Goal: Task Accomplishment & Management: Manage account settings

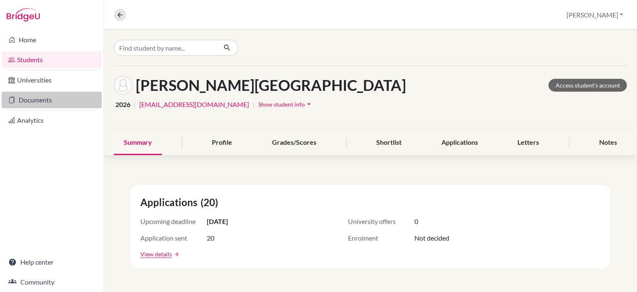
click at [51, 95] on link "Documents" at bounding box center [52, 100] width 100 height 17
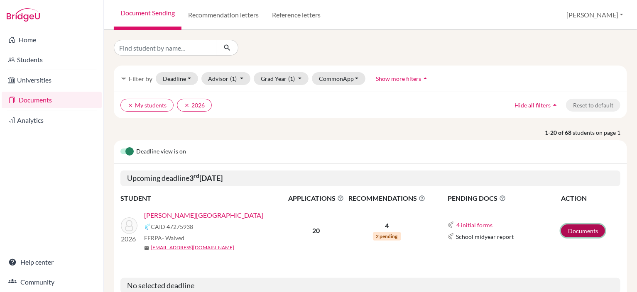
click at [587, 227] on link "Documents" at bounding box center [583, 231] width 44 height 13
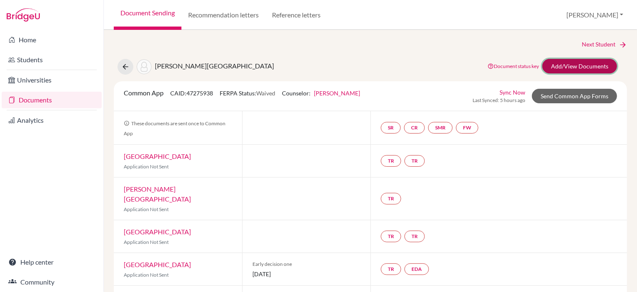
click at [569, 67] on link "Add/View Documents" at bounding box center [579, 66] width 75 height 15
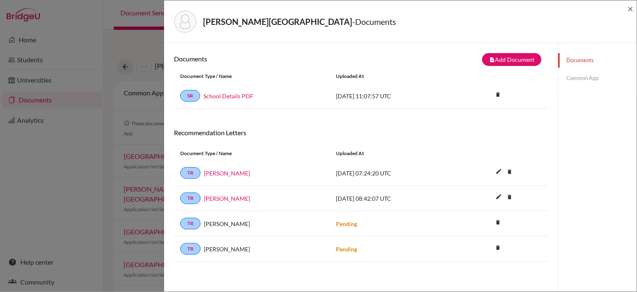
click at [578, 76] on link "Common App" at bounding box center [597, 78] width 78 height 15
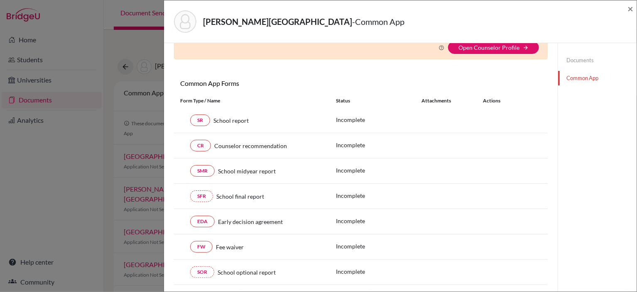
scroll to position [13, 0]
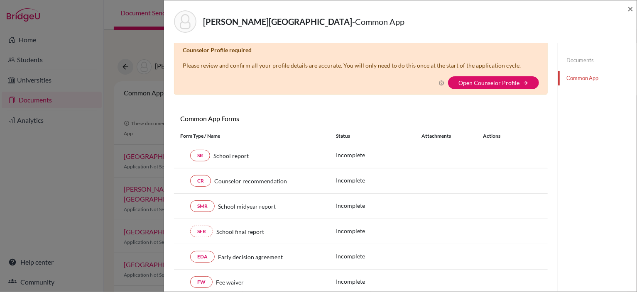
click at [574, 62] on link "Documents" at bounding box center [597, 60] width 78 height 15
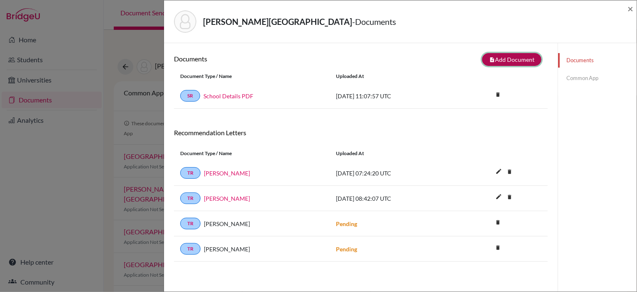
click at [508, 62] on button "note_add Add Document" at bounding box center [511, 59] width 59 height 13
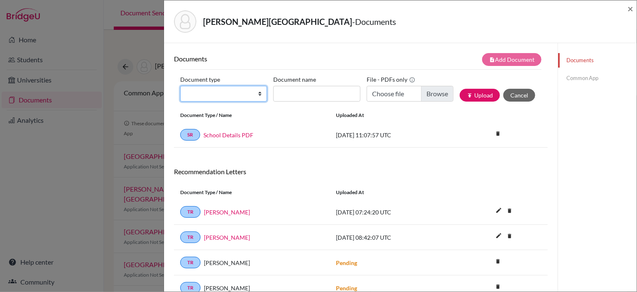
click at [252, 93] on select "Change explanation for Common App reports Counselor recommendation Internationa…" at bounding box center [223, 94] width 87 height 16
select select "2"
click at [180, 86] on select "Change explanation for Common App reports Counselor recommendation Internationa…" at bounding box center [223, 94] width 87 height 16
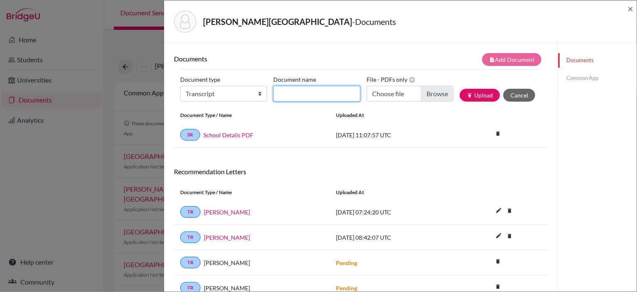
click at [315, 96] on input "Document name" at bounding box center [316, 94] width 87 height 16
type input "Transcript Y10"
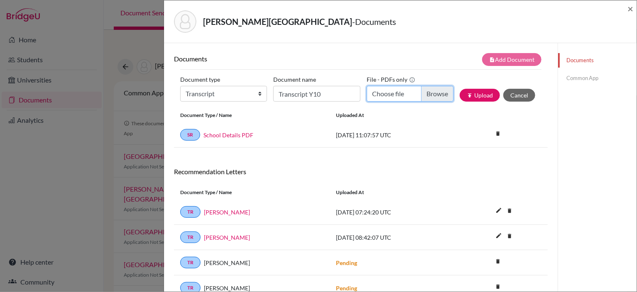
click at [416, 95] on input "Choose file" at bounding box center [410, 94] width 87 height 16
type input "C:\fakepath\Y10.pdf"
click at [475, 96] on button "publish Upload" at bounding box center [480, 95] width 40 height 13
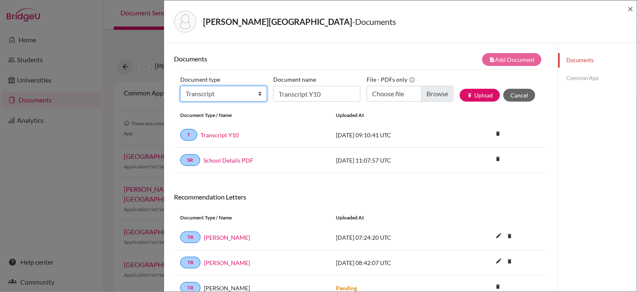
click at [235, 95] on select "Change explanation for Common App reports Counselor recommendation Internationa…" at bounding box center [223, 94] width 87 height 16
click at [252, 96] on select "Change explanation for Common App reports Counselor recommendation Internationa…" at bounding box center [223, 94] width 87 height 16
select select "2"
click at [180, 86] on select "Change explanation for Common App reports Counselor recommendation Internationa…" at bounding box center [223, 94] width 87 height 16
click at [322, 95] on input "Transcript Y10" at bounding box center [316, 94] width 87 height 16
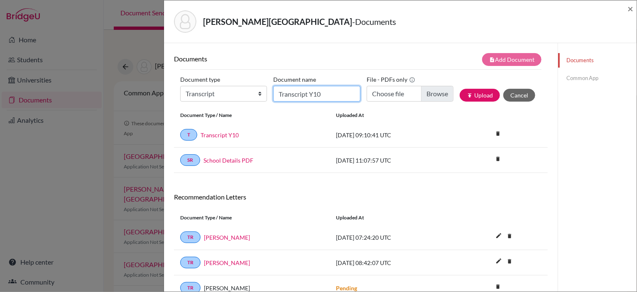
click at [324, 93] on input "Transcript Y10" at bounding box center [316, 94] width 87 height 16
type input "Transcript Y11"
click at [420, 94] on input "Choose file" at bounding box center [410, 94] width 87 height 16
type input "C:\fakepath\Y11.pdf"
click at [467, 96] on icon "publish" at bounding box center [470, 96] width 6 height 6
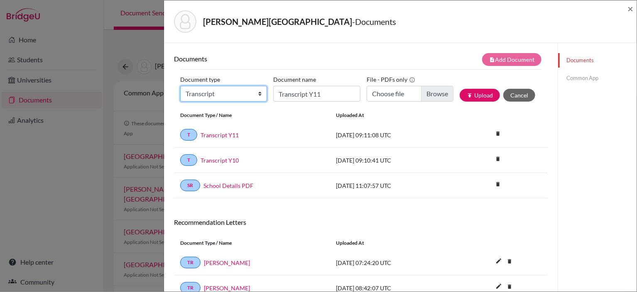
click at [257, 94] on select "Change explanation for Common App reports Counselor recommendation Internationa…" at bounding box center [223, 94] width 87 height 16
select select "39"
click at [180, 86] on select "Change explanation for Common App reports Counselor recommendation Internationa…" at bounding box center [223, 94] width 87 height 16
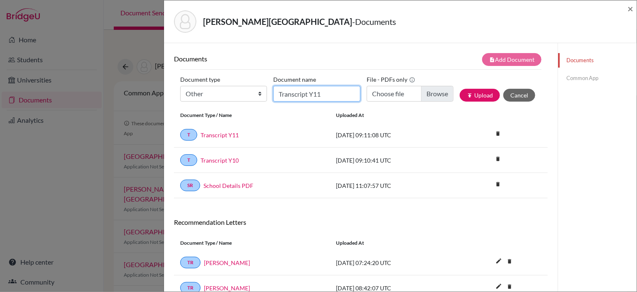
click at [308, 96] on input "Transcript Y11" at bounding box center [316, 94] width 87 height 16
type input "Predicted Grades"
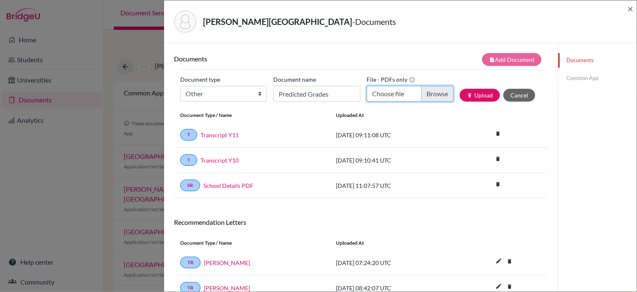
click at [417, 95] on input "Choose file" at bounding box center [410, 94] width 87 height 16
type input "C:\fakepath\Predicted grades.pdf"
click at [480, 97] on button "publish Upload" at bounding box center [480, 95] width 40 height 13
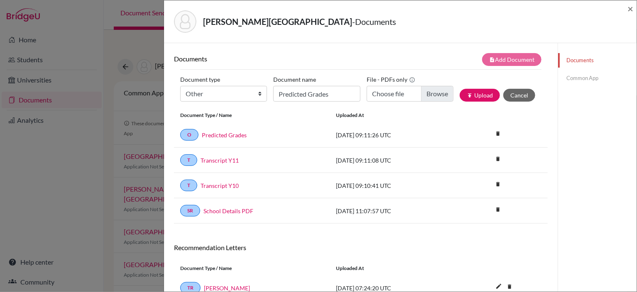
click at [573, 78] on link "Common App" at bounding box center [597, 78] width 78 height 15
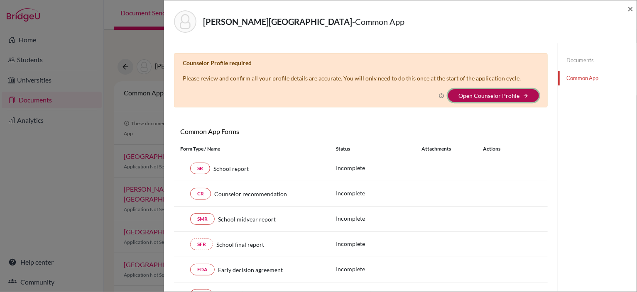
click at [523, 95] on icon "arrow_forward" at bounding box center [526, 96] width 6 height 6
click at [492, 97] on link "Open Counselor Profile" at bounding box center [488, 95] width 61 height 7
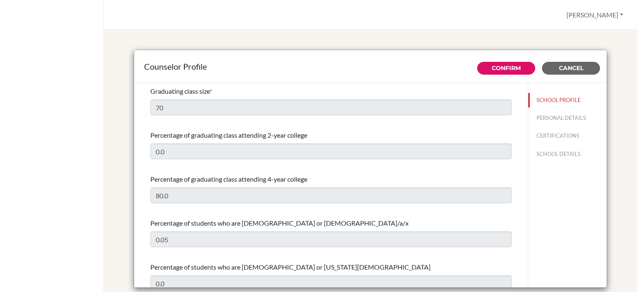
select select "1"
click at [620, 14] on button "[PERSON_NAME]" at bounding box center [595, 15] width 64 height 16
click at [588, 32] on link "Profile" at bounding box center [594, 33] width 66 height 13
select select "1"
click at [570, 72] on button "Cancel" at bounding box center [571, 68] width 58 height 13
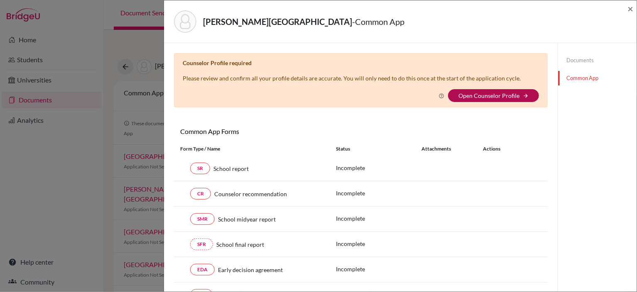
click at [500, 97] on link "Open Counselor Profile" at bounding box center [488, 95] width 61 height 7
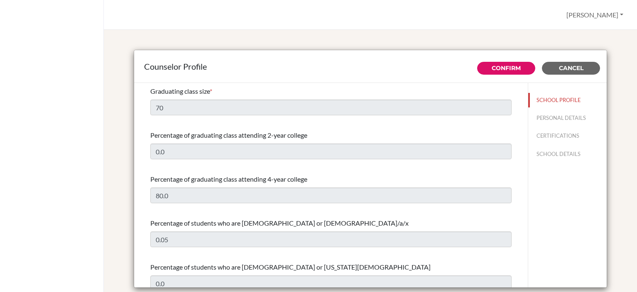
select select "1"
click at [545, 117] on button "PERSONAL DETAILS" at bounding box center [567, 118] width 78 height 15
type input "[PERSON_NAME]"
type input "Advisor"
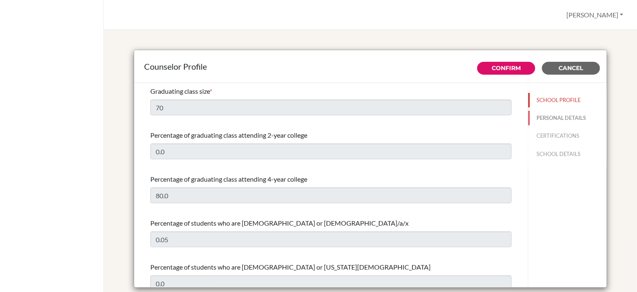
type input "381.114011220"
type input "[EMAIL_ADDRESS][DOMAIN_NAME]"
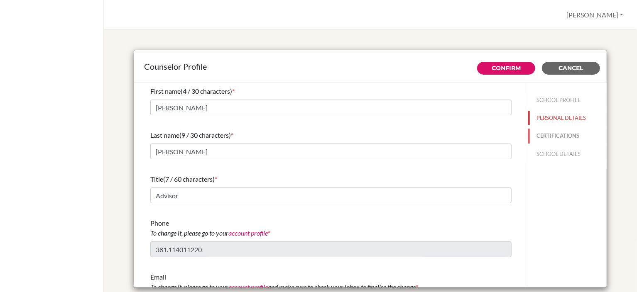
click at [566, 135] on button "CERTIFICATIONS" at bounding box center [567, 136] width 78 height 15
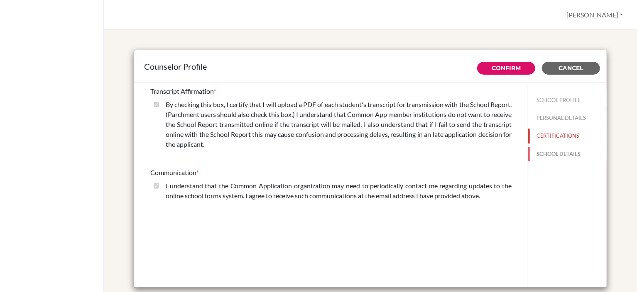
click at [544, 154] on button "SCHOOL DETAILS" at bounding box center [567, 154] width 78 height 15
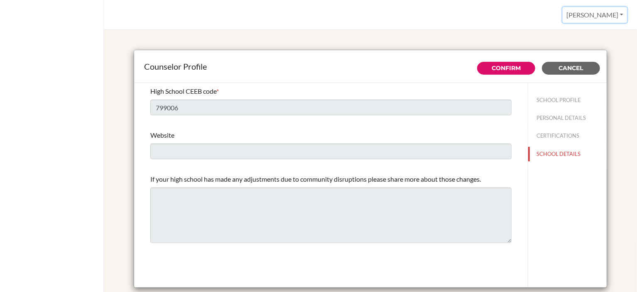
click at [616, 17] on button "[PERSON_NAME]" at bounding box center [595, 15] width 64 height 16
click at [522, 69] on button "Confirm" at bounding box center [506, 68] width 58 height 13
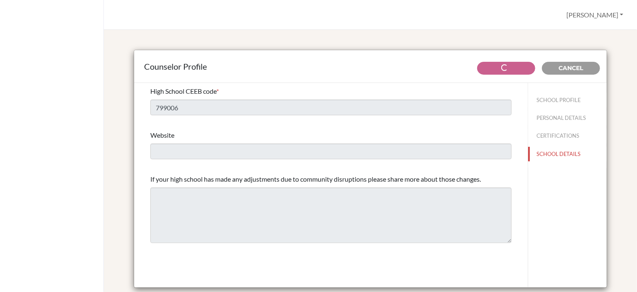
type input "70"
type input "0.0"
select select "1"
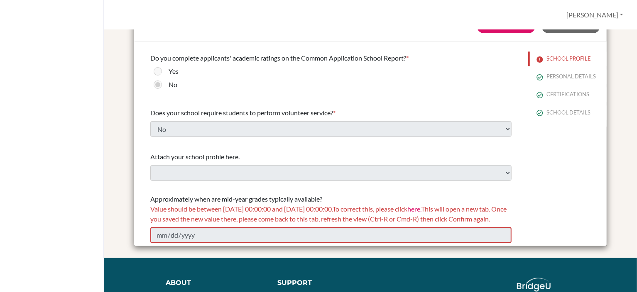
scroll to position [952, 0]
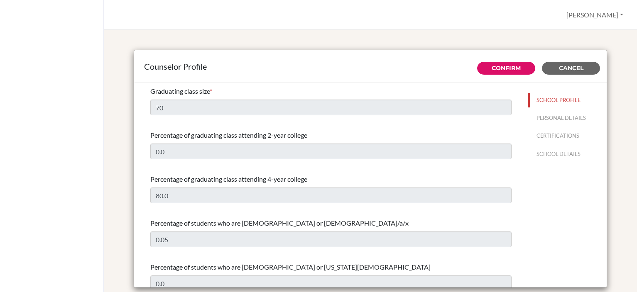
select select "1"
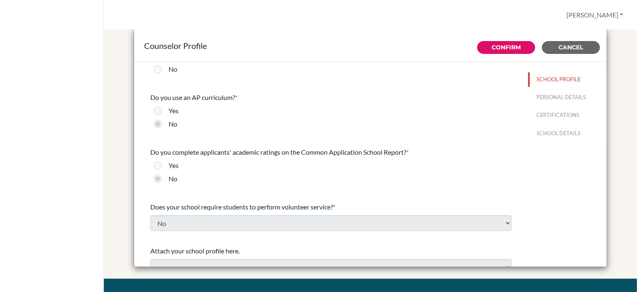
scroll to position [922, 0]
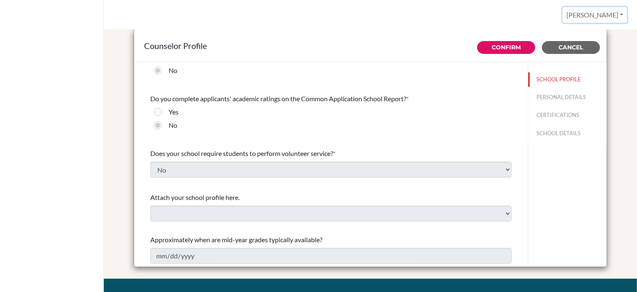
click at [620, 11] on button "[PERSON_NAME]" at bounding box center [595, 15] width 64 height 16
click at [590, 35] on link "Profile" at bounding box center [594, 33] width 66 height 13
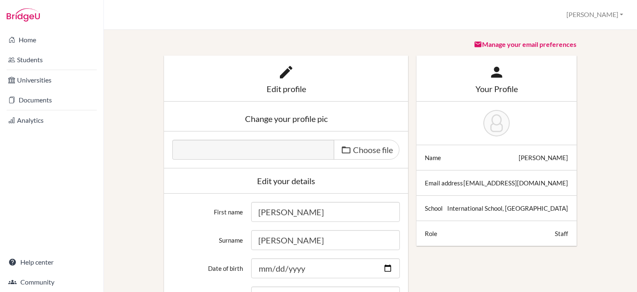
click at [281, 76] on icon at bounding box center [286, 72] width 17 height 17
click at [38, 60] on link "Students" at bounding box center [52, 59] width 100 height 17
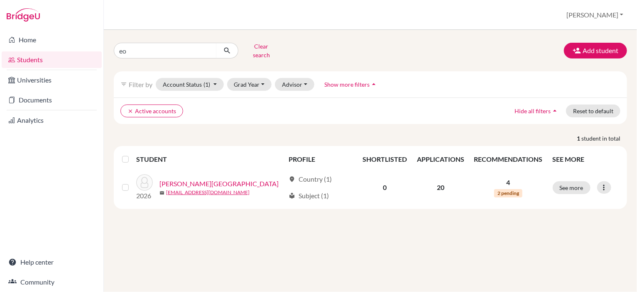
click at [47, 78] on link "Universities" at bounding box center [52, 80] width 100 height 17
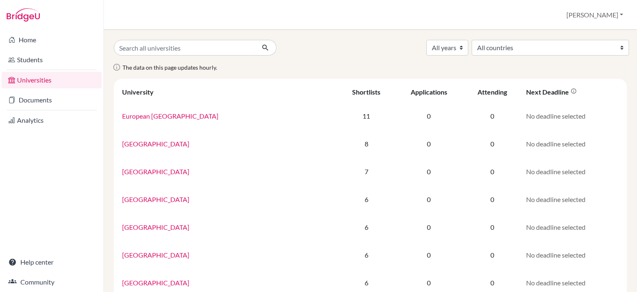
click at [51, 100] on link "Documents" at bounding box center [52, 100] width 100 height 17
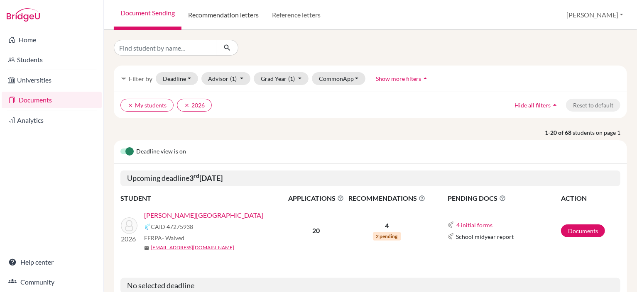
click at [230, 20] on link "Recommendation letters" at bounding box center [223, 15] width 84 height 30
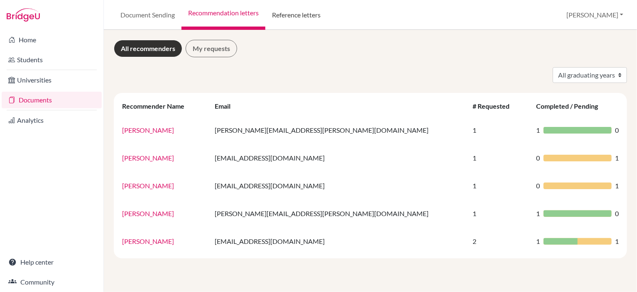
click at [290, 12] on link "Reference letters" at bounding box center [296, 15] width 62 height 30
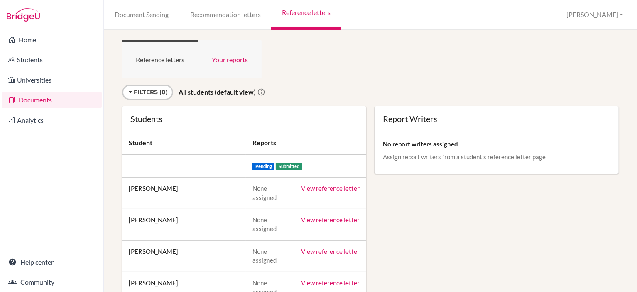
click at [227, 61] on link "Your reports" at bounding box center [230, 59] width 64 height 39
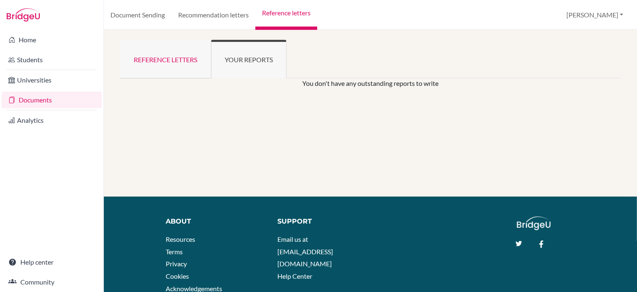
drag, startPoint x: 0, startPoint y: 0, endPoint x: 177, endPoint y: 61, distance: 187.4
click at [177, 61] on link "Reference letters" at bounding box center [165, 59] width 91 height 39
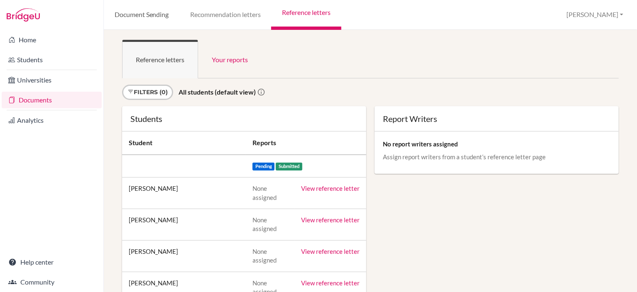
click at [169, 17] on link "Document Sending" at bounding box center [142, 15] width 76 height 30
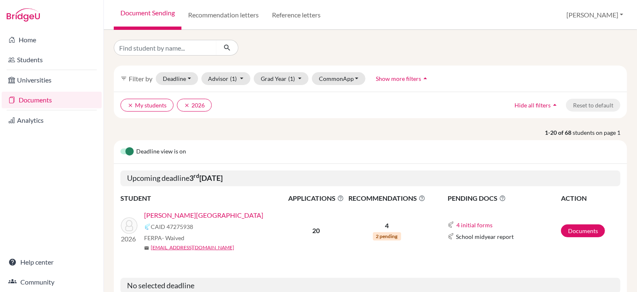
scroll to position [42, 0]
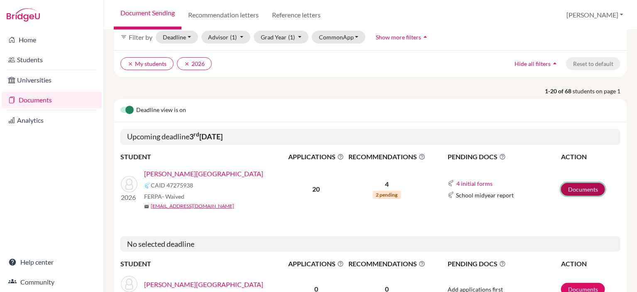
click at [565, 188] on link "Documents" at bounding box center [583, 189] width 44 height 13
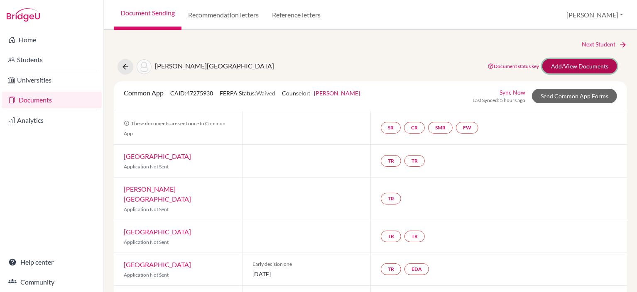
click at [586, 62] on link "Add/View Documents" at bounding box center [579, 66] width 75 height 15
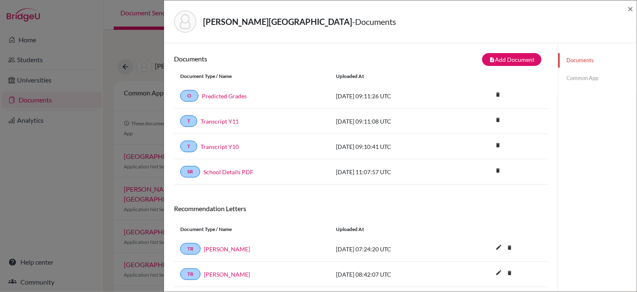
click at [571, 80] on link "Common App" at bounding box center [597, 78] width 78 height 15
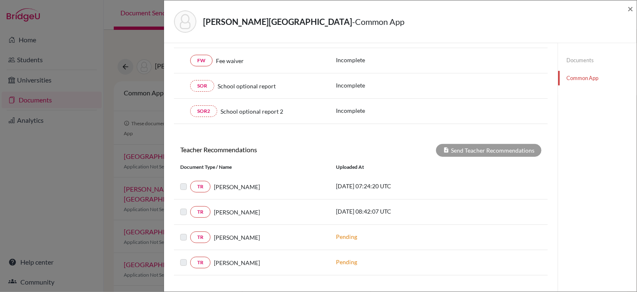
scroll to position [249, 0]
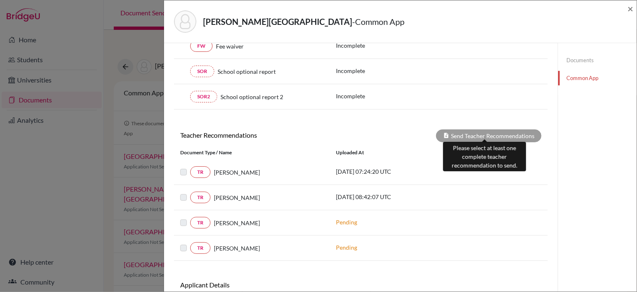
click at [474, 136] on div "Send Teacher Recommendations" at bounding box center [488, 136] width 105 height 13
click at [460, 132] on div "Send Teacher Recommendations" at bounding box center [488, 136] width 105 height 13
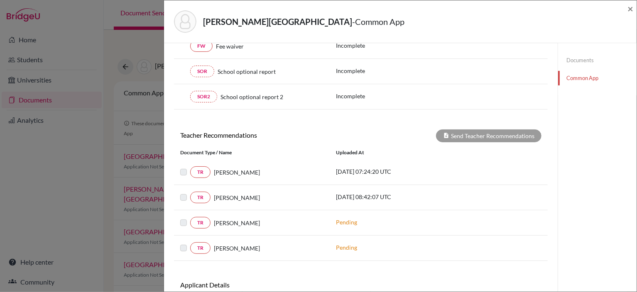
click at [190, 167] on label at bounding box center [190, 167] width 0 height 0
drag, startPoint x: 182, startPoint y: 169, endPoint x: 196, endPoint y: 167, distance: 13.3
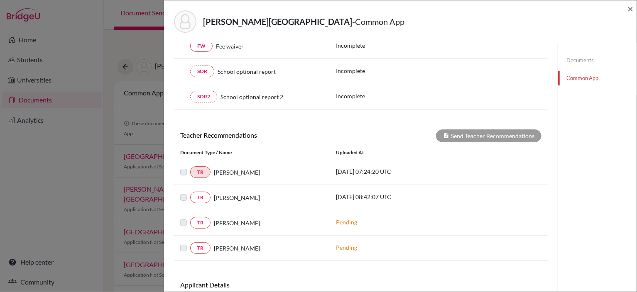
click at [190, 167] on label at bounding box center [190, 167] width 0 height 0
click at [206, 171] on link "TR" at bounding box center [200, 173] width 20 height 12
click at [204, 196] on link "TR" at bounding box center [200, 198] width 20 height 12
click at [204, 169] on link "TR" at bounding box center [200, 173] width 20 height 12
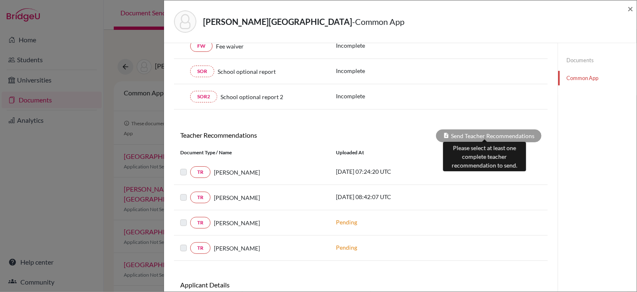
click at [488, 130] on div "Send Teacher Recommendations" at bounding box center [488, 136] width 105 height 13
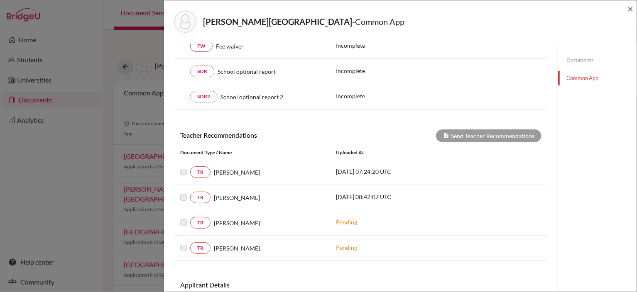
click at [211, 172] on div "Tatjana Vilček" at bounding box center [267, 172] width 113 height 9
click at [204, 169] on link "TR" at bounding box center [200, 173] width 20 height 12
click at [203, 194] on link "TR" at bounding box center [200, 198] width 20 height 12
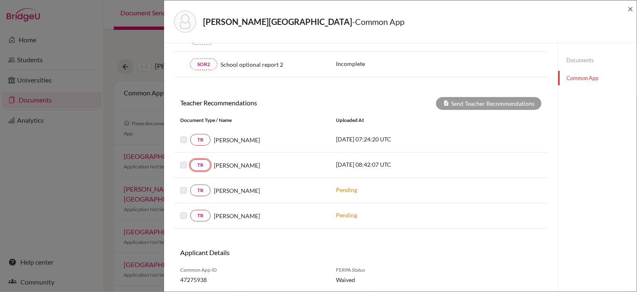
scroll to position [304, 0]
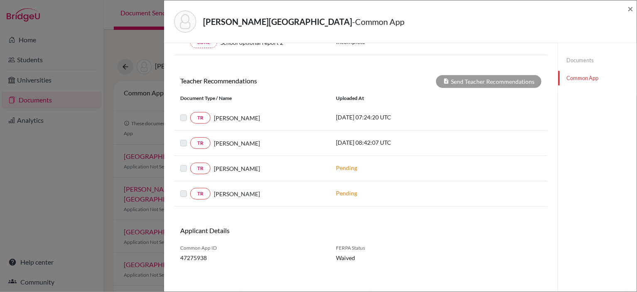
click at [190, 138] on label at bounding box center [190, 138] width 0 height 0
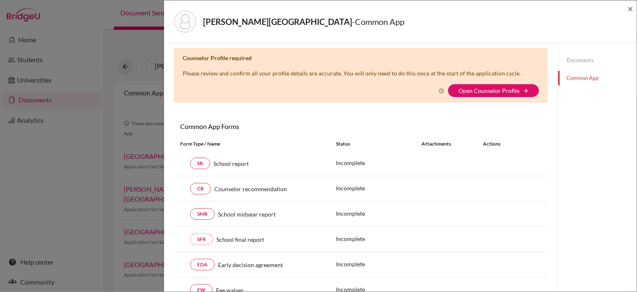
scroll to position [0, 0]
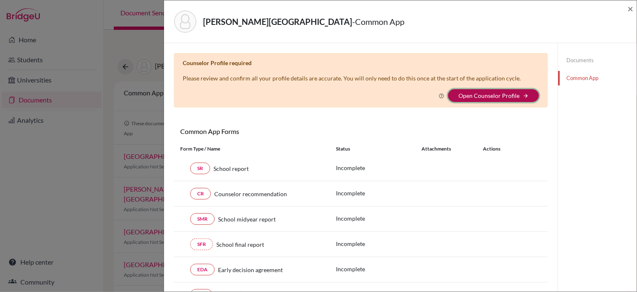
click at [494, 100] on button "Open Counselor Profile arrow_forward" at bounding box center [493, 95] width 91 height 13
click at [491, 97] on link "Open Counselor Profile" at bounding box center [488, 95] width 61 height 7
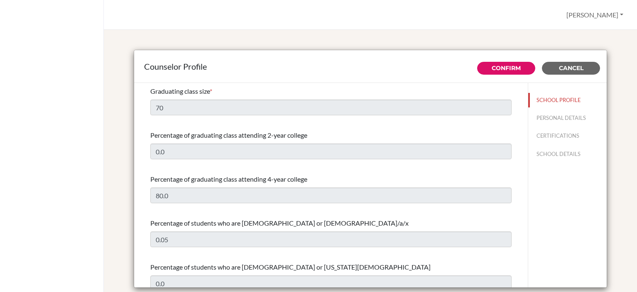
select select "1"
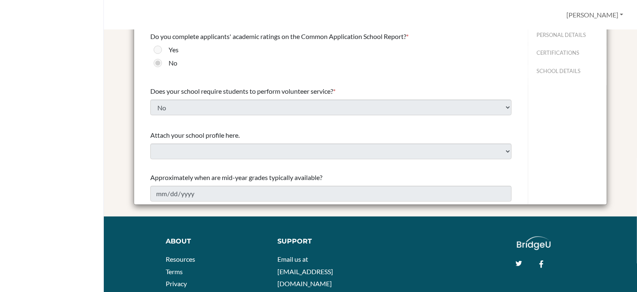
scroll to position [145, 0]
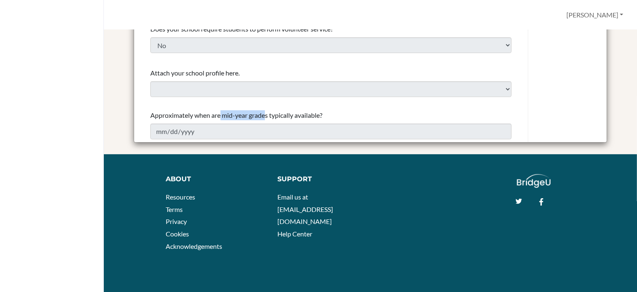
drag, startPoint x: 219, startPoint y: 115, endPoint x: 264, endPoint y: 120, distance: 45.1
click at [264, 120] on div "Approximately when are mid-year grades typically available?" at bounding box center [330, 115] width 361 height 10
click at [239, 149] on div "Counselor Profile Confirm Cancel Graduating class size * 70 Percentage of gradu…" at bounding box center [370, 25] width 513 height 260
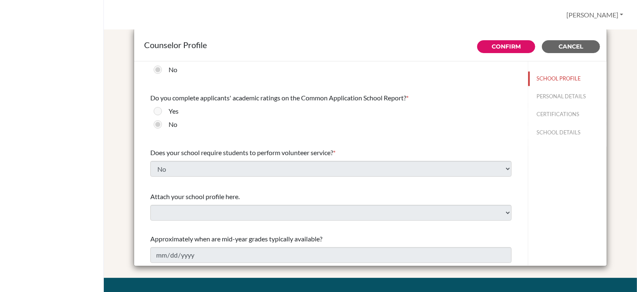
scroll to position [0, 0]
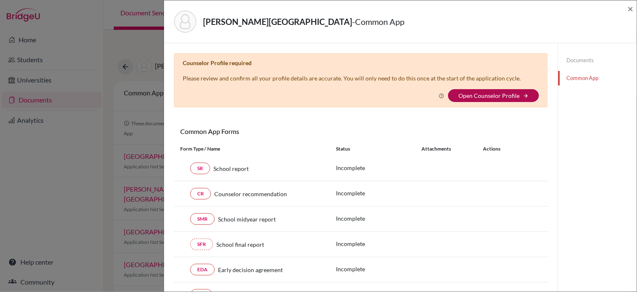
click at [500, 96] on link "Open Counselor Profile" at bounding box center [488, 95] width 61 height 7
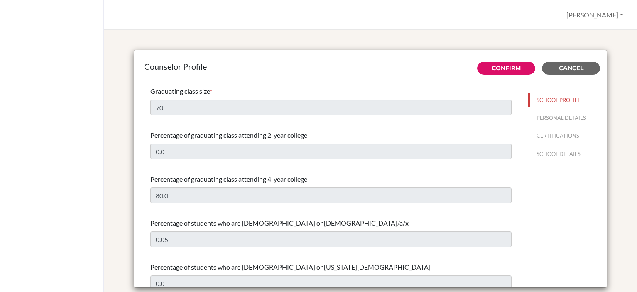
select select "1"
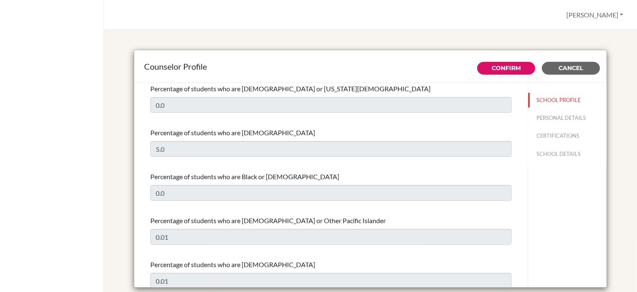
scroll to position [208, 0]
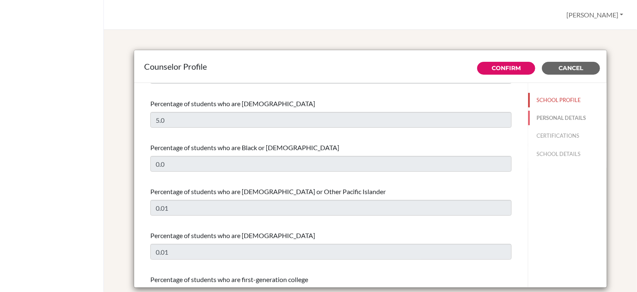
click at [561, 118] on button "PERSONAL DETAILS" at bounding box center [567, 118] width 78 height 15
type input "[PERSON_NAME]"
type input "Advisor"
type input "381.114011220"
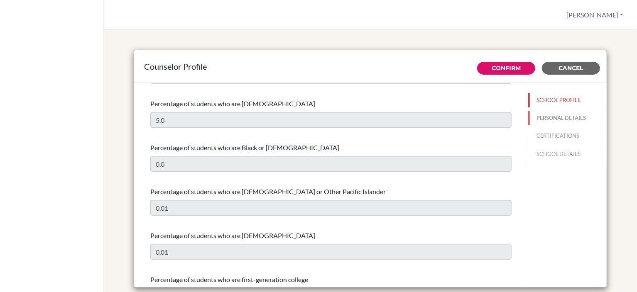
type input "counsellor@iss.edu.rs"
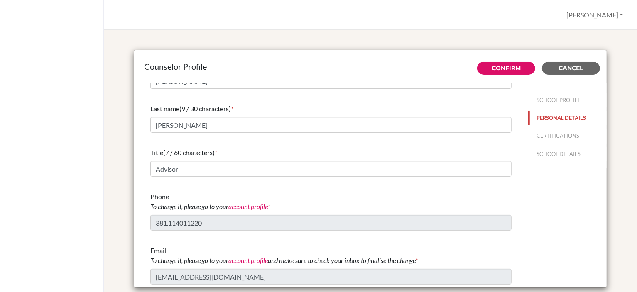
scroll to position [0, 0]
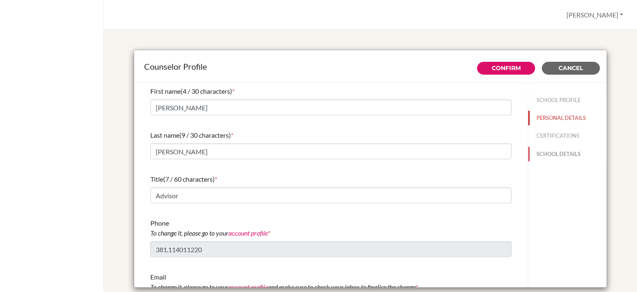
click at [556, 153] on button "SCHOOL DETAILS" at bounding box center [567, 154] width 78 height 15
type input "799006"
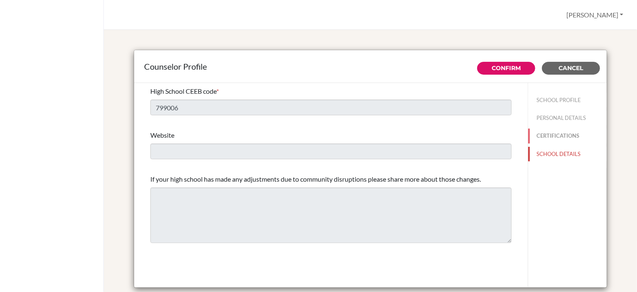
click at [544, 132] on button "CERTIFICATIONS" at bounding box center [567, 136] width 78 height 15
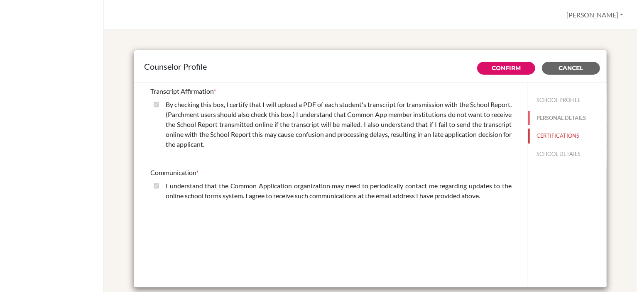
click at [550, 117] on button "PERSONAL DETAILS" at bounding box center [567, 118] width 78 height 15
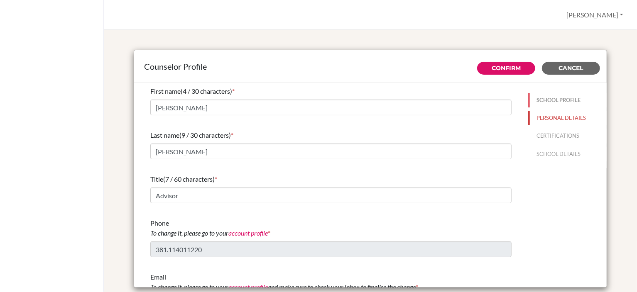
click at [547, 100] on button "SCHOOL PROFILE" at bounding box center [567, 100] width 78 height 15
type input "80.0"
type input "0.05"
type input "0.0"
type input "70"
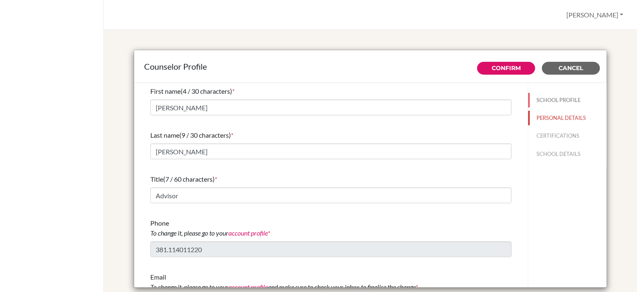
type input "0.0"
select select "1"
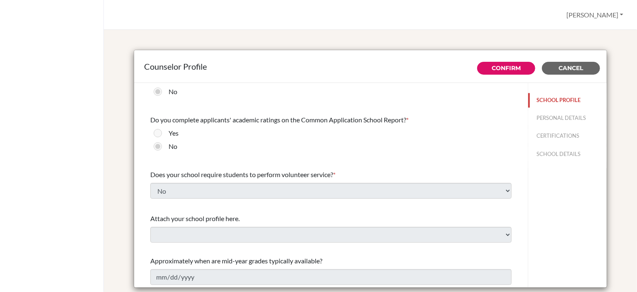
scroll to position [922, 0]
click at [565, 68] on span "Cancel" at bounding box center [571, 67] width 25 height 7
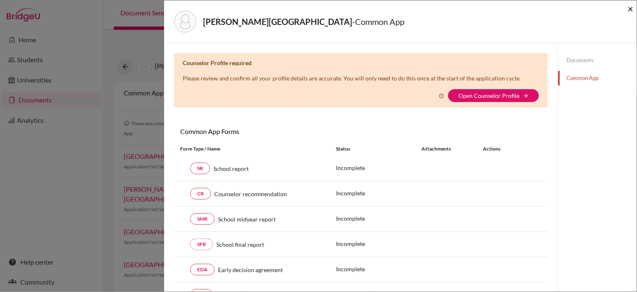
click at [631, 12] on span "×" at bounding box center [630, 8] width 6 height 12
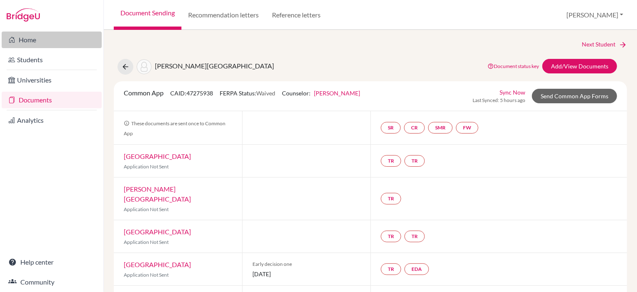
click at [34, 46] on link "Home" at bounding box center [52, 40] width 100 height 17
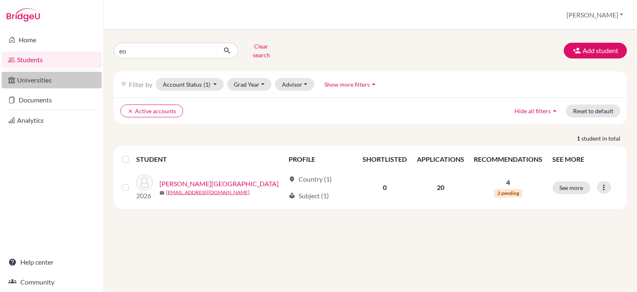
click at [47, 84] on link "Universities" at bounding box center [52, 80] width 100 height 17
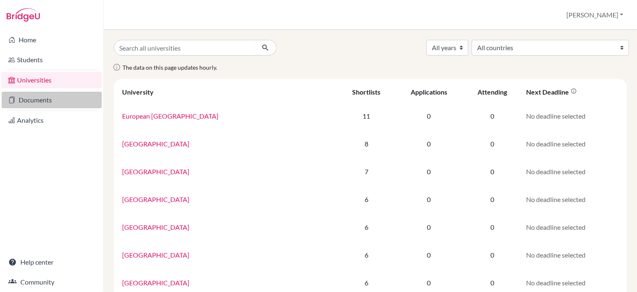
click at [46, 101] on link "Documents" at bounding box center [52, 100] width 100 height 17
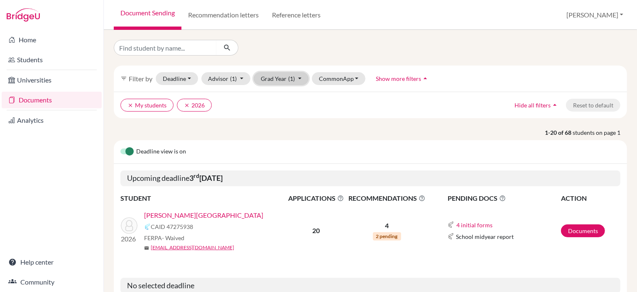
click at [302, 78] on button "Grad Year (1)" at bounding box center [281, 78] width 55 height 13
click at [343, 79] on button "CommonApp" at bounding box center [339, 78] width 54 height 13
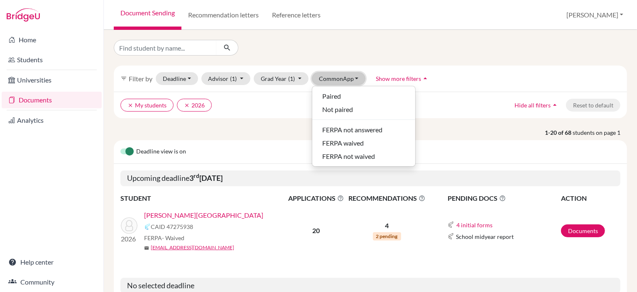
click at [343, 79] on button "CommonApp" at bounding box center [339, 78] width 54 height 13
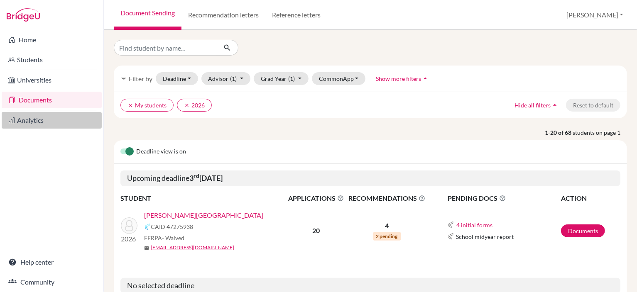
click at [57, 123] on link "Analytics" at bounding box center [52, 120] width 100 height 17
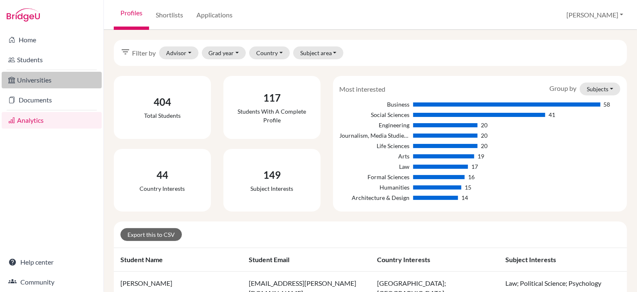
click at [58, 80] on link "Universities" at bounding box center [52, 80] width 100 height 17
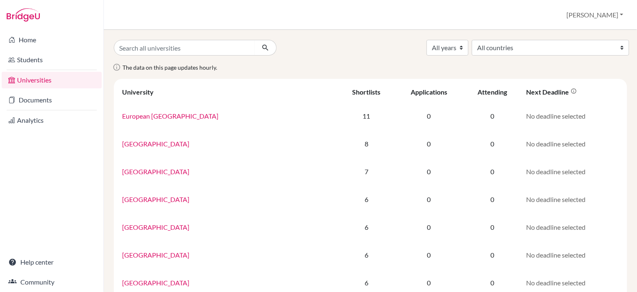
click at [53, 61] on link "Students" at bounding box center [52, 59] width 100 height 17
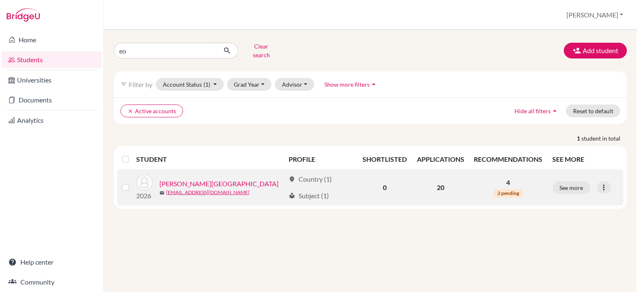
click at [186, 179] on link "[PERSON_NAME][GEOGRAPHIC_DATA]" at bounding box center [218, 184] width 119 height 10
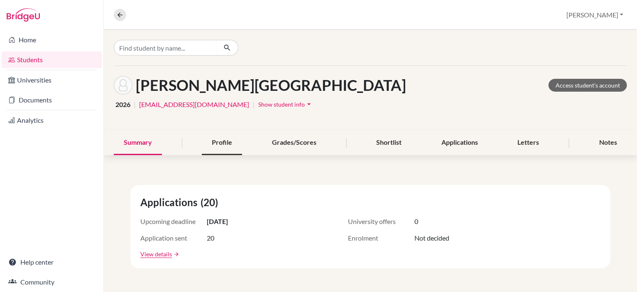
click at [210, 140] on div "Profile" at bounding box center [222, 143] width 40 height 25
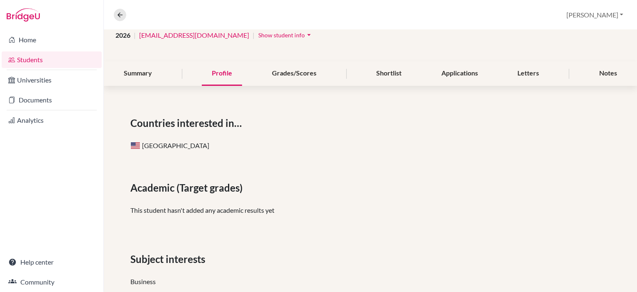
scroll to position [83, 0]
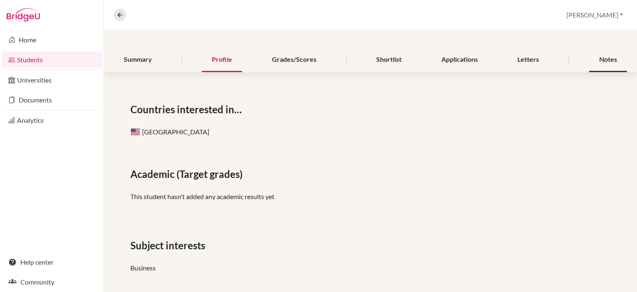
click at [611, 63] on div "Notes" at bounding box center [608, 60] width 38 height 25
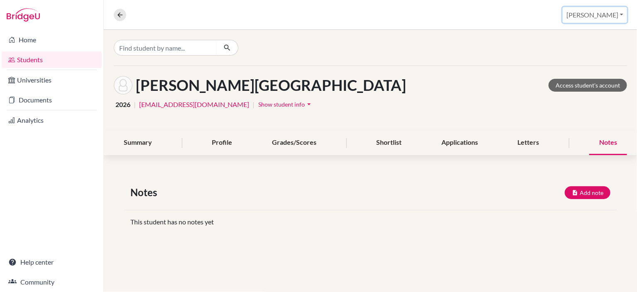
click at [614, 16] on button "[PERSON_NAME]" at bounding box center [595, 15] width 64 height 16
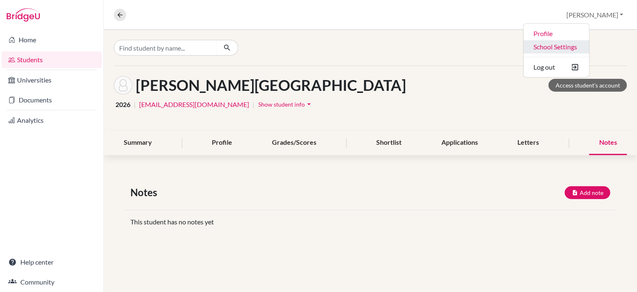
click at [589, 50] on link "School Settings" at bounding box center [557, 46] width 66 height 13
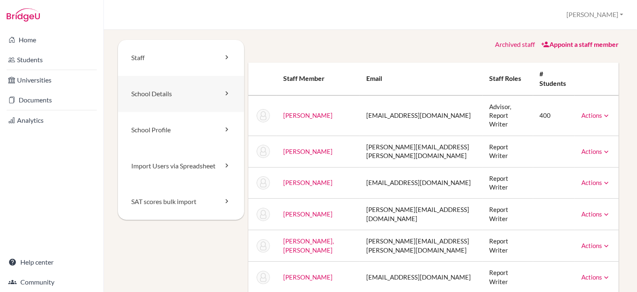
click at [216, 96] on link "School Details" at bounding box center [181, 94] width 126 height 36
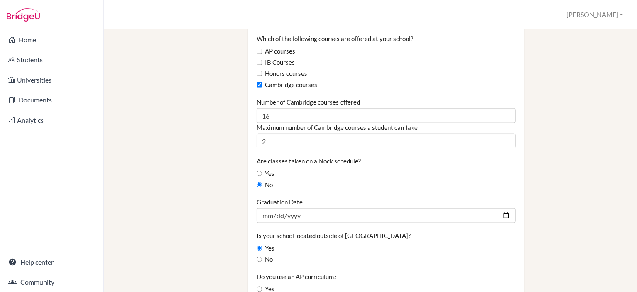
scroll to position [581, 0]
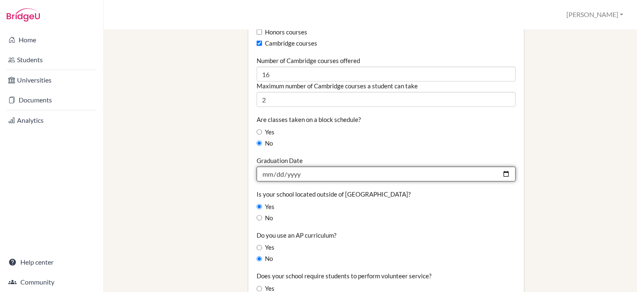
click at [457, 167] on input "[DATE]" at bounding box center [386, 174] width 259 height 15
click at [503, 167] on input "[DATE]" at bounding box center [386, 174] width 259 height 15
type input "[DATE]"
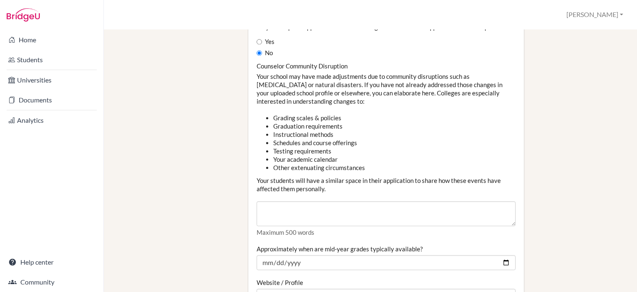
scroll to position [914, 0]
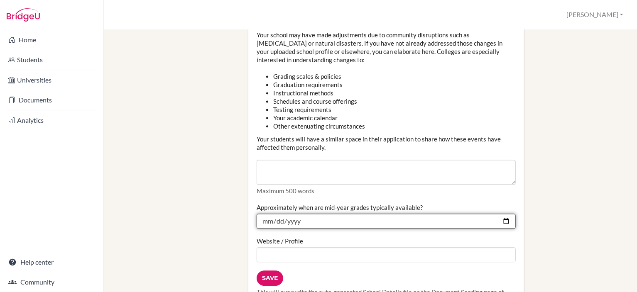
click at [501, 214] on input "2024-12-20" at bounding box center [386, 221] width 259 height 15
type input "2025-12-22"
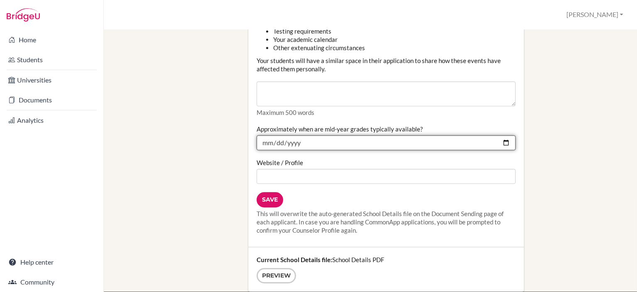
scroll to position [997, 0]
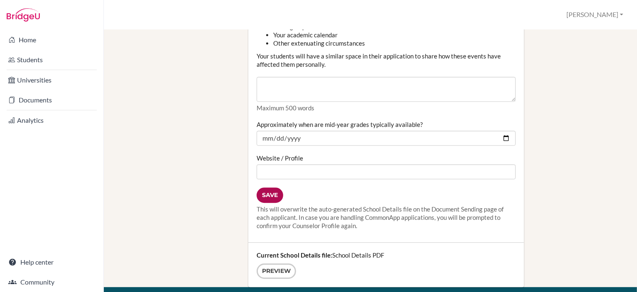
click at [270, 188] on input "Save" at bounding box center [270, 195] width 27 height 15
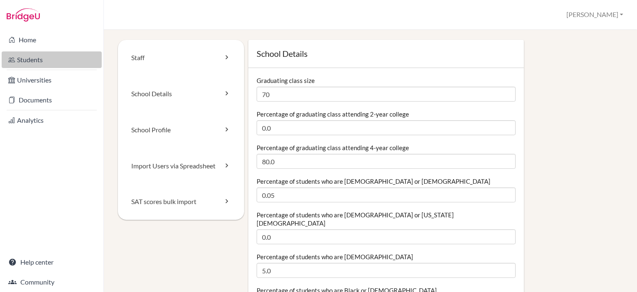
click at [56, 65] on link "Students" at bounding box center [52, 59] width 100 height 17
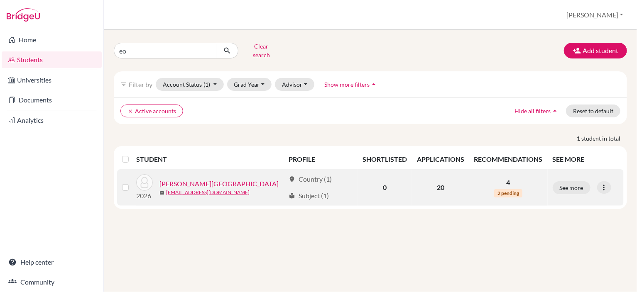
click at [201, 179] on link "[PERSON_NAME][GEOGRAPHIC_DATA]" at bounding box center [218, 184] width 119 height 10
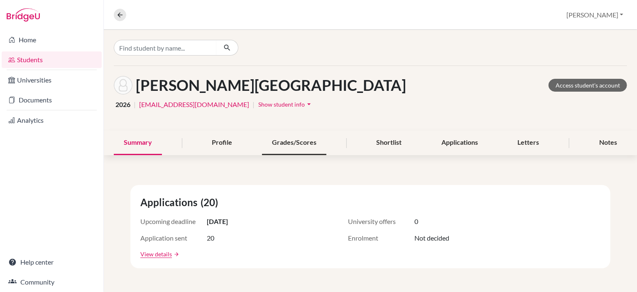
click at [275, 147] on div "Grades/Scores" at bounding box center [294, 143] width 64 height 25
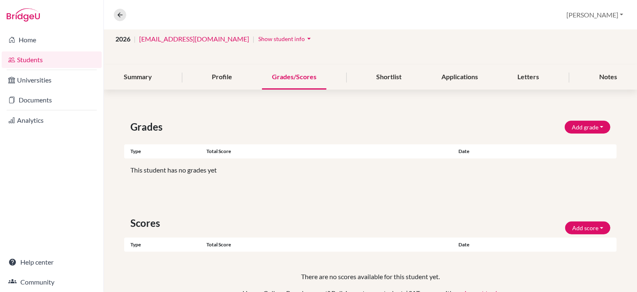
scroll to position [83, 0]
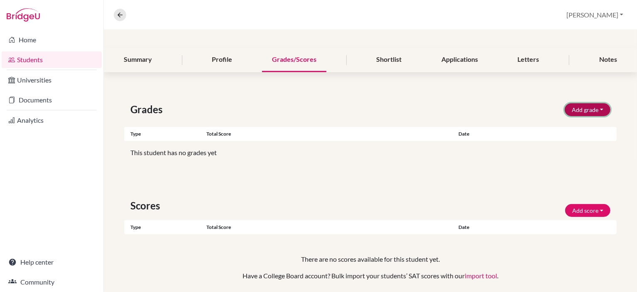
click at [574, 110] on button "Add grade" at bounding box center [588, 109] width 46 height 13
click at [575, 110] on button "Add grade" at bounding box center [588, 109] width 46 height 13
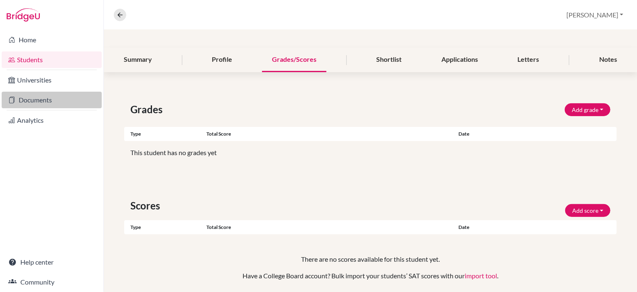
click at [51, 103] on link "Documents" at bounding box center [52, 100] width 100 height 17
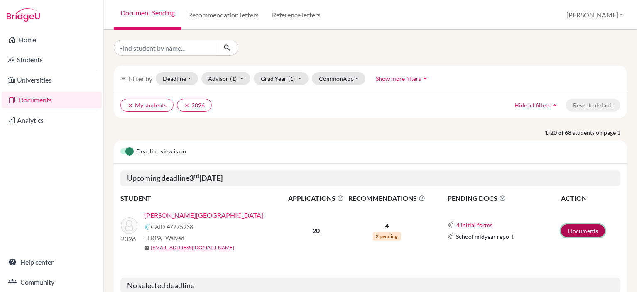
click at [569, 228] on link "Documents" at bounding box center [583, 231] width 44 height 13
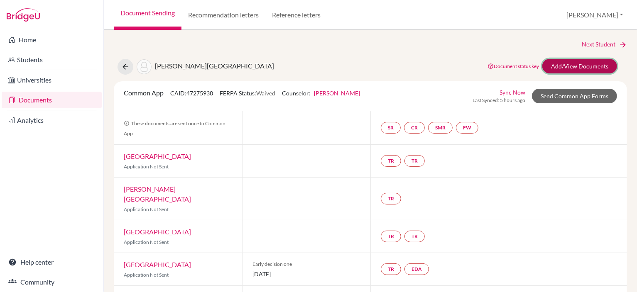
click at [569, 65] on link "Add/View Documents" at bounding box center [579, 66] width 75 height 15
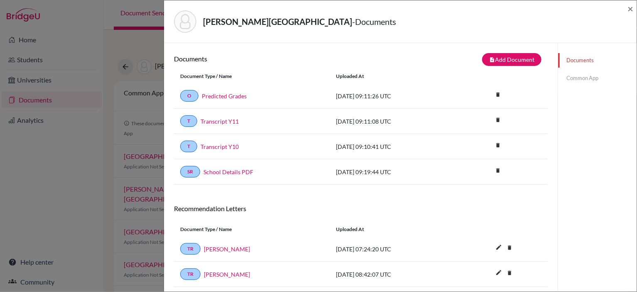
click at [576, 77] on link "Common App" at bounding box center [597, 78] width 78 height 15
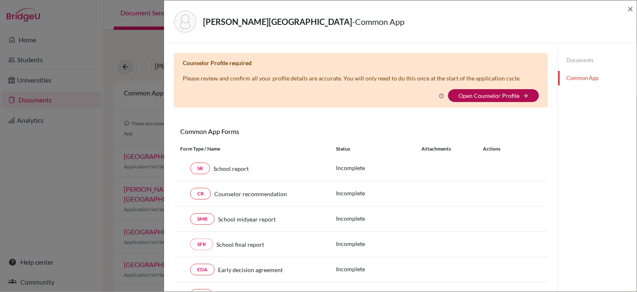
click at [500, 93] on link "Open Counselor Profile" at bounding box center [488, 95] width 61 height 7
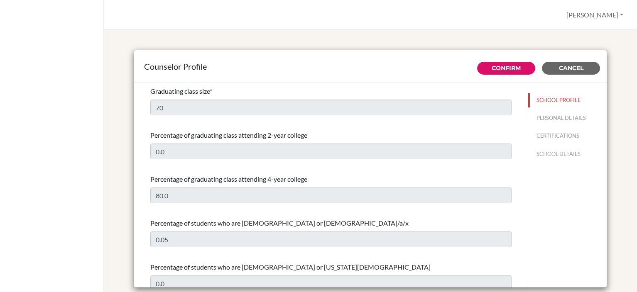
select select "1"
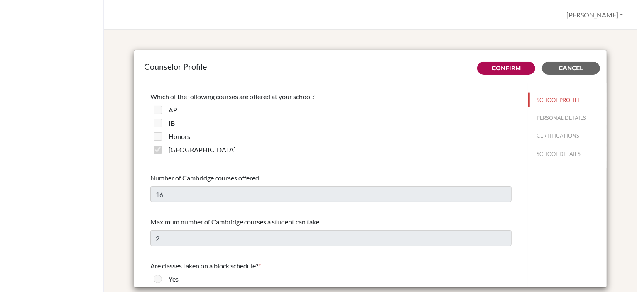
scroll to position [581, 0]
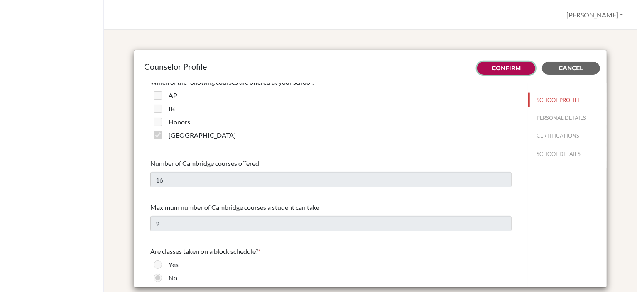
click at [488, 73] on button "Confirm" at bounding box center [506, 68] width 58 height 13
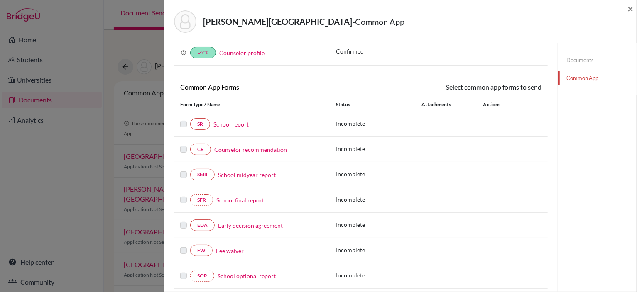
scroll to position [83, 0]
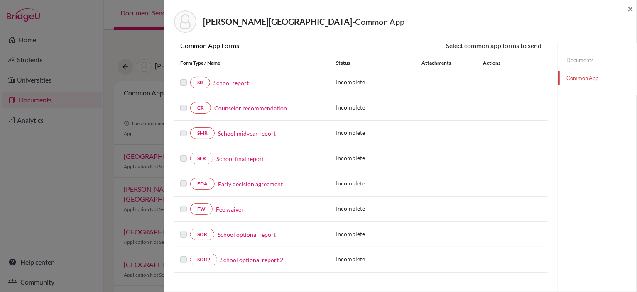
click at [230, 81] on link "School report" at bounding box center [230, 82] width 35 height 9
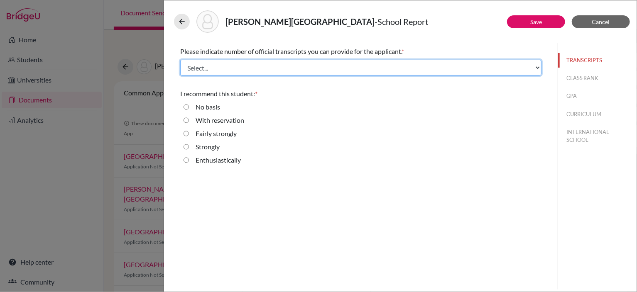
click at [295, 67] on select "Select... 1 2 3 4" at bounding box center [360, 68] width 361 height 16
select select "3"
click at [180, 60] on select "Select... 1 2 3 4" at bounding box center [360, 68] width 361 height 16
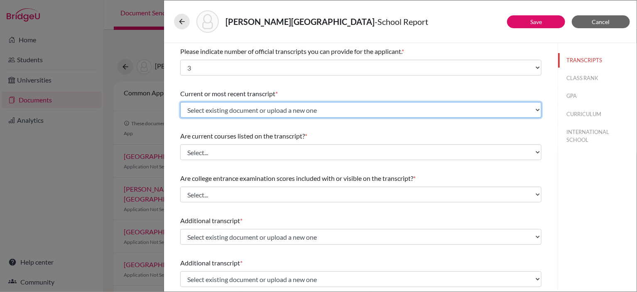
click at [245, 110] on select "Select existing document or upload a new one Transcript Y10 Transcript Y11 Uplo…" at bounding box center [360, 110] width 361 height 16
select select "Upload New File"
click at [180, 102] on select "Select existing document or upload a new one Transcript Y10 Transcript Y11 Uplo…" at bounding box center [360, 110] width 361 height 16
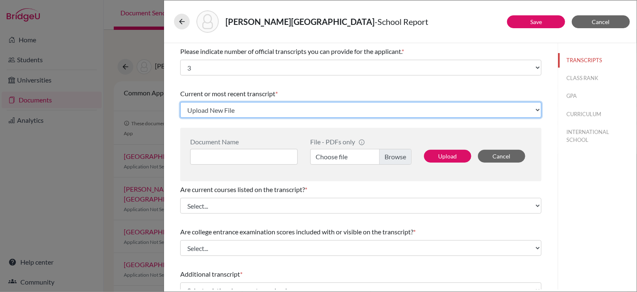
click at [243, 106] on select "Select existing document or upload a new one Transcript Y10 Transcript Y11 Uplo…" at bounding box center [360, 110] width 361 height 16
click at [180, 102] on select "Select existing document or upload a new one Transcript Y10 Transcript Y11 Uplo…" at bounding box center [360, 110] width 361 height 16
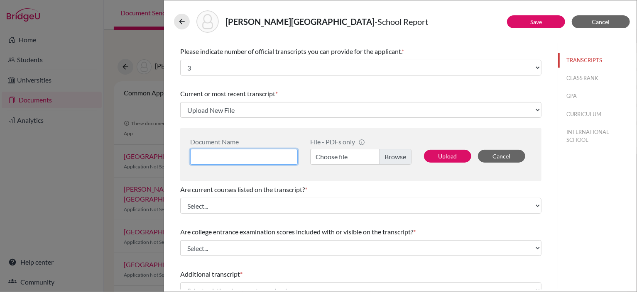
click at [240, 155] on input at bounding box center [244, 157] width 108 height 16
type input "Transcript Y12"
click at [381, 154] on label "Choose file" at bounding box center [360, 157] width 101 height 16
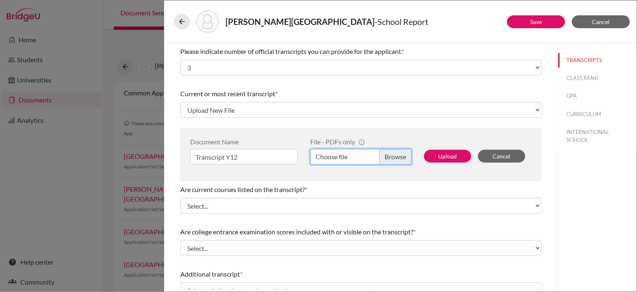
click at [381, 154] on input "Choose file" at bounding box center [360, 157] width 101 height 16
click at [455, 159] on button "Upload" at bounding box center [447, 156] width 47 height 13
select select "674869"
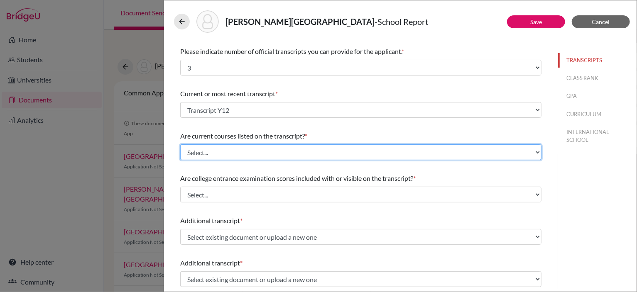
click at [257, 157] on select "Select... Yes No" at bounding box center [360, 153] width 361 height 16
click at [263, 156] on select "Select... Yes No" at bounding box center [360, 153] width 361 height 16
click at [278, 153] on select "Select... Yes No" at bounding box center [360, 153] width 361 height 16
select select "0"
click at [180, 145] on select "Select... Yes No" at bounding box center [360, 153] width 361 height 16
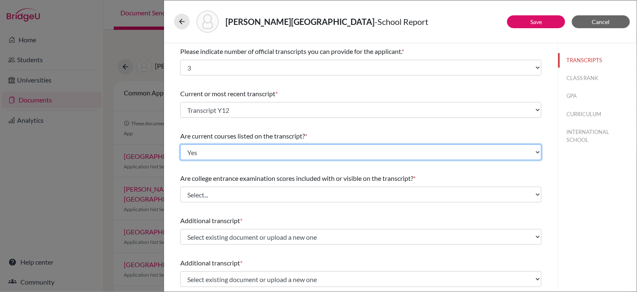
scroll to position [42, 0]
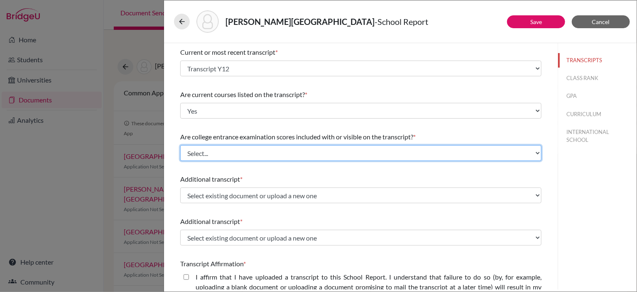
click at [233, 154] on select "Select... Yes No" at bounding box center [360, 153] width 361 height 16
select select "1"
click at [180, 145] on select "Select... Yes No" at bounding box center [360, 153] width 361 height 16
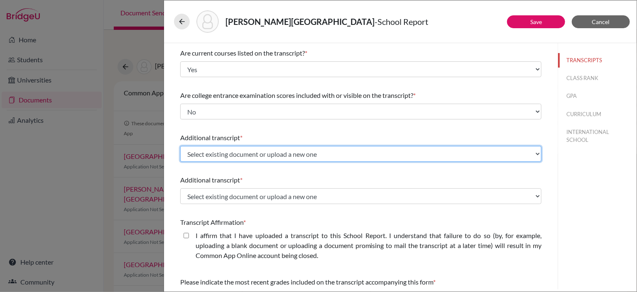
click at [254, 157] on select "Select existing document or upload a new one Transcript Y10 Transcript Y11 Uplo…" at bounding box center [360, 154] width 361 height 16
select select "Upload New File"
click at [180, 146] on select "Select existing document or upload a new one Transcript Y10 Transcript Y11 Uplo…" at bounding box center [360, 154] width 361 height 16
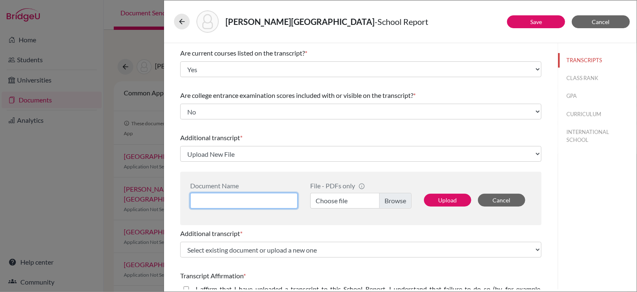
click at [262, 200] on input at bounding box center [244, 201] width 108 height 16
type input "Predicted Grades"
click at [348, 201] on label "Choose file" at bounding box center [360, 201] width 101 height 16
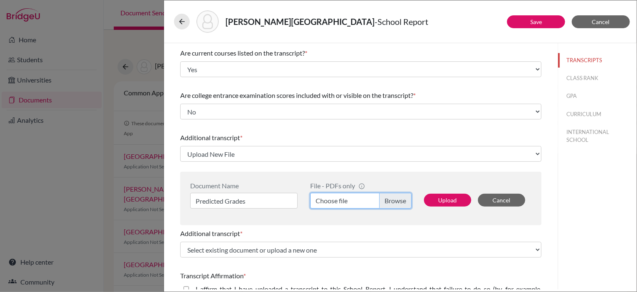
click at [348, 201] on input "Choose file" at bounding box center [360, 201] width 101 height 16
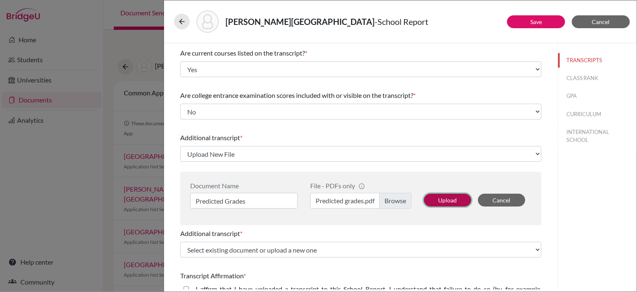
click at [436, 202] on button "Upload" at bounding box center [447, 200] width 47 height 13
select select "674870"
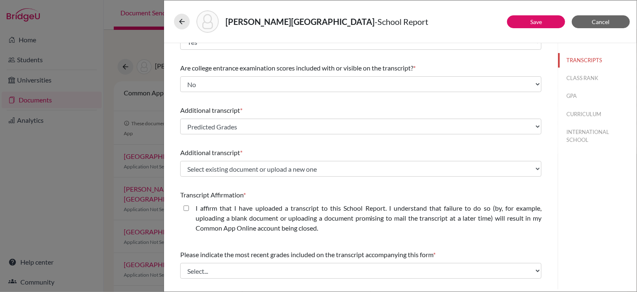
scroll to position [125, 0]
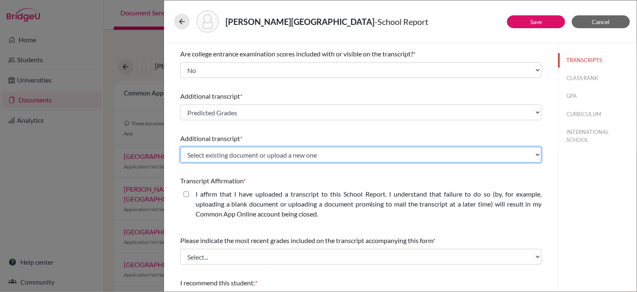
click at [502, 154] on select "Select existing document or upload a new one Transcript Y10 Transcript Y11 Uplo…" at bounding box center [360, 155] width 361 height 16
select select "674862"
click at [180, 147] on select "Select existing document or upload a new one Transcript Y10 Transcript Y11 Uplo…" at bounding box center [360, 155] width 361 height 16
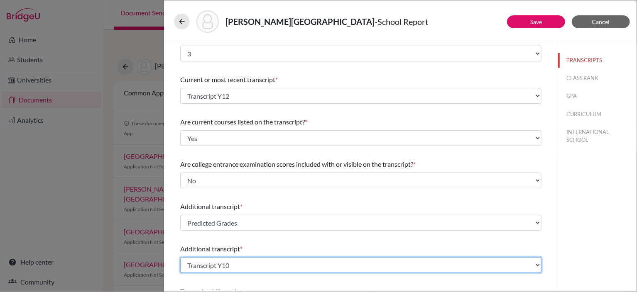
scroll to position [0, 0]
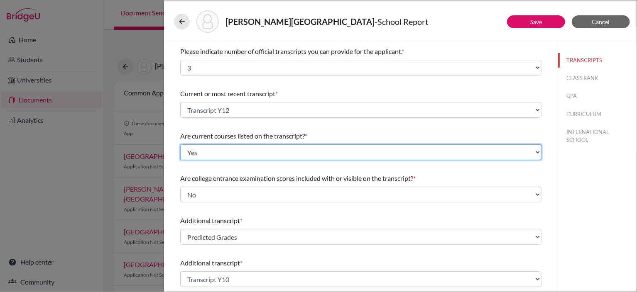
click at [284, 145] on select "Select... Yes No" at bounding box center [360, 153] width 361 height 16
select select "1"
click at [180, 145] on select "Select... Yes No" at bounding box center [360, 153] width 361 height 16
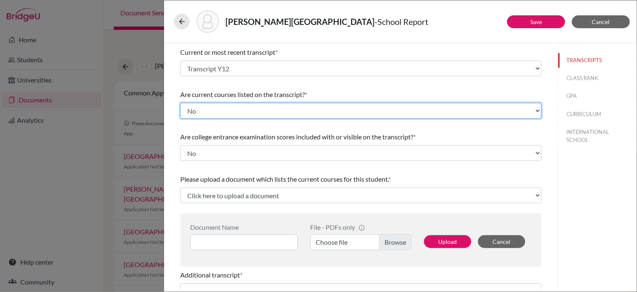
scroll to position [83, 0]
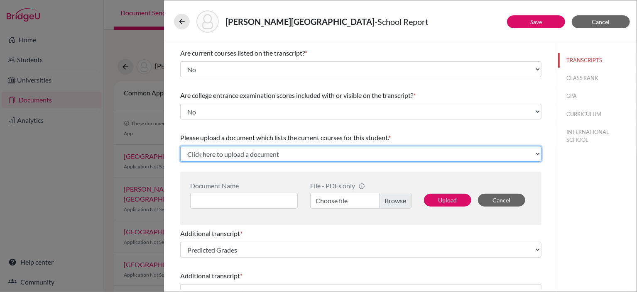
click at [341, 153] on select "Click here to upload a document Upload New File" at bounding box center [360, 154] width 361 height 16
select select "Upload New File"
click at [180, 146] on select "Click here to upload a document Upload New File" at bounding box center [360, 154] width 361 height 16
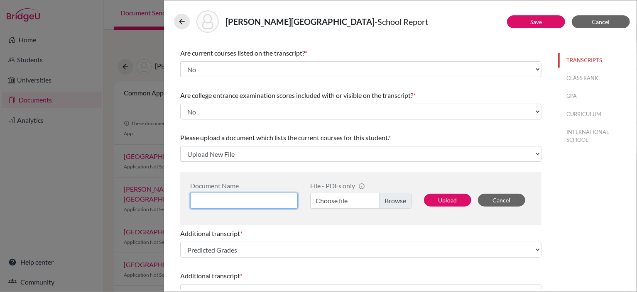
click at [239, 203] on input at bounding box center [244, 201] width 108 height 16
type input "Transcript Y12"
click at [336, 198] on label "Choose file" at bounding box center [360, 201] width 101 height 16
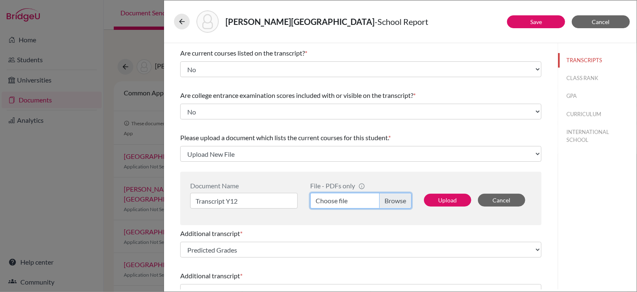
click at [336, 198] on input "Choose file" at bounding box center [360, 201] width 101 height 16
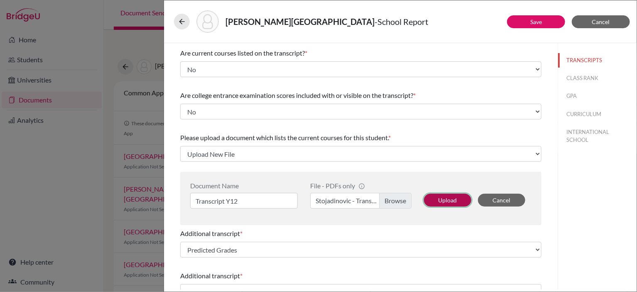
click at [445, 203] on button "Upload" at bounding box center [447, 200] width 47 height 13
select select "674871"
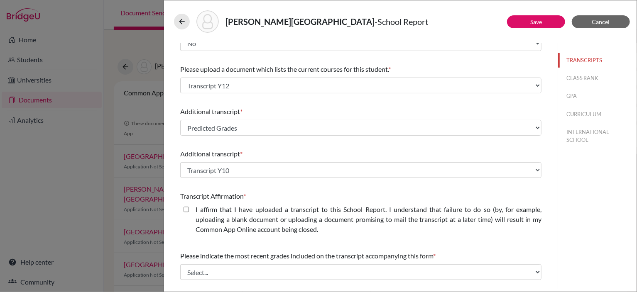
scroll to position [166, 0]
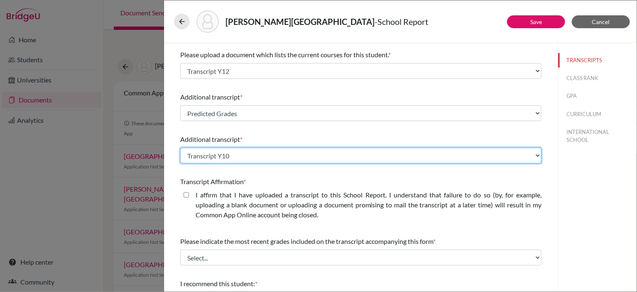
click at [279, 156] on select "Select existing document or upload a new one Transcript Y10 Transcript Y11 Uplo…" at bounding box center [360, 156] width 361 height 16
select select "674863"
click at [180, 148] on select "Select existing document or upload a new one Transcript Y10 Transcript Y11 Uplo…" at bounding box center [360, 156] width 361 height 16
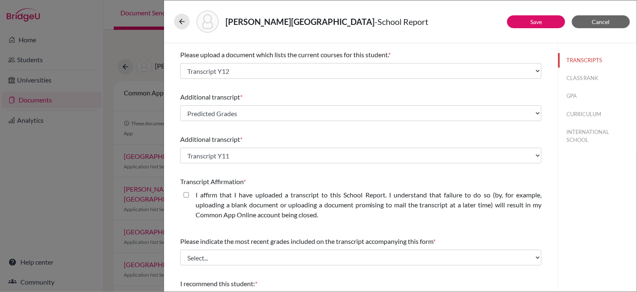
click at [275, 177] on div "Transcript Affirmation *" at bounding box center [360, 182] width 361 height 10
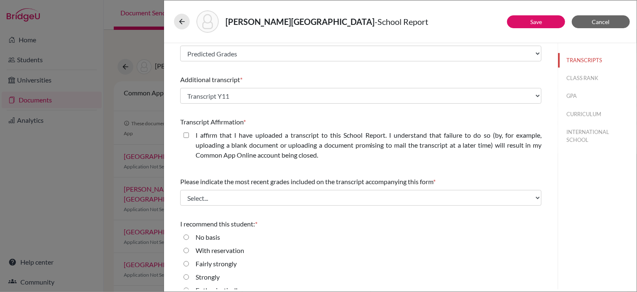
scroll to position [238, 0]
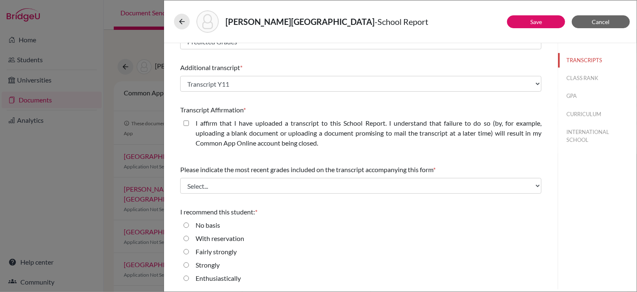
click at [187, 123] on closed\ "I affirm that I have uploaded a transcript to this School Report. I understand …" at bounding box center [186, 123] width 5 height 10
checkbox closed\ "true"
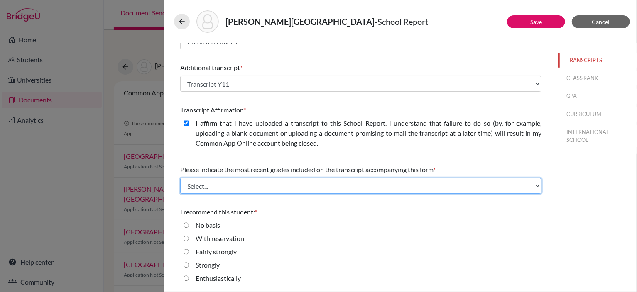
click at [343, 187] on select "Select... Final junior year grades 1st Quarter senior year grades 2nd Quarter/1…" at bounding box center [360, 186] width 361 height 16
select select "3"
click at [180, 178] on select "Select... Final junior year grades 1st Quarter senior year grades 2nd Quarter/1…" at bounding box center [360, 186] width 361 height 16
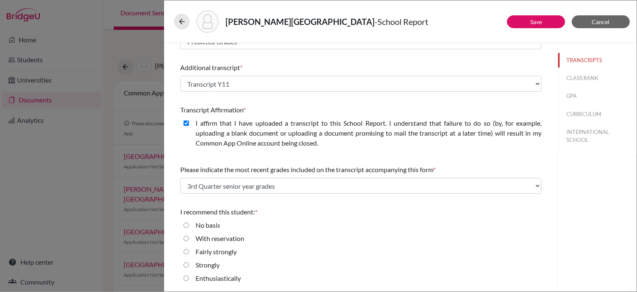
click at [332, 228] on div "No basis" at bounding box center [360, 227] width 361 height 13
click at [186, 278] on input "Enthusiastically" at bounding box center [186, 279] width 5 height 10
radio input "true"
click at [541, 24] on link "Save" at bounding box center [536, 21] width 12 height 7
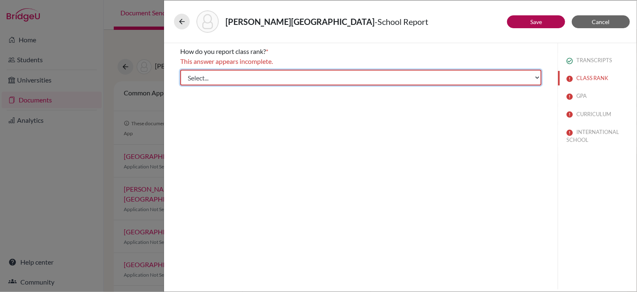
click at [529, 76] on select "Select... Exact Decile Quintile Quartile None" at bounding box center [360, 78] width 361 height 16
select select "5"
click at [180, 70] on select "Select... Exact Decile Quintile Quartile None" at bounding box center [360, 78] width 361 height 16
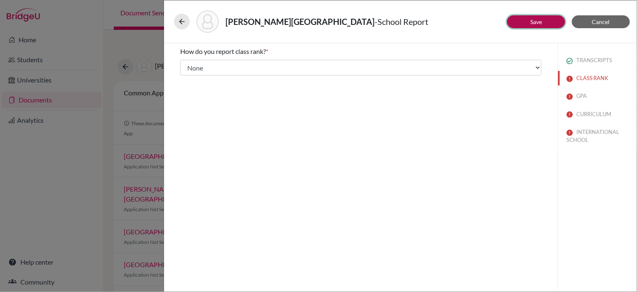
click at [539, 25] on button "Save" at bounding box center [536, 21] width 58 height 13
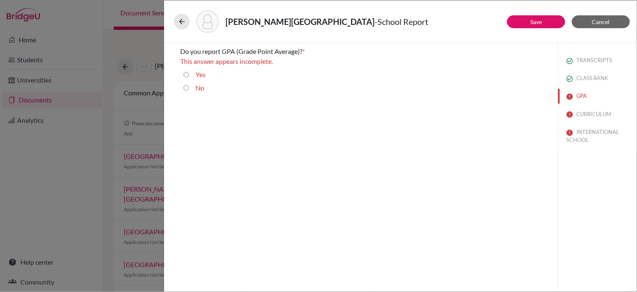
click at [186, 87] on input "No" at bounding box center [186, 88] width 5 height 10
radio input "true"
click at [541, 21] on link "Save" at bounding box center [536, 21] width 12 height 7
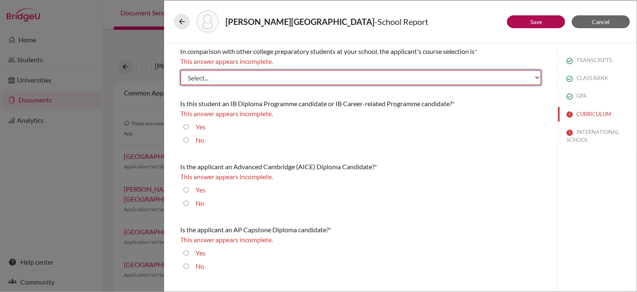
click at [364, 81] on select "Select... Less than demanding Average Demanding Very demanding Most demanding P…" at bounding box center [360, 78] width 361 height 16
select select "4"
click at [180, 70] on select "Select... Less than demanding Average Demanding Very demanding Most demanding P…" at bounding box center [360, 78] width 361 height 16
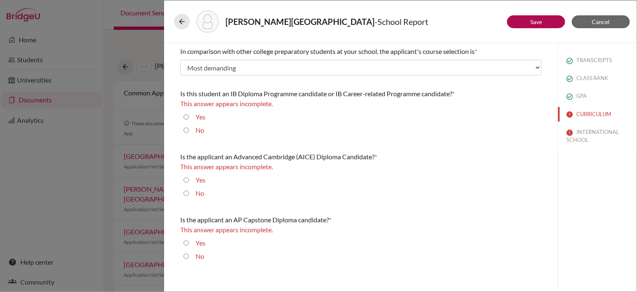
click at [188, 131] on input "No" at bounding box center [186, 130] width 5 height 10
radio input "true"
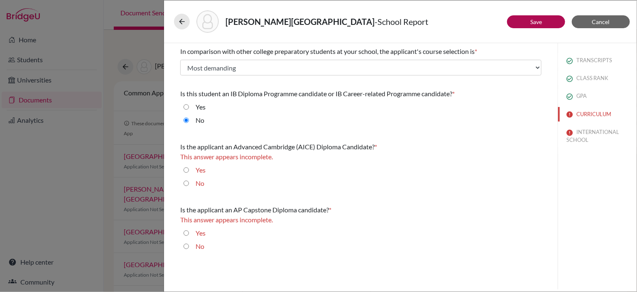
click at [186, 171] on input "Yes" at bounding box center [186, 170] width 5 height 10
radio input "true"
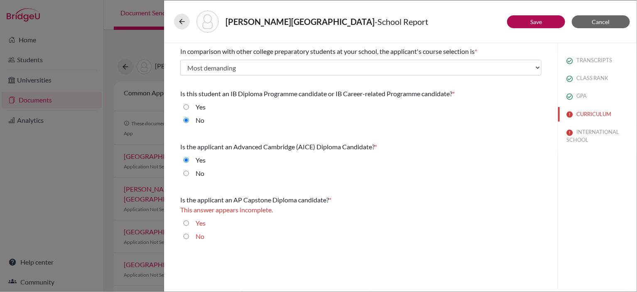
click at [185, 236] on input "No" at bounding box center [186, 237] width 5 height 10
radio input "true"
click at [535, 24] on link "Save" at bounding box center [536, 21] width 12 height 7
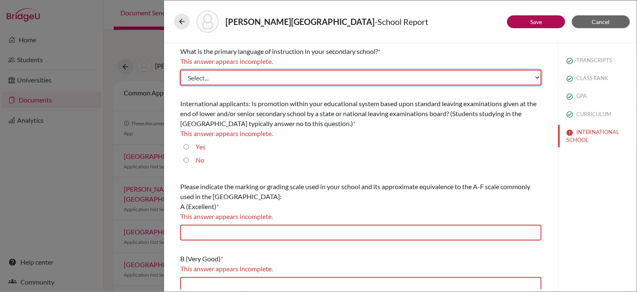
click at [534, 76] on select "Select... Albanian Arabic Armenian Assamese Azerbaijani Belarusian Bengali Bulg…" at bounding box center [360, 78] width 361 height 16
select select "14"
click at [180, 70] on select "Select... Albanian Arabic Armenian Assamese Azerbaijani Belarusian Bengali Bulg…" at bounding box center [360, 78] width 361 height 16
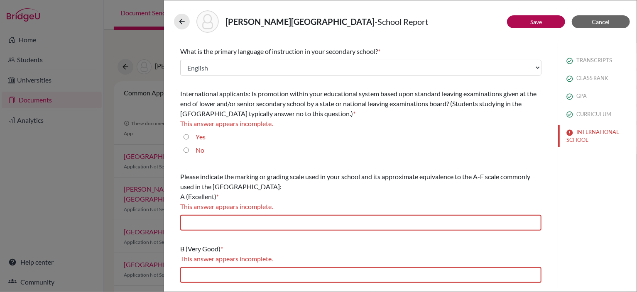
click at [186, 151] on input "No" at bounding box center [186, 150] width 5 height 10
radio input "true"
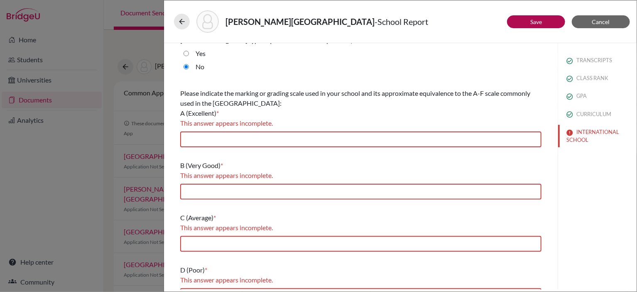
scroll to position [83, 0]
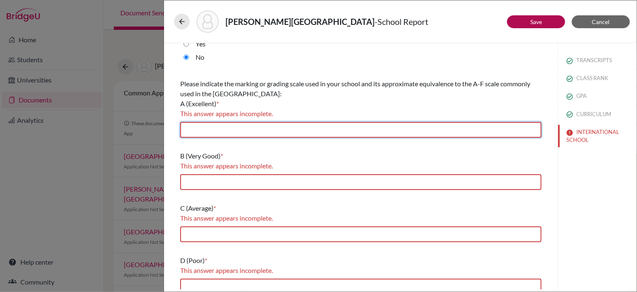
click at [259, 128] on input "text" at bounding box center [360, 130] width 361 height 16
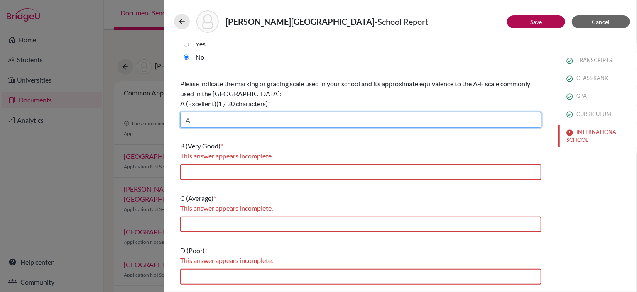
type input "A"
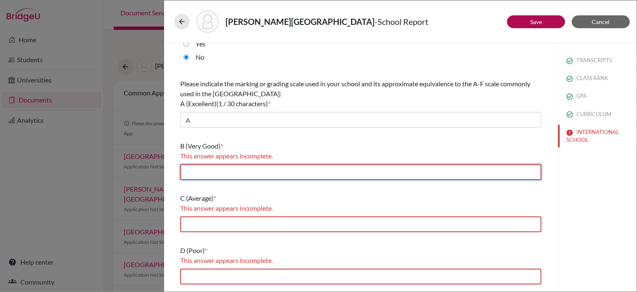
click at [237, 172] on input "text" at bounding box center [360, 172] width 361 height 16
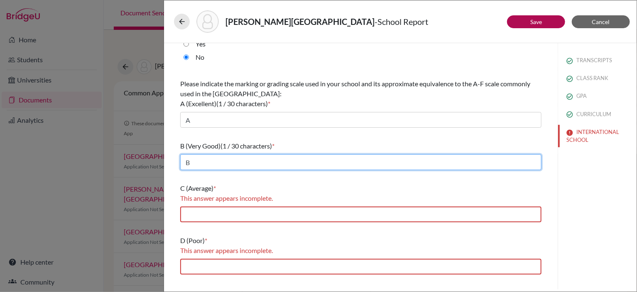
type input "B"
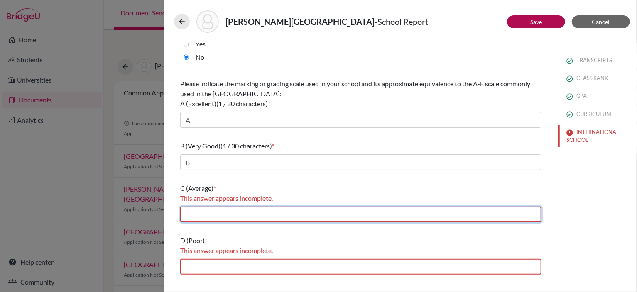
click at [257, 217] on input "text" at bounding box center [360, 215] width 361 height 16
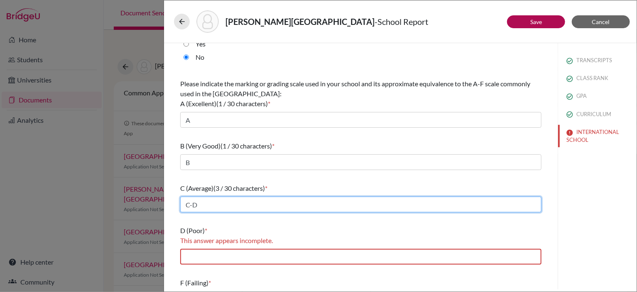
type input "C-D"
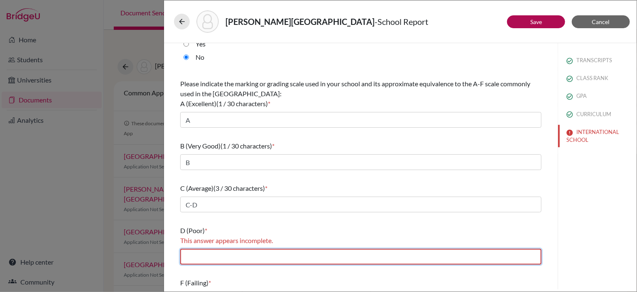
click at [260, 255] on input "text" at bounding box center [360, 257] width 361 height 16
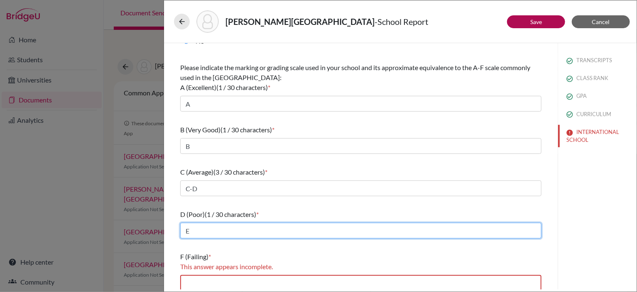
scroll to position [103, 0]
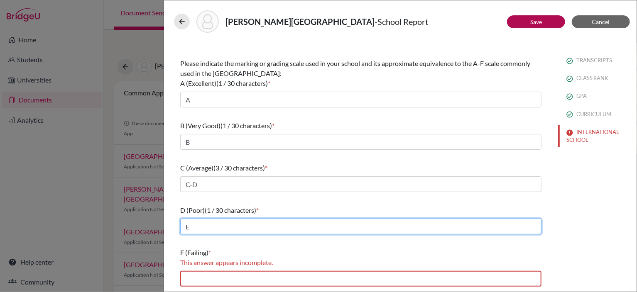
type input "E"
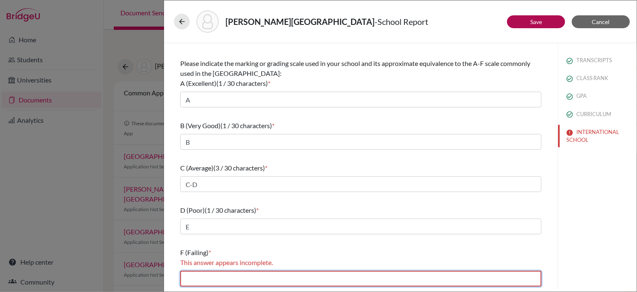
click at [257, 279] on input "text" at bounding box center [360, 279] width 361 height 16
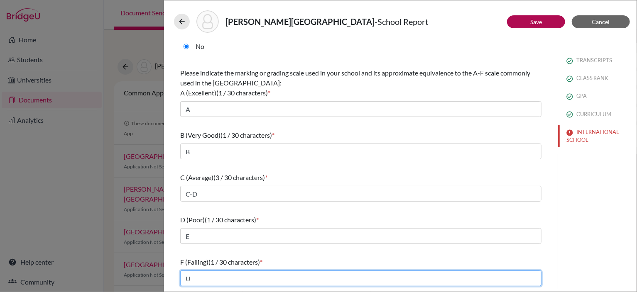
scroll to position [93, 0]
type input "U"
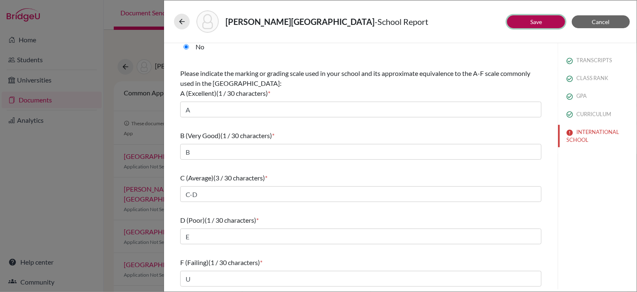
click at [554, 17] on button "Save" at bounding box center [536, 21] width 58 height 13
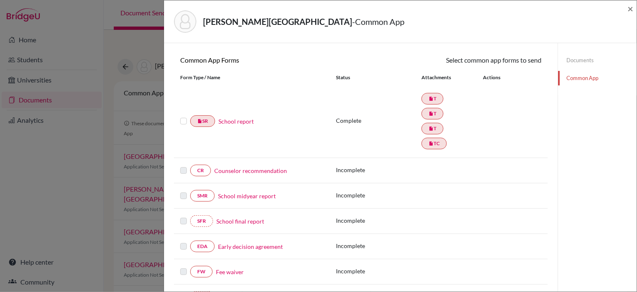
scroll to position [83, 0]
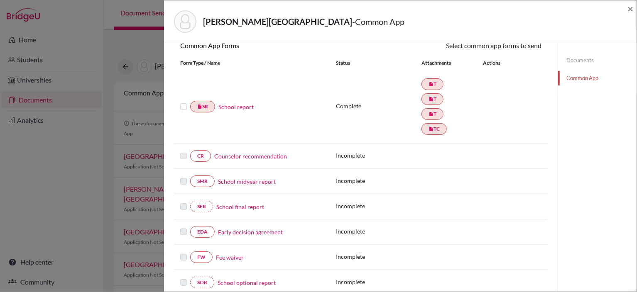
click at [248, 156] on link "Counselor recommendation" at bounding box center [250, 156] width 73 height 9
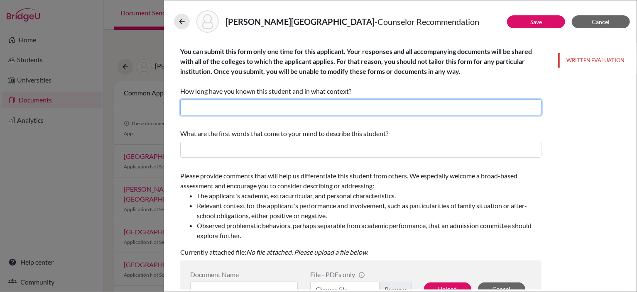
click at [310, 108] on input "text" at bounding box center [360, 108] width 361 height 16
type input "2 years as a School Counsellor"
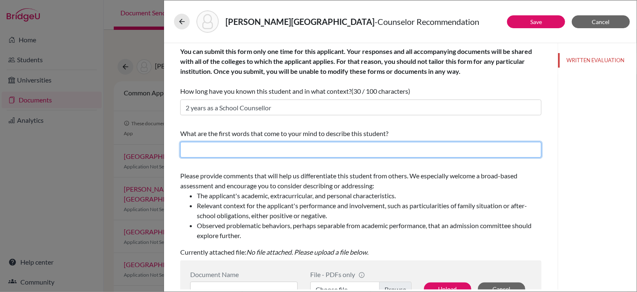
click at [300, 150] on input "text" at bounding box center [360, 150] width 361 height 16
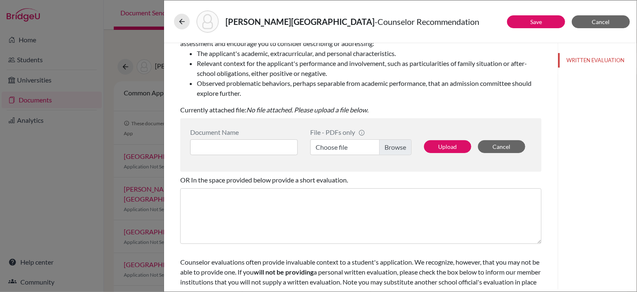
scroll to position [86, 0]
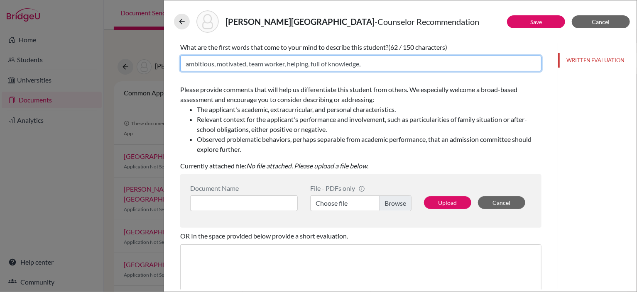
type input "ambitious, motivated, team worker, helping, full of knowledge,"
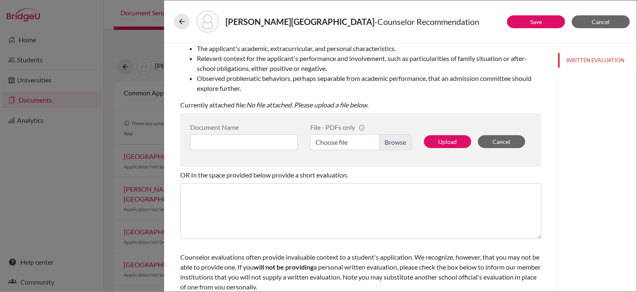
scroll to position [169, 0]
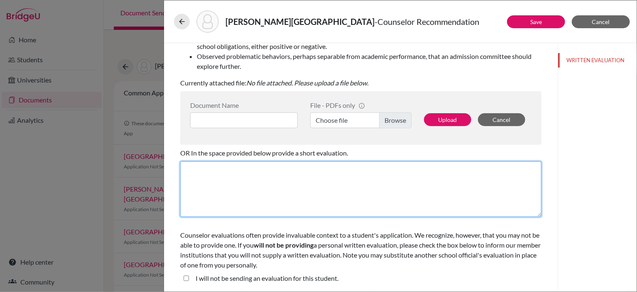
paste textarea "To Whom It May Concern, I am pleased to write this letter of recommendation for…"
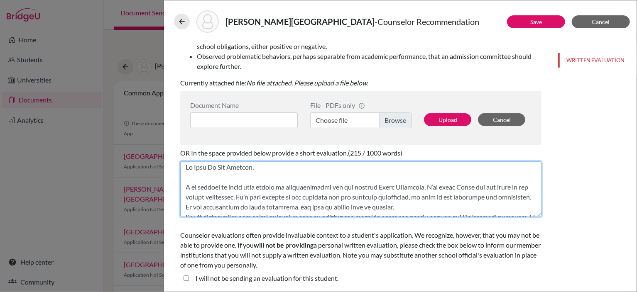
scroll to position [0, 0]
drag, startPoint x: 420, startPoint y: 190, endPoint x: 380, endPoint y: 186, distance: 40.0
click at [380, 186] on textarea at bounding box center [360, 190] width 361 height 56
drag, startPoint x: 471, startPoint y: 190, endPoint x: 459, endPoint y: 191, distance: 12.1
click at [459, 191] on textarea at bounding box center [360, 190] width 361 height 56
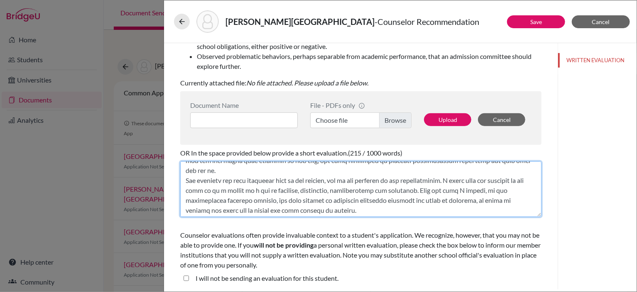
scroll to position [83, 0]
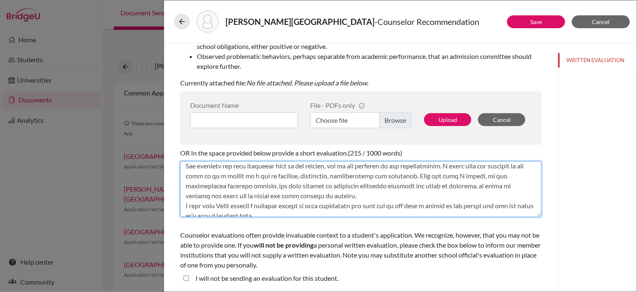
drag, startPoint x: 463, startPoint y: 176, endPoint x: 453, endPoint y: 179, distance: 9.8
click at [453, 179] on textarea at bounding box center [360, 190] width 361 height 56
click at [412, 195] on textarea at bounding box center [360, 190] width 361 height 56
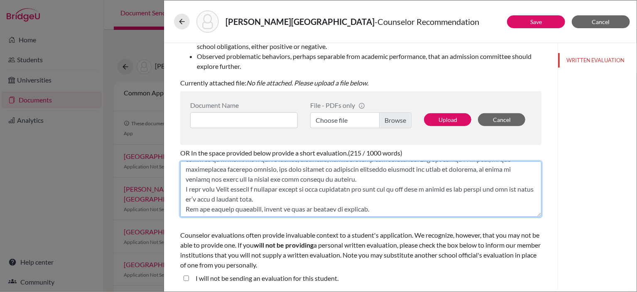
scroll to position [110, 0]
drag, startPoint x: 230, startPoint y: 182, endPoint x: 219, endPoint y: 181, distance: 11.7
click at [219, 181] on textarea at bounding box center [360, 190] width 361 height 56
click at [369, 168] on textarea at bounding box center [360, 190] width 361 height 56
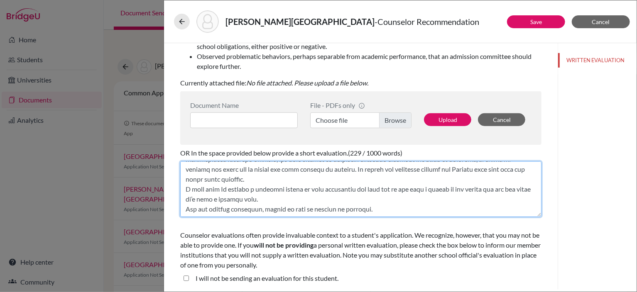
click at [373, 200] on textarea at bounding box center [360, 190] width 361 height 56
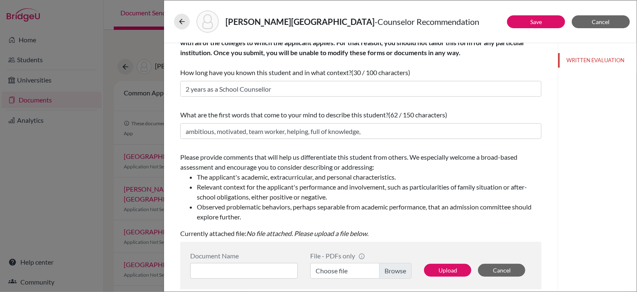
scroll to position [3, 0]
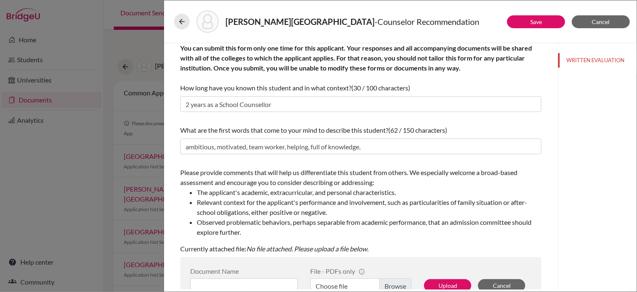
type textarea "To Whom It May Concern, I am pleased to write this letter of recommendation for…"
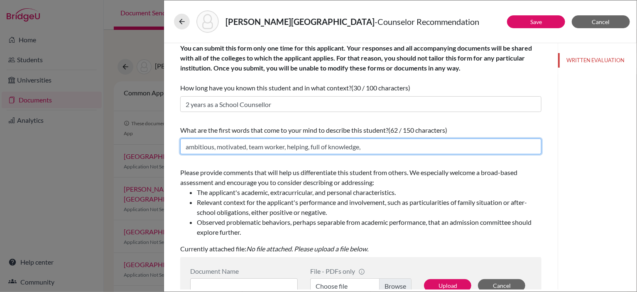
click at [368, 149] on input "ambitious, motivated, team worker, helping, full of knowledge," at bounding box center [360, 147] width 361 height 16
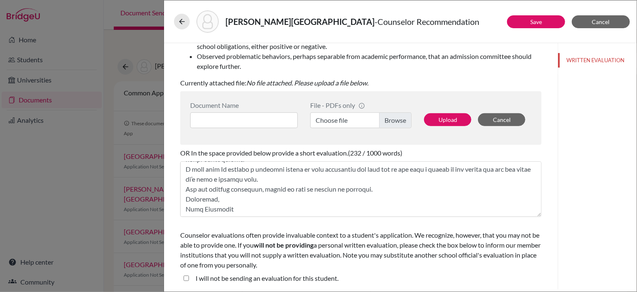
scroll to position [140, 0]
type input "ambitious, motivated, team worker, helping, full of knowledge, hard working, al…"
click at [527, 20] on button "Save" at bounding box center [536, 21] width 58 height 13
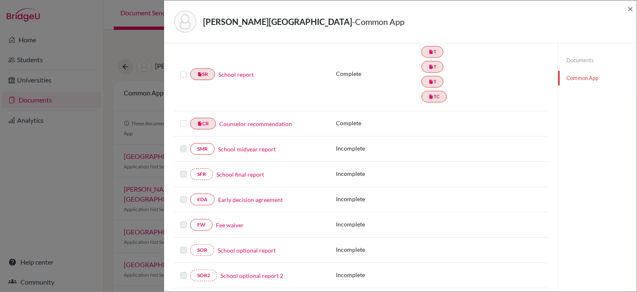
scroll to position [125, 0]
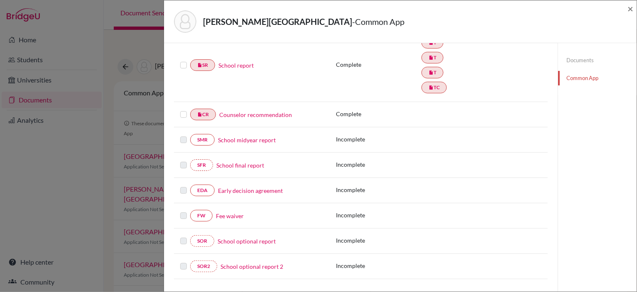
click at [255, 142] on link "School midyear report" at bounding box center [247, 140] width 58 height 9
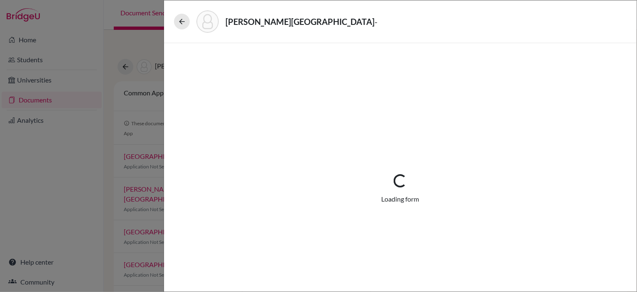
select select "5"
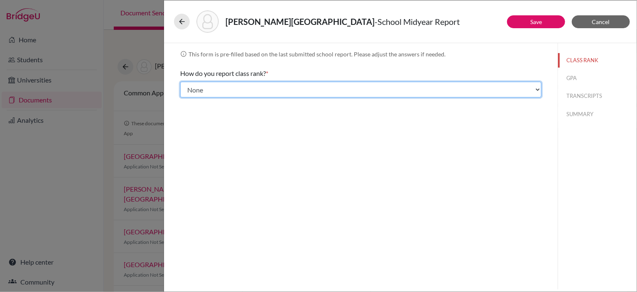
click at [285, 91] on select "Select... Exact Decile Quintile Quartile None" at bounding box center [360, 90] width 361 height 16
click at [180, 82] on select "Select... Exact Decile Quintile Quartile None" at bounding box center [360, 90] width 361 height 16
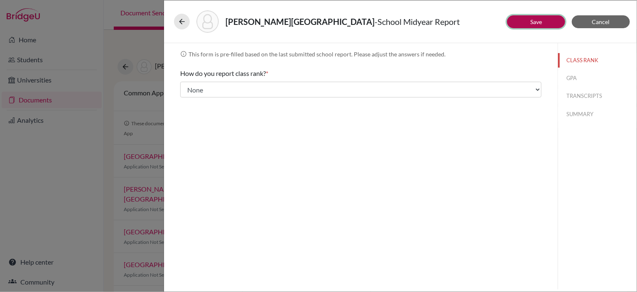
click at [540, 23] on link "Save" at bounding box center [536, 21] width 12 height 7
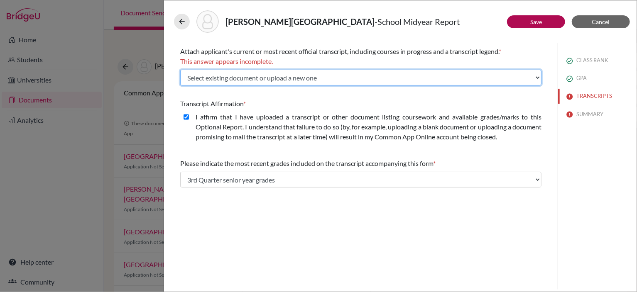
click at [226, 77] on select "Select existing document or upload a new one Transcript Y12 Transcript Y10 Tran…" at bounding box center [360, 78] width 361 height 16
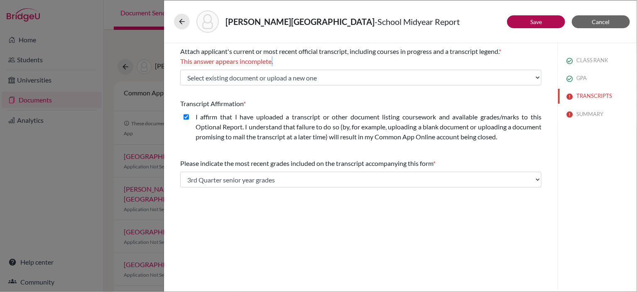
click at [273, 60] on span "This answer appears incomplete." at bounding box center [226, 61] width 93 height 8
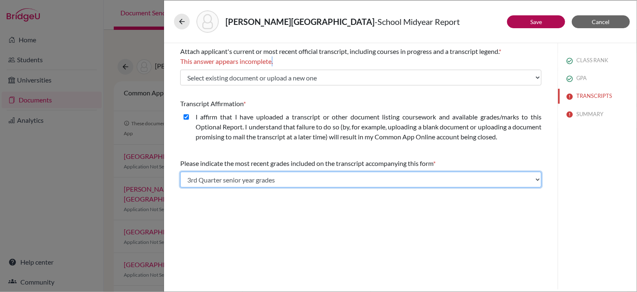
click at [304, 181] on select "Select... Final junior year grades 1st Quarter senior year grades 2nd Quarter/1…" at bounding box center [360, 180] width 361 height 16
select select "4"
click at [180, 172] on select "Select... Final junior year grades 1st Quarter senior year grades 2nd Quarter/1…" at bounding box center [360, 180] width 361 height 16
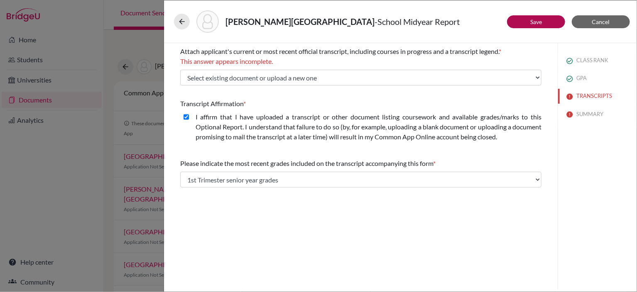
click at [304, 212] on div "Attach applicant's current or most recent official transcript, including course…" at bounding box center [361, 166] width 394 height 247
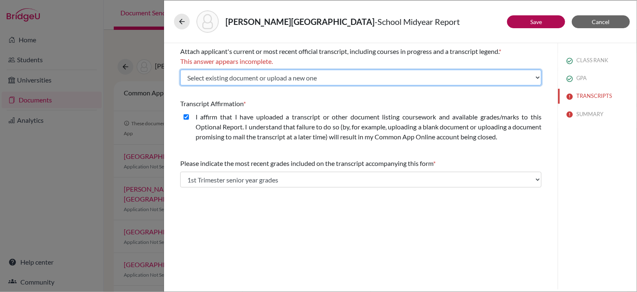
click at [518, 77] on select "Select existing document or upload a new one Transcript Y12 Transcript Y10 Tran…" at bounding box center [360, 78] width 361 height 16
click at [533, 73] on select "Select existing document or upload a new one Transcript Y12 Transcript Y10 Tran…" at bounding box center [360, 78] width 361 height 16
click at [180, 70] on select "Select existing document or upload a new one Transcript Y12 Transcript Y10 Tran…" at bounding box center [360, 78] width 361 height 16
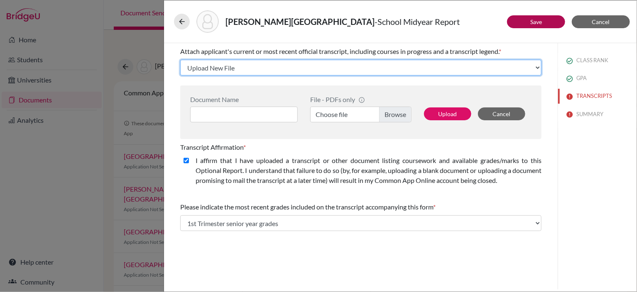
click at [264, 71] on select "Select existing document or upload a new one Transcript Y12 Transcript Y10 Tran…" at bounding box center [360, 68] width 361 height 16
click at [282, 72] on select "Select existing document or upload a new one Transcript Y12 Transcript Y10 Tran…" at bounding box center [360, 68] width 361 height 16
click at [180, 60] on select "Select existing document or upload a new one Transcript Y12 Transcript Y10 Tran…" at bounding box center [360, 68] width 361 height 16
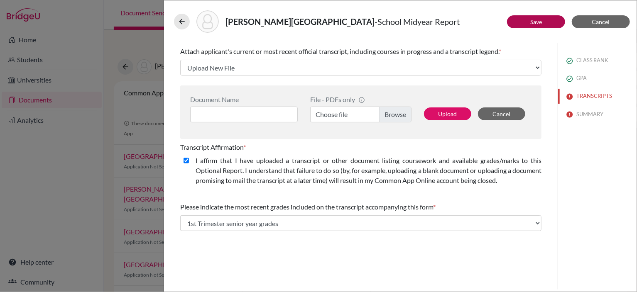
click at [325, 147] on div "Transcript Affirmation *" at bounding box center [360, 147] width 361 height 10
click at [517, 115] on button "Cancel" at bounding box center [501, 114] width 47 height 13
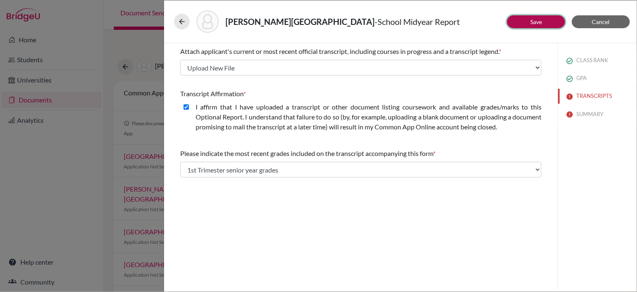
click at [540, 21] on link "Save" at bounding box center [536, 21] width 12 height 7
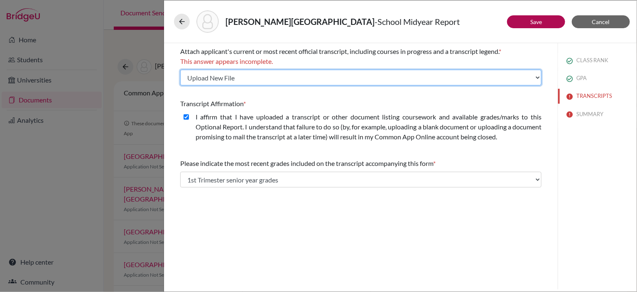
click at [533, 80] on select "Select existing document or upload a new one Transcript Y12 Transcript Y10 Tran…" at bounding box center [360, 78] width 361 height 16
select select "1337"
click at [180, 70] on select "Select existing document or upload a new one Transcript Y12 Transcript Y10 Tran…" at bounding box center [360, 78] width 361 height 16
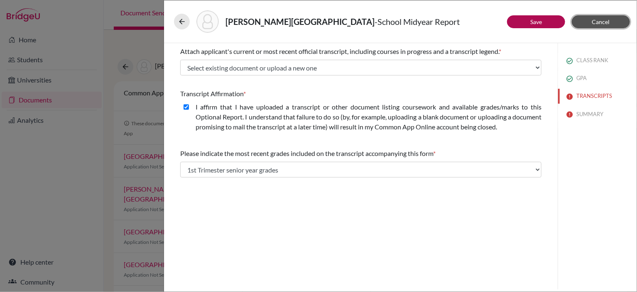
click at [592, 21] on span "Cancel" at bounding box center [601, 21] width 18 height 7
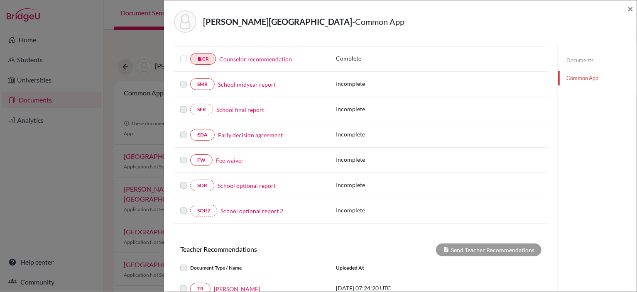
scroll to position [166, 0]
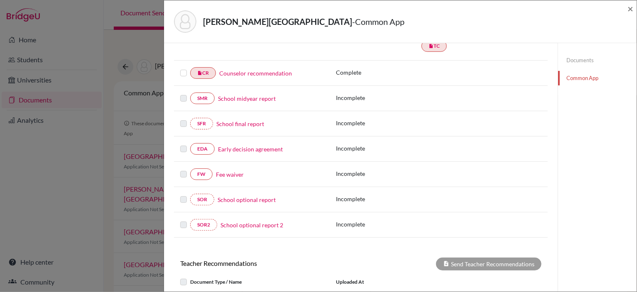
click at [266, 150] on link "Early decision agreement" at bounding box center [250, 149] width 65 height 9
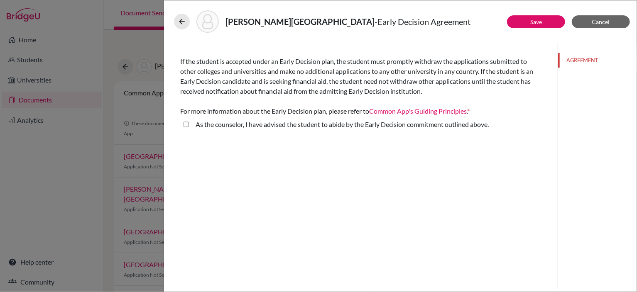
click at [187, 124] on above\ "As the counselor, I have advised the student to abide by the Early Decision com…" at bounding box center [186, 125] width 5 height 10
checkbox above\ "true"
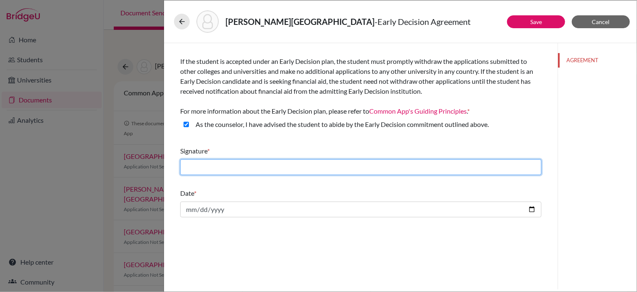
click at [525, 164] on input "text" at bounding box center [360, 167] width 361 height 16
type input "Lara Filipovic"
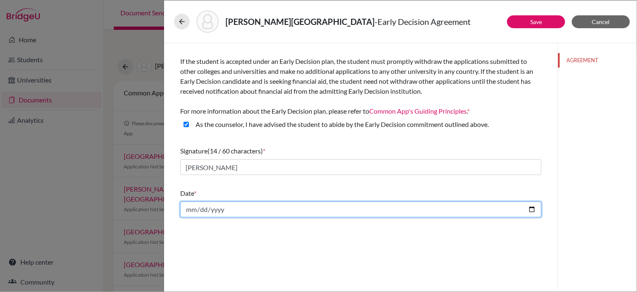
click at [533, 208] on input "date" at bounding box center [360, 210] width 361 height 16
type input "2025-10-02"
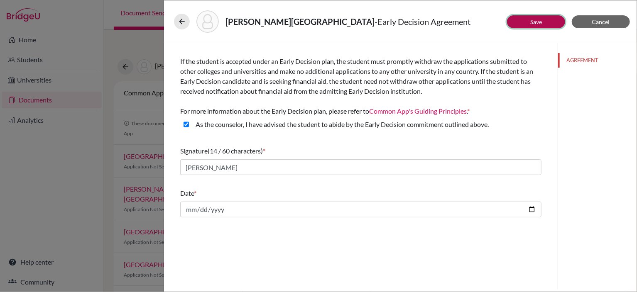
click at [530, 25] on button "Save" at bounding box center [536, 21] width 58 height 13
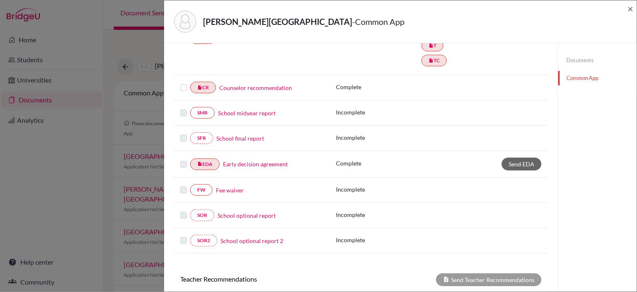
scroll to position [166, 0]
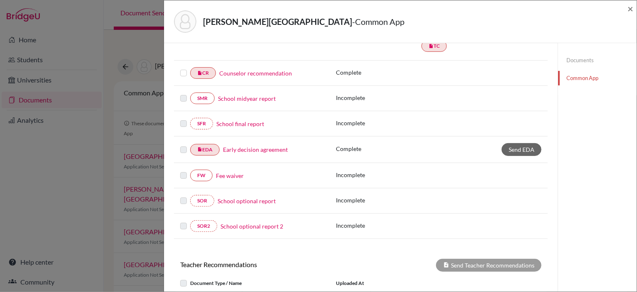
click at [241, 174] on link "Fee waiver" at bounding box center [230, 176] width 28 height 9
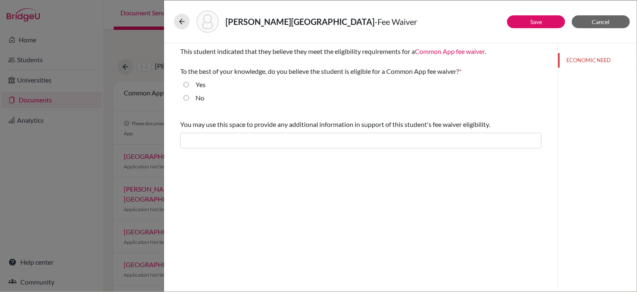
click at [187, 84] on input "Yes" at bounding box center [186, 85] width 5 height 10
radio input "true"
click at [523, 25] on button "Save" at bounding box center [536, 21] width 58 height 13
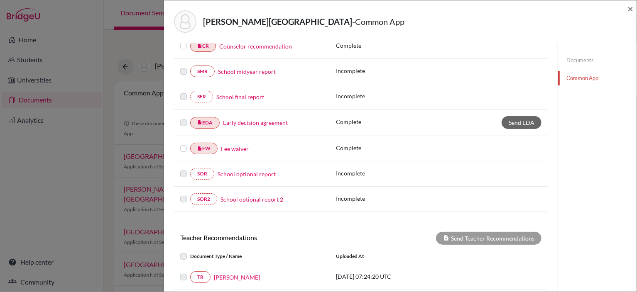
scroll to position [208, 0]
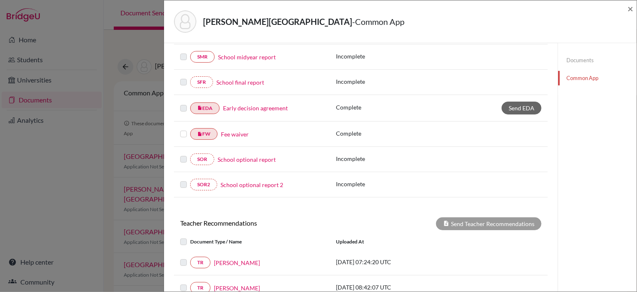
click at [250, 159] on link "School optional report" at bounding box center [247, 159] width 58 height 9
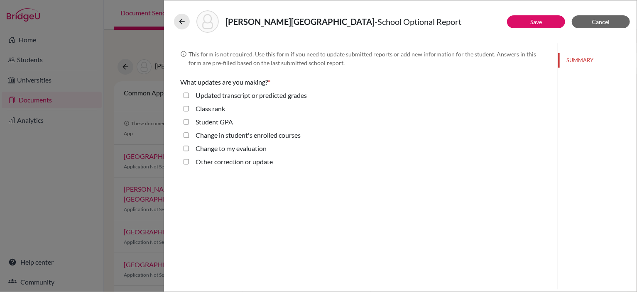
click at [205, 93] on label "Updated transcript or predicted grades" at bounding box center [251, 96] width 111 height 10
click at [189, 93] on grades "Updated transcript or predicted grades" at bounding box center [186, 96] width 5 height 10
checkbox grades "true"
click at [539, 25] on button "Save" at bounding box center [536, 21] width 58 height 13
select select "4"
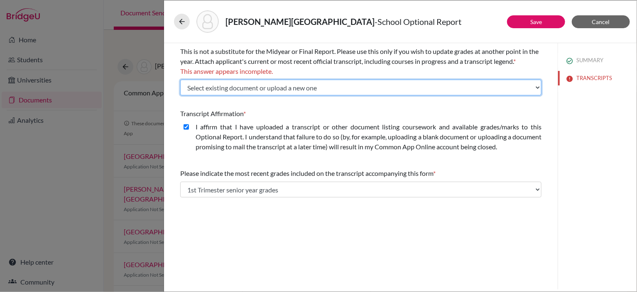
click at [277, 88] on select "Select existing document or upload a new one Transcript Y12 Transcript Y10 Tran…" at bounding box center [360, 88] width 361 height 16
select select "674870"
click at [180, 80] on select "Select existing document or upload a new one Transcript Y12 Transcript Y10 Tran…" at bounding box center [360, 88] width 361 height 16
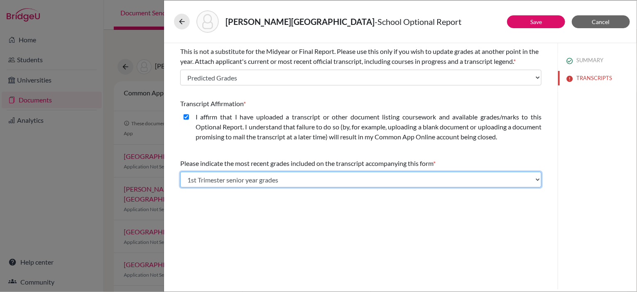
click at [244, 181] on select "Select... Final junior year grades 1st Quarter senior year grades 2nd Quarter/1…" at bounding box center [360, 180] width 361 height 16
click at [180, 172] on select "Select... Final junior year grades 1st Quarter senior year grades 2nd Quarter/1…" at bounding box center [360, 180] width 361 height 16
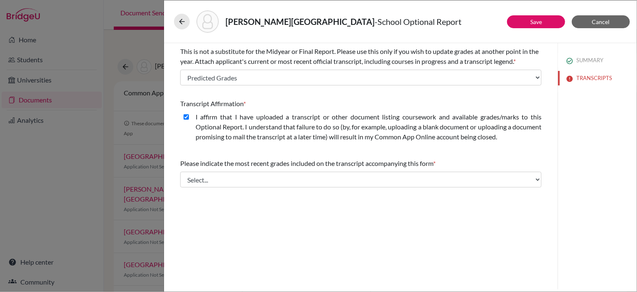
click at [358, 226] on div "This is not a substitute for the Midyear or Final Report. Please use this only …" at bounding box center [361, 166] width 394 height 247
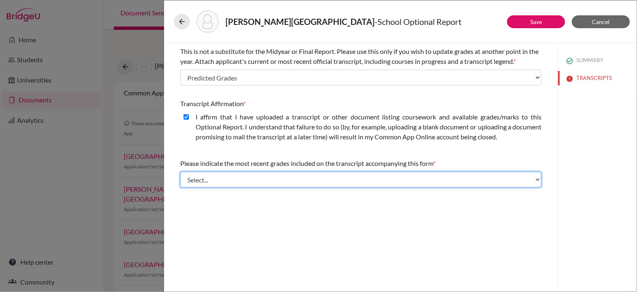
click at [354, 176] on select "Select... Final junior year grades 1st Quarter senior year grades 2nd Quarter/1…" at bounding box center [360, 180] width 361 height 16
select select "6"
click at [180, 172] on select "Select... Final junior year grades 1st Quarter senior year grades 2nd Quarter/1…" at bounding box center [360, 180] width 361 height 16
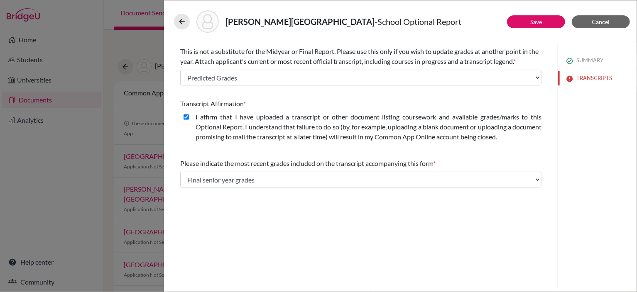
click at [316, 233] on div "This is not a substitute for the Midyear or Final Report. Please use this only …" at bounding box center [361, 166] width 394 height 247
click at [538, 22] on link "Save" at bounding box center [536, 21] width 12 height 7
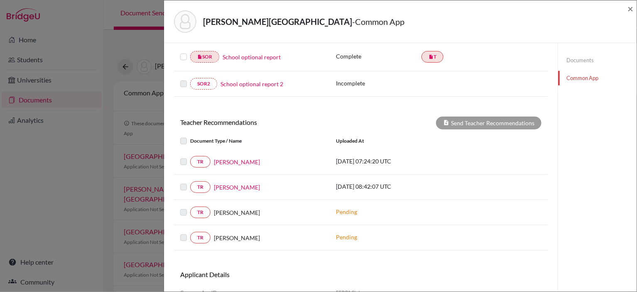
scroll to position [355, 0]
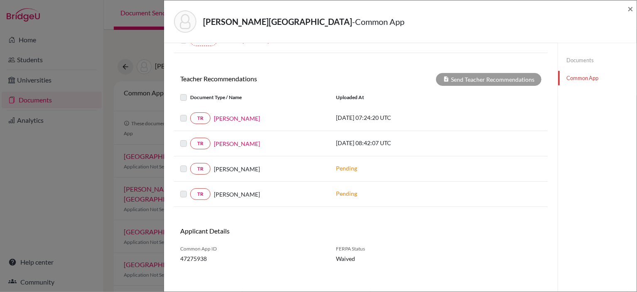
click at [190, 113] on label at bounding box center [190, 113] width 0 height 0
click at [190, 93] on label at bounding box center [190, 93] width 0 height 0
drag, startPoint x: 314, startPoint y: 120, endPoint x: 249, endPoint y: 118, distance: 64.8
click at [311, 120] on div "TR Tatjana Vilček" at bounding box center [251, 119] width 143 height 12
click at [203, 114] on link "TR" at bounding box center [200, 119] width 20 height 12
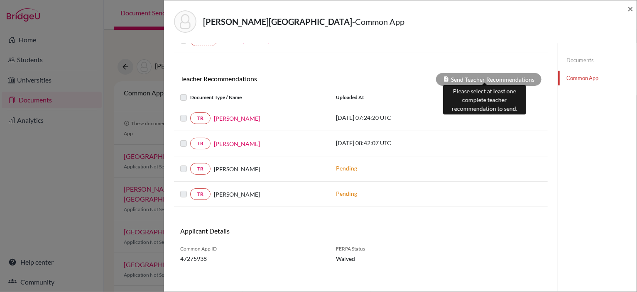
click at [521, 73] on div "Send Teacher Recommendations" at bounding box center [488, 79] width 105 height 13
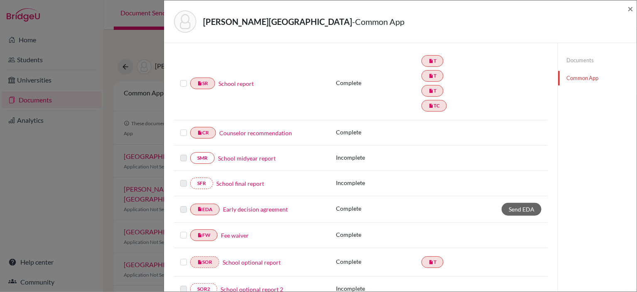
click at [475, 128] on div "Complete" at bounding box center [439, 133] width 206 height 10
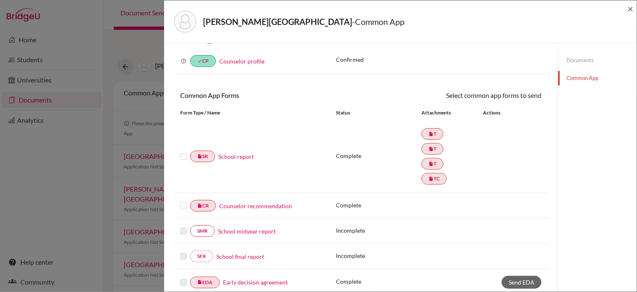
scroll to position [0, 0]
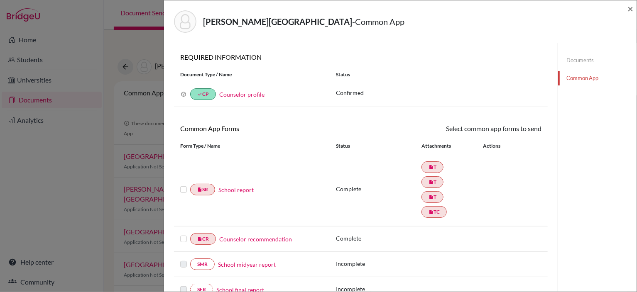
click at [183, 185] on label at bounding box center [183, 185] width 7 height 0
click at [0, 0] on input "checkbox" at bounding box center [0, 0] width 0 height 0
click at [517, 132] on link "Send" at bounding box center [524, 130] width 34 height 13
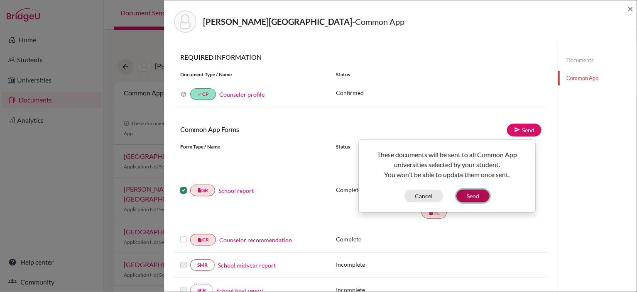
click at [481, 196] on button "Send" at bounding box center [472, 196] width 33 height 13
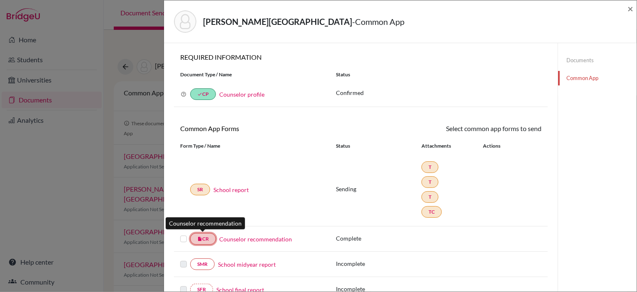
click at [198, 237] on icon "insert_drive_file" at bounding box center [199, 239] width 5 height 5
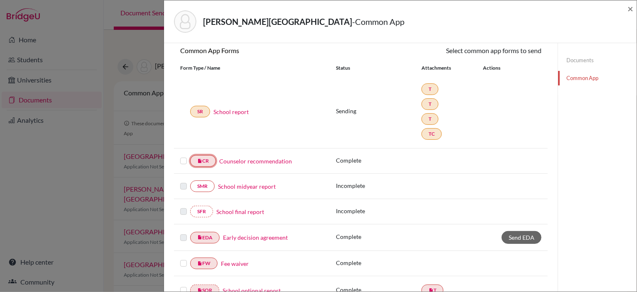
scroll to position [83, 0]
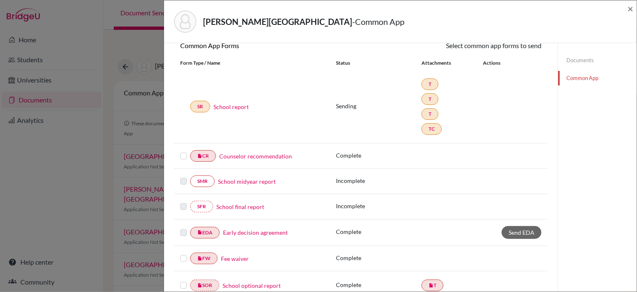
click at [309, 162] on div "insert_drive_file CR Counselor recommendation Complete" at bounding box center [361, 156] width 374 height 25
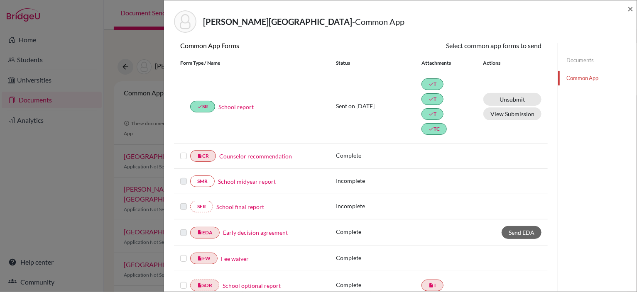
scroll to position [42, 0]
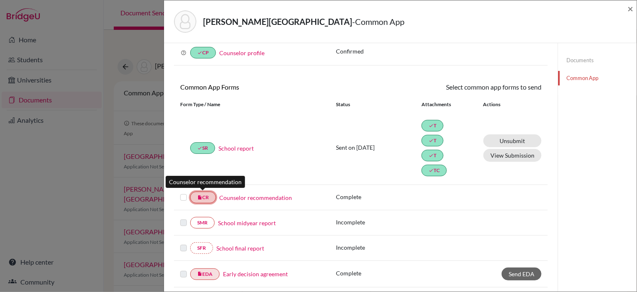
click at [201, 197] on icon "insert_drive_file" at bounding box center [199, 197] width 5 height 5
click at [472, 197] on div "Complete" at bounding box center [439, 198] width 206 height 10
click at [209, 199] on link "insert_drive_file CR" at bounding box center [203, 198] width 26 height 12
click at [460, 193] on div "Complete" at bounding box center [439, 198] width 206 height 10
click at [181, 197] on div "insert_drive_file CR Counselor recommendation" at bounding box center [252, 198] width 156 height 12
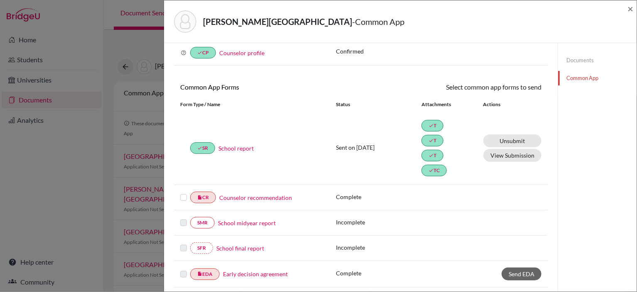
click at [183, 193] on label at bounding box center [183, 193] width 7 height 0
click at [0, 0] on input "checkbox" at bounding box center [0, 0] width 0 height 0
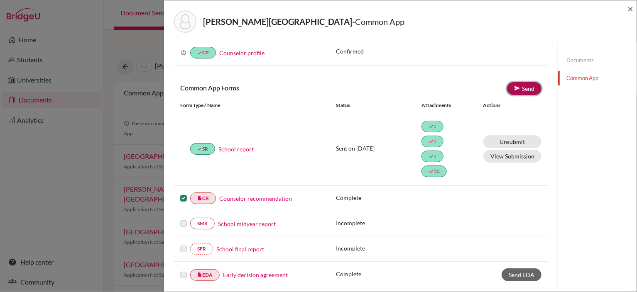
click at [514, 88] on icon at bounding box center [517, 88] width 6 height 6
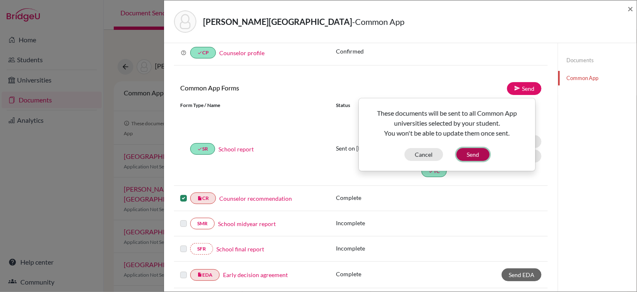
click at [484, 153] on button "Send" at bounding box center [472, 154] width 33 height 13
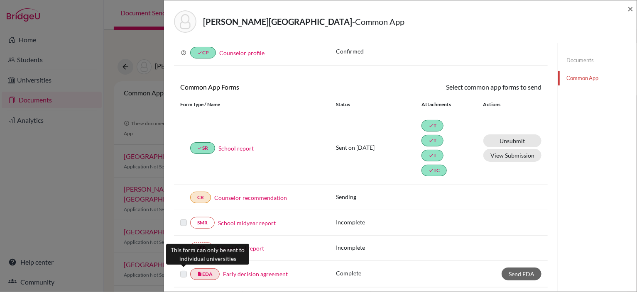
click at [183, 270] on label at bounding box center [183, 270] width 7 height 0
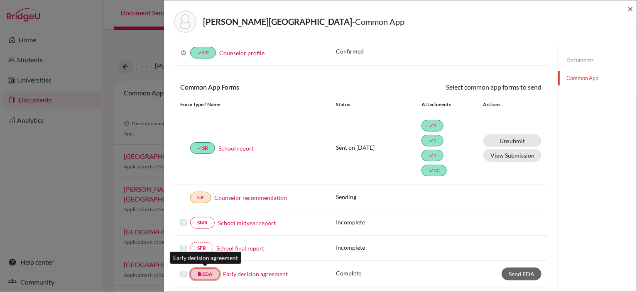
click at [194, 272] on link "insert_drive_file EDA" at bounding box center [204, 275] width 29 height 12
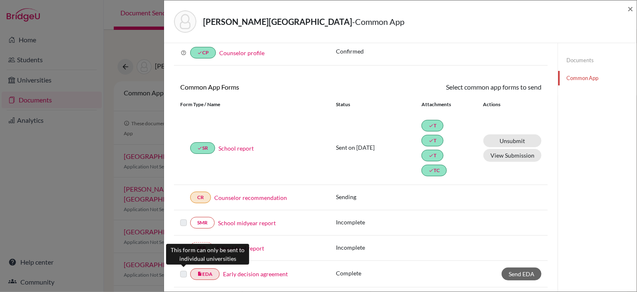
click at [183, 270] on label at bounding box center [183, 270] width 7 height 0
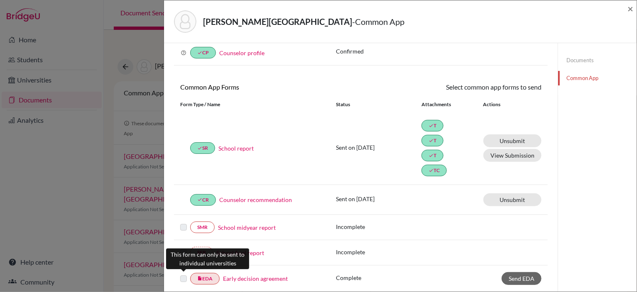
click at [186, 274] on label at bounding box center [183, 274] width 7 height 0
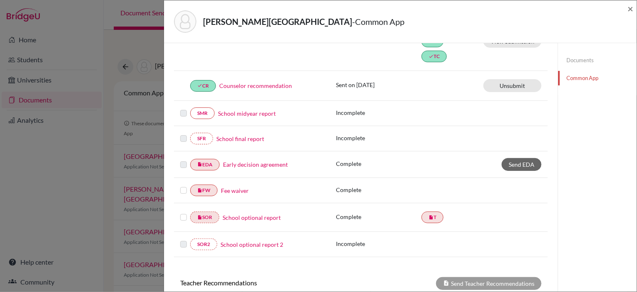
scroll to position [166, 0]
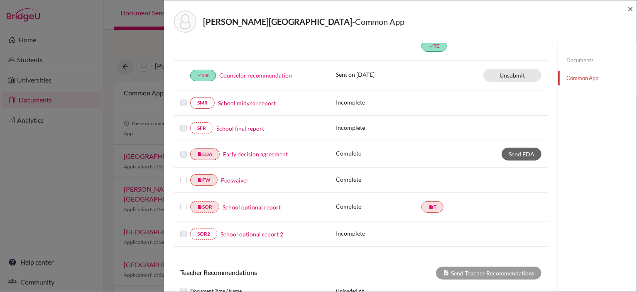
click at [185, 175] on label at bounding box center [183, 175] width 7 height 0
click at [0, 0] on input "checkbox" at bounding box center [0, 0] width 0 height 0
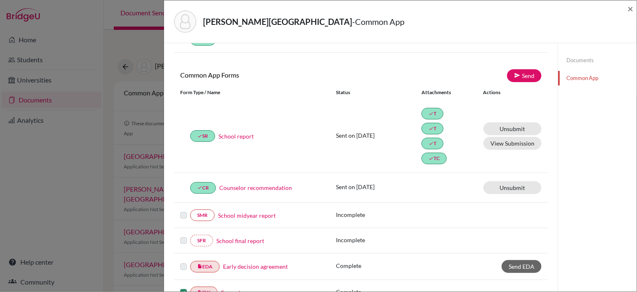
scroll to position [0, 0]
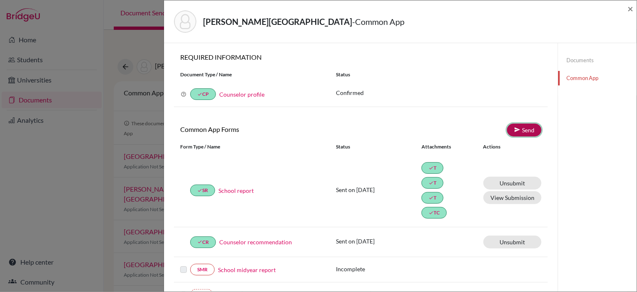
click at [516, 128] on link "Send" at bounding box center [524, 130] width 34 height 13
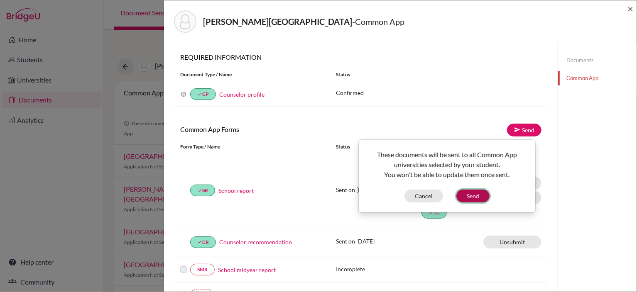
click at [480, 194] on button "Send" at bounding box center [472, 196] width 33 height 13
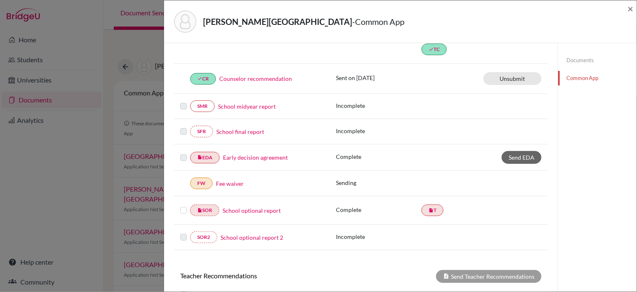
scroll to position [166, 0]
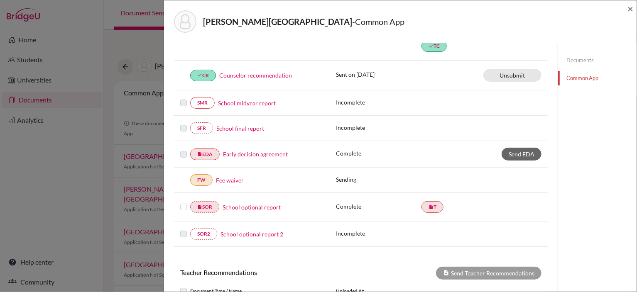
click at [184, 202] on label at bounding box center [183, 202] width 7 height 0
click at [0, 0] on input "checkbox" at bounding box center [0, 0] width 0 height 0
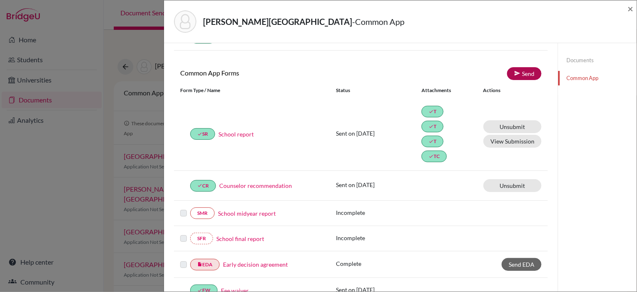
scroll to position [42, 0]
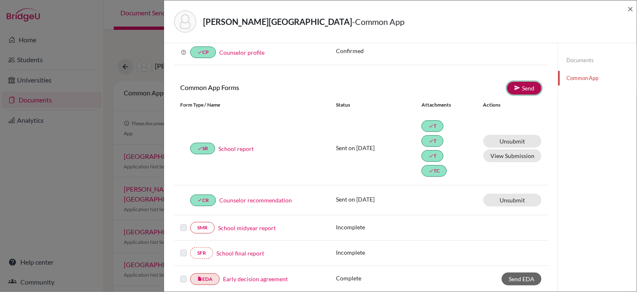
click at [523, 89] on link "Send" at bounding box center [524, 88] width 34 height 13
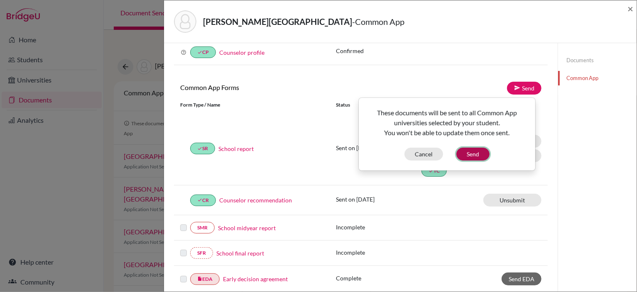
click at [482, 155] on button "Send" at bounding box center [472, 154] width 33 height 13
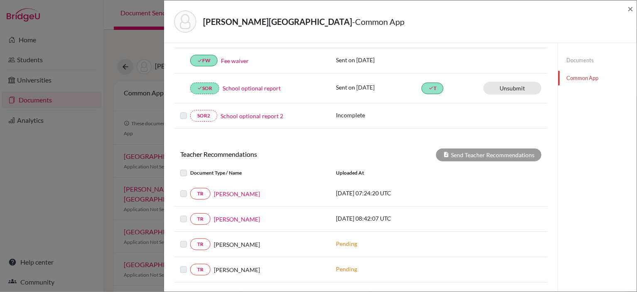
scroll to position [361, 0]
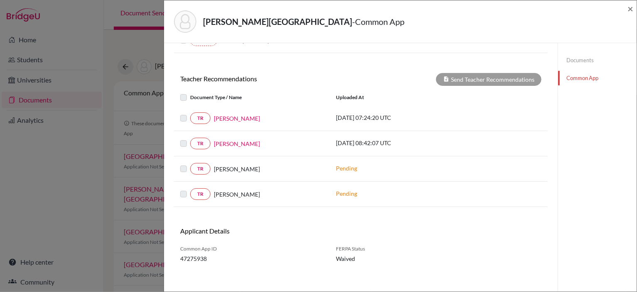
click at [190, 113] on label at bounding box center [190, 113] width 0 height 0
click at [207, 117] on link "TR" at bounding box center [200, 119] width 20 height 12
click at [190, 93] on label at bounding box center [190, 93] width 0 height 0
click at [368, 113] on p "2025-09-24 07:24:20 UTC" at bounding box center [392, 117] width 112 height 9
click at [397, 113] on div "TR Tatjana Vilček 2025-09-24 07:24:20 UTC" at bounding box center [361, 119] width 374 height 12
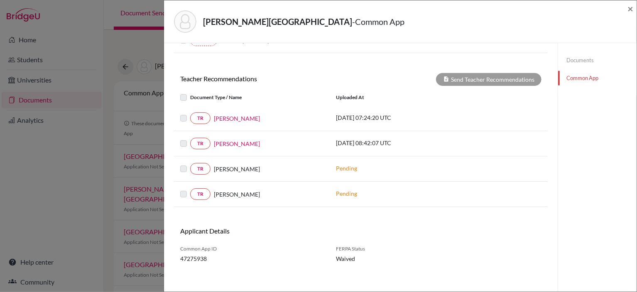
click at [190, 113] on label at bounding box center [190, 113] width 0 height 0
drag, startPoint x: 180, startPoint y: 117, endPoint x: 191, endPoint y: 146, distance: 31.0
click at [181, 118] on div at bounding box center [185, 118] width 10 height 10
click at [190, 139] on label at bounding box center [190, 139] width 0 height 0
click at [195, 142] on link "TR" at bounding box center [200, 144] width 20 height 12
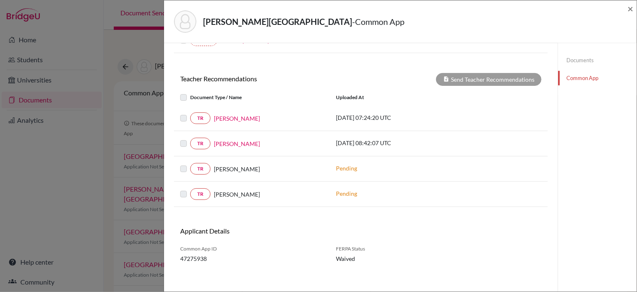
drag, startPoint x: 414, startPoint y: 138, endPoint x: 420, endPoint y: 135, distance: 6.7
click at [416, 139] on p "2025-09-30 08:42:07 UTC" at bounding box center [392, 143] width 112 height 9
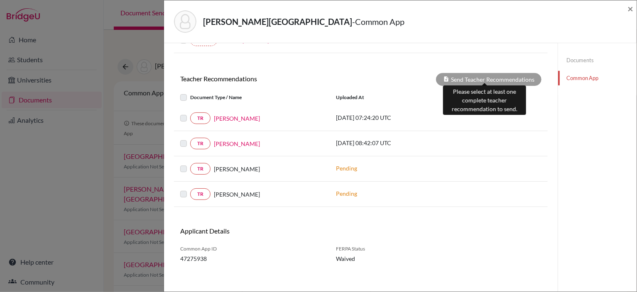
click at [487, 73] on div "Send Teacher Recommendations" at bounding box center [488, 79] width 105 height 13
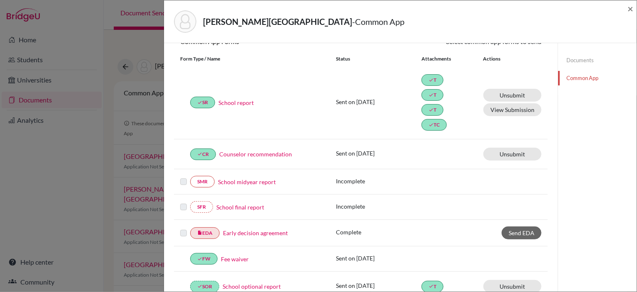
scroll to position [0, 0]
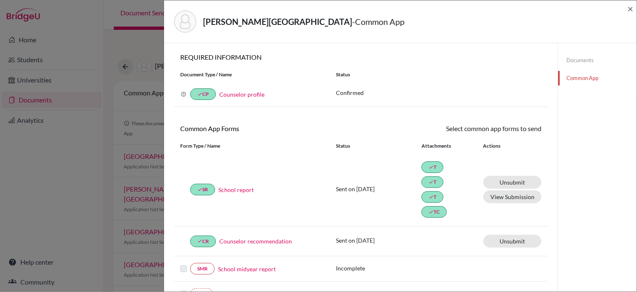
click at [569, 61] on link "Documents" at bounding box center [597, 60] width 78 height 15
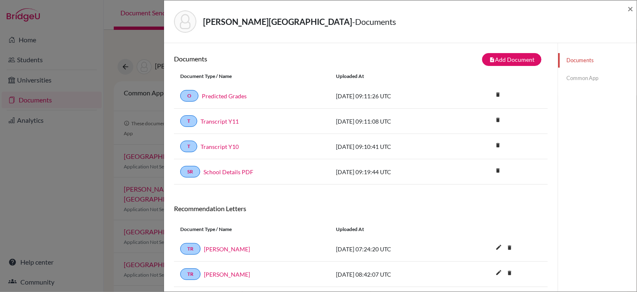
click at [584, 78] on link "Common App" at bounding box center [597, 78] width 78 height 15
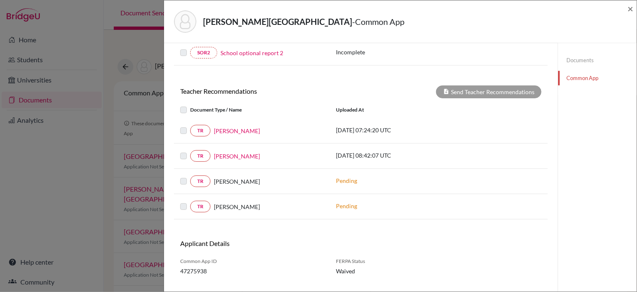
scroll to position [361, 0]
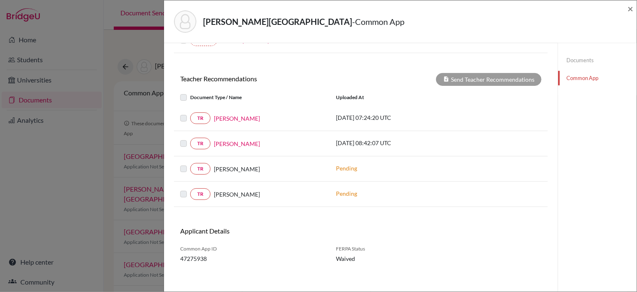
click at [190, 93] on label at bounding box center [190, 93] width 0 height 0
click at [181, 119] on div at bounding box center [185, 118] width 10 height 10
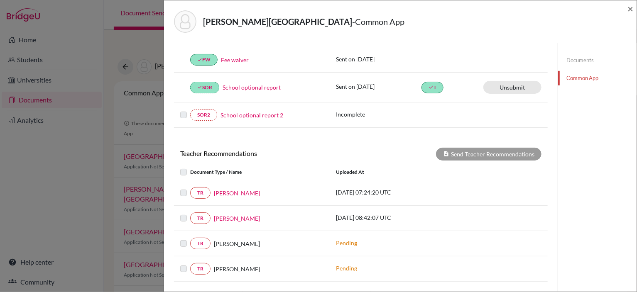
scroll to position [278, 0]
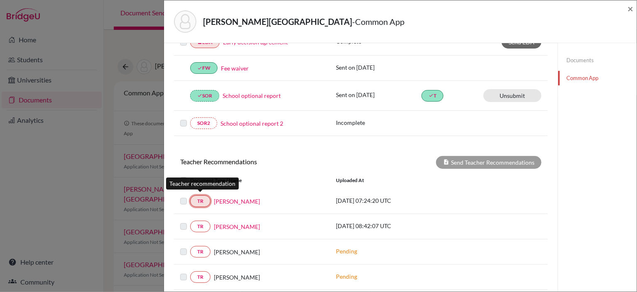
click at [201, 201] on link "TR" at bounding box center [200, 202] width 20 height 12
click at [284, 205] on div "TR Tatjana Vilček 2025-09-24 07:24:20 UTC" at bounding box center [361, 201] width 374 height 25
click at [190, 196] on label at bounding box center [190, 196] width 0 height 0
click at [184, 222] on div at bounding box center [185, 227] width 10 height 10
click at [190, 222] on label at bounding box center [190, 222] width 0 height 0
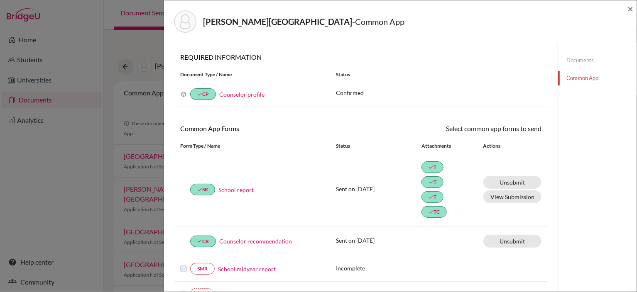
scroll to position [0, 0]
click at [630, 11] on span "×" at bounding box center [630, 8] width 6 height 12
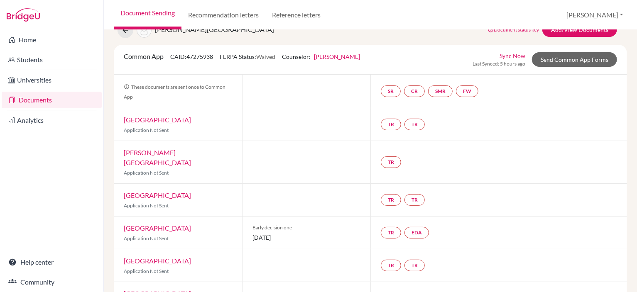
scroll to position [42, 0]
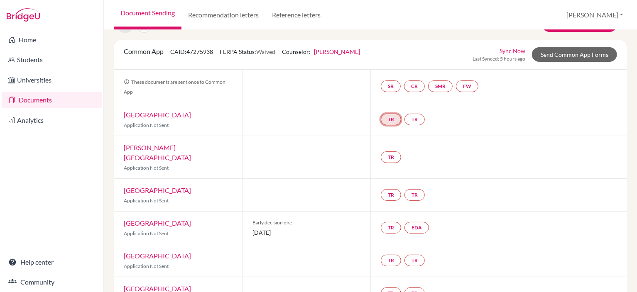
click at [392, 119] on link "TR" at bounding box center [391, 120] width 20 height 12
click at [392, 102] on small "Incomplete" at bounding box center [390, 102] width 72 height 7
click at [392, 87] on h3 "Teacher recommendation" at bounding box center [390, 88] width 82 height 15
click at [412, 123] on link "TR" at bounding box center [414, 120] width 20 height 12
click at [415, 101] on small "Incomplete" at bounding box center [415, 102] width 72 height 7
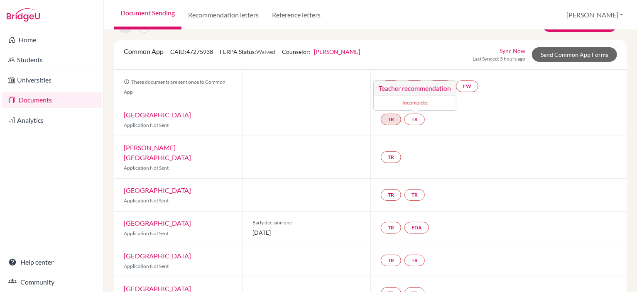
click at [443, 132] on div "TR TR Teacher recommendation Incomplete" at bounding box center [498, 119] width 257 height 32
click at [393, 152] on link "TR" at bounding box center [391, 158] width 20 height 12
click at [396, 135] on small "Incomplete" at bounding box center [390, 135] width 72 height 7
click at [482, 137] on div "TR Teacher recommendation Incomplete" at bounding box center [498, 157] width 257 height 42
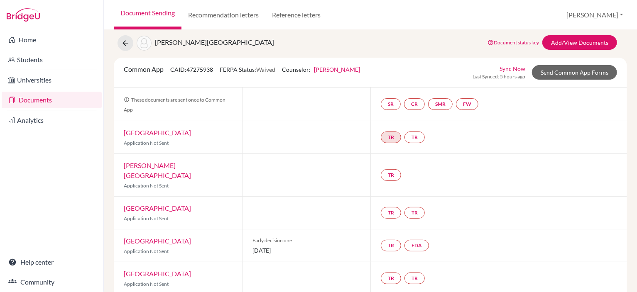
scroll to position [0, 0]
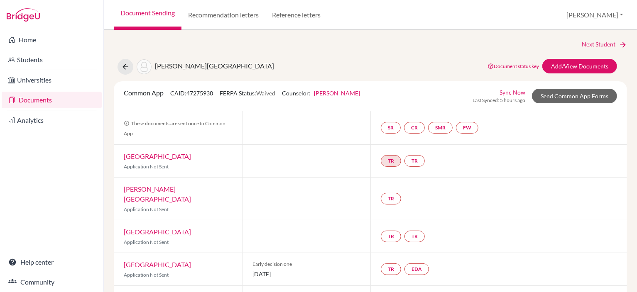
click at [497, 129] on div "SR CR SMR FW" at bounding box center [498, 127] width 257 height 33
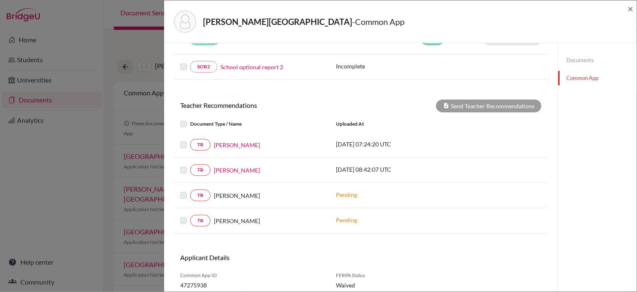
scroll to position [320, 0]
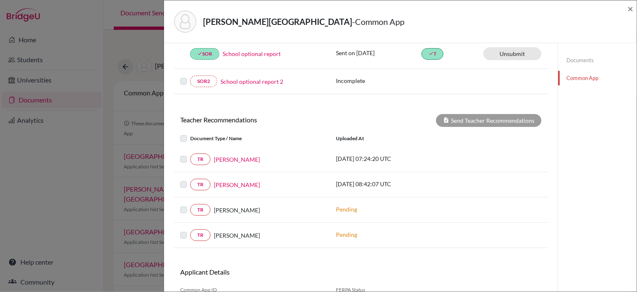
click at [387, 158] on p "2025-09-24 07:24:20 UTC" at bounding box center [392, 158] width 112 height 9
click at [199, 155] on link "TR" at bounding box center [200, 160] width 20 height 12
click at [203, 183] on link "TR" at bounding box center [200, 185] width 20 height 12
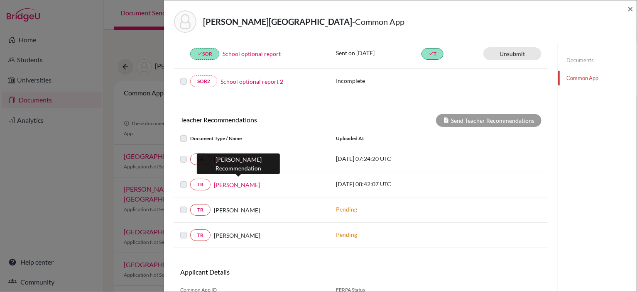
click at [225, 181] on link "Aleksandra Strugar" at bounding box center [237, 185] width 46 height 9
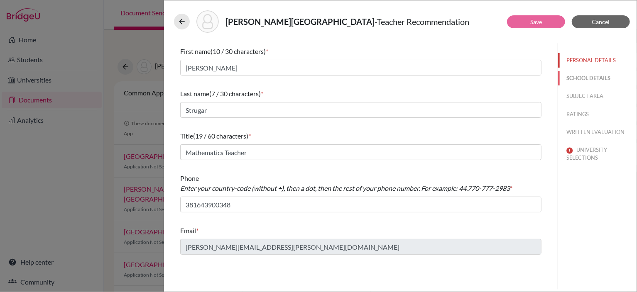
click at [593, 78] on button "SCHOOL DETAILS" at bounding box center [597, 78] width 78 height 15
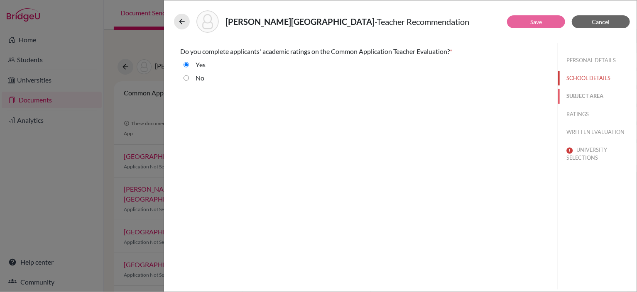
click at [593, 94] on button "SUBJECT AREA" at bounding box center [597, 96] width 78 height 15
select select "0"
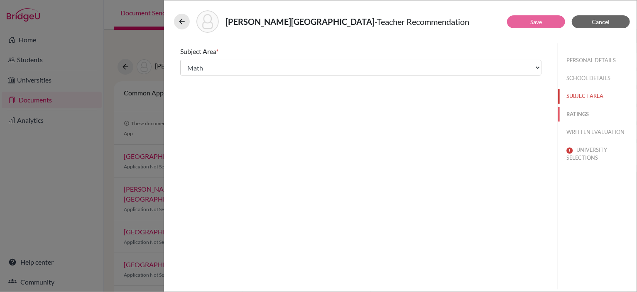
click at [581, 115] on button "RATINGS" at bounding box center [597, 114] width 78 height 15
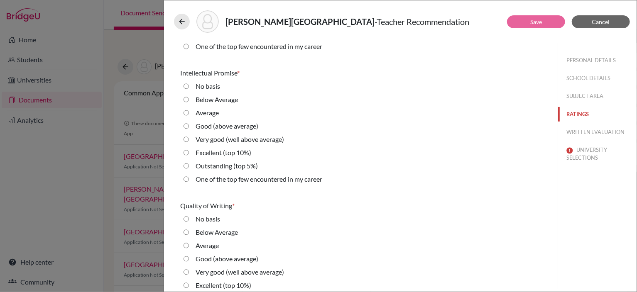
scroll to position [125, 0]
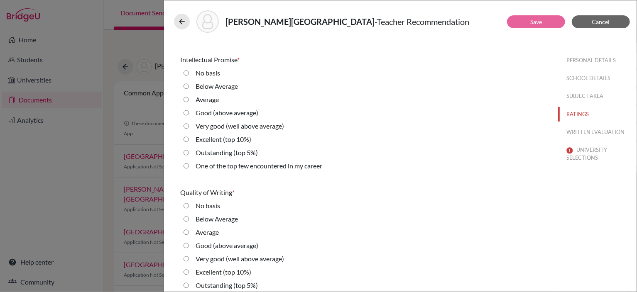
click at [187, 154] on 5\%\) "Outstanding (top 5%)" at bounding box center [186, 153] width 5 height 10
radio 5\%\) "true"
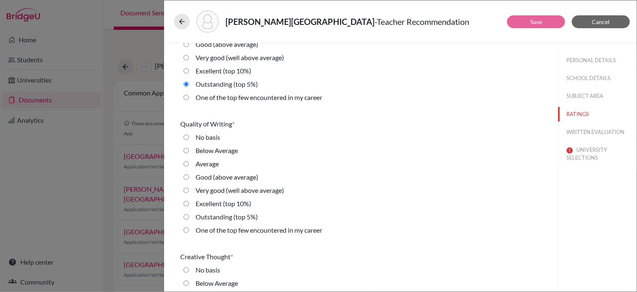
scroll to position [208, 0]
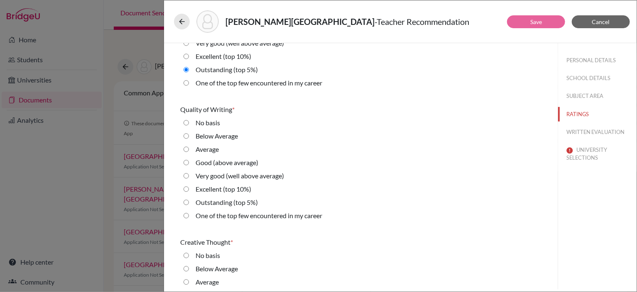
click at [187, 203] on 5\%\) "Outstanding (top 5%)" at bounding box center [186, 203] width 5 height 10
radio 5\%\) "true"
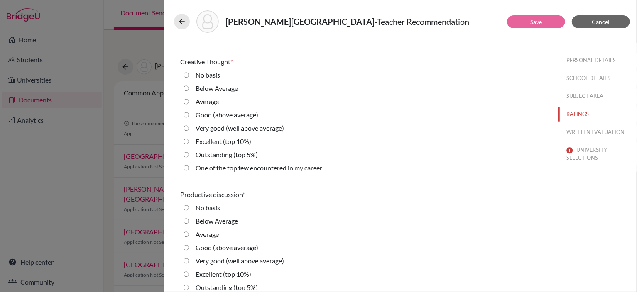
scroll to position [374, 0]
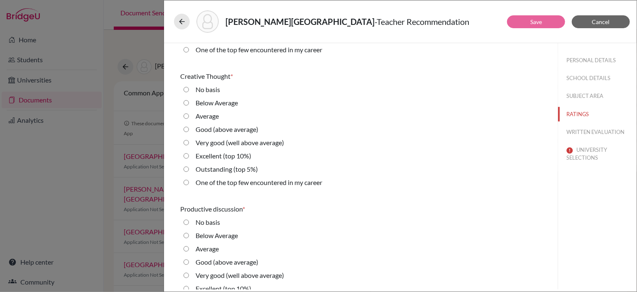
click at [186, 171] on 5\%\) "Outstanding (top 5%)" at bounding box center [186, 169] width 5 height 10
radio 5\%\) "true"
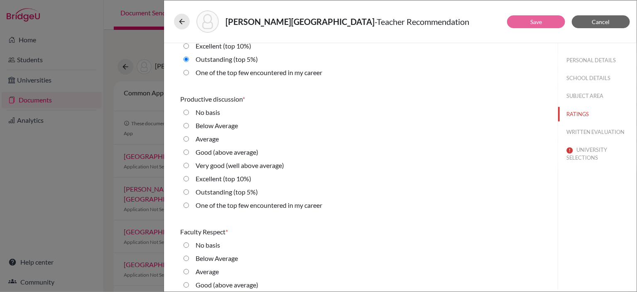
scroll to position [498, 0]
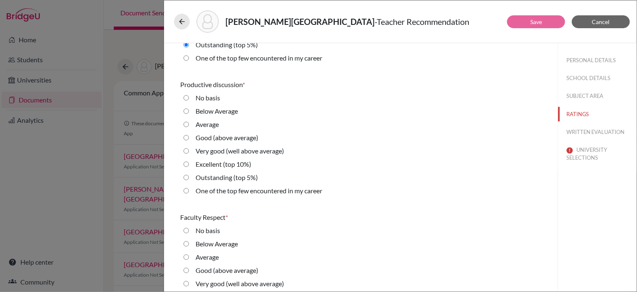
click at [187, 176] on 5\%\) "Outstanding (top 5%)" at bounding box center [186, 178] width 5 height 10
radio 5\%\) "true"
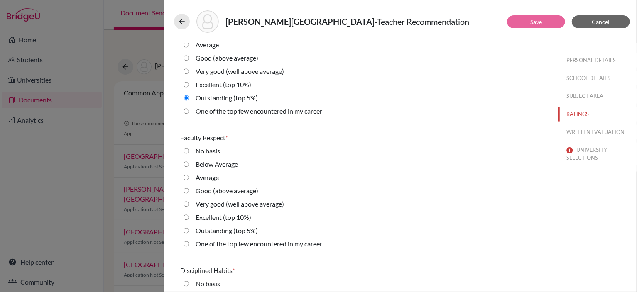
scroll to position [581, 0]
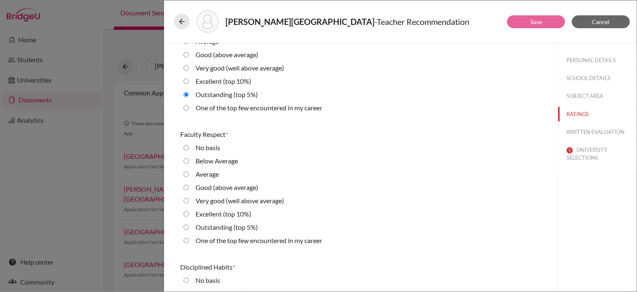
click at [188, 227] on 5\%\) "Outstanding (top 5%)" at bounding box center [186, 228] width 5 height 10
radio 5\%\) "true"
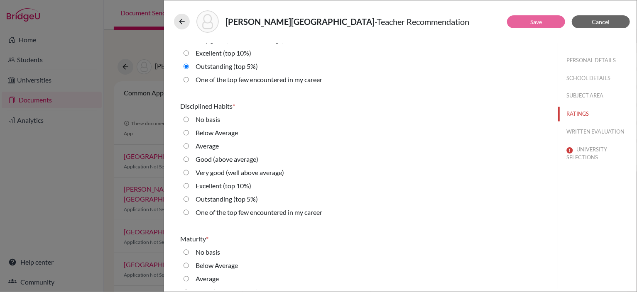
scroll to position [748, 0]
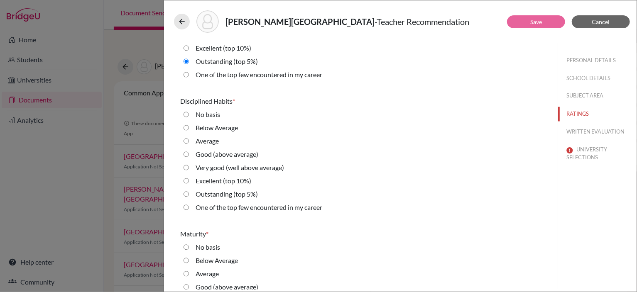
click at [188, 194] on 5\%\) "Outstanding (top 5%)" at bounding box center [186, 194] width 5 height 10
radio 5\%\) "true"
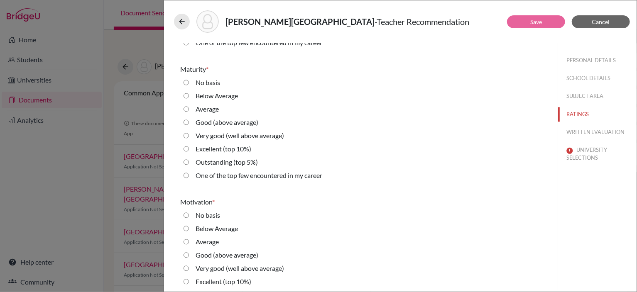
scroll to position [914, 0]
click at [186, 161] on 5\%\) "Outstanding (top 5%)" at bounding box center [186, 161] width 5 height 10
radio 5\%\) "true"
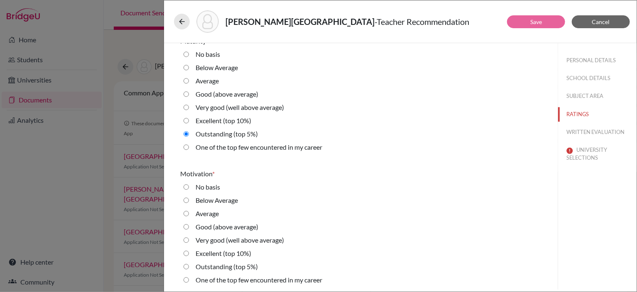
scroll to position [997, 0]
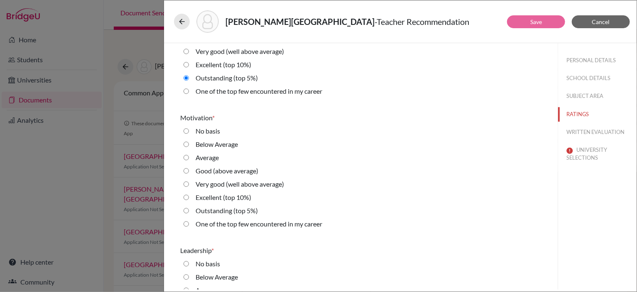
click at [186, 210] on 5\%\) "Outstanding (top 5%)" at bounding box center [186, 211] width 5 height 10
radio 5\%\) "true"
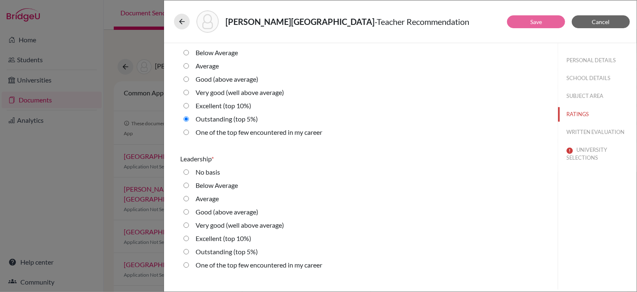
scroll to position [1121, 0]
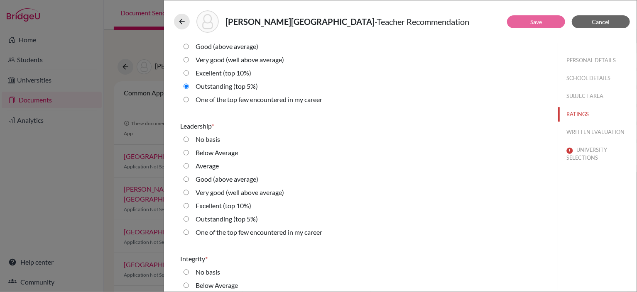
click at [187, 218] on 5\%\) "Outstanding (top 5%)" at bounding box center [186, 219] width 5 height 10
radio 5\%\) "true"
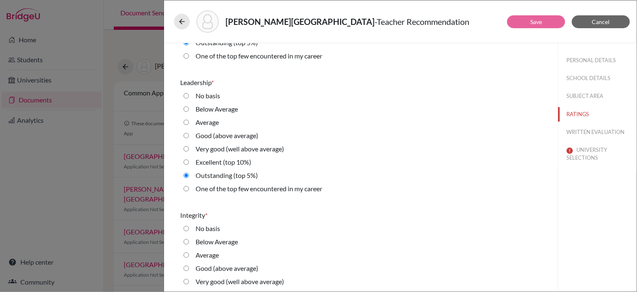
scroll to position [1204, 0]
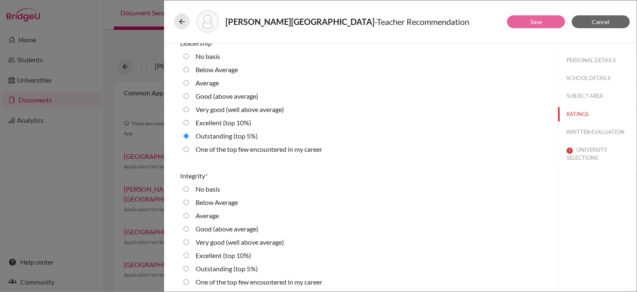
click at [187, 270] on 5\%\) "Outstanding (top 5%)" at bounding box center [186, 269] width 5 height 10
radio 5\%\) "true"
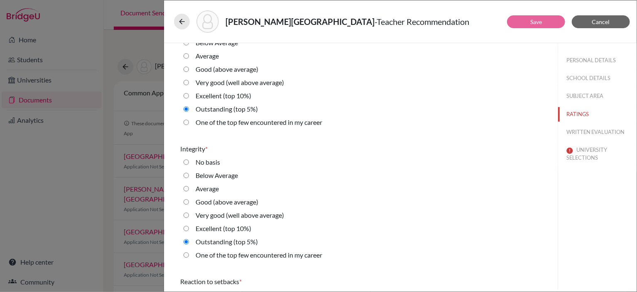
scroll to position [1287, 0]
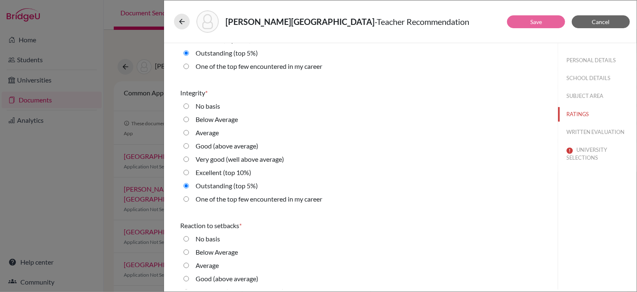
click at [187, 199] on career "One of the top few encountered in my career" at bounding box center [186, 199] width 5 height 10
radio career "true"
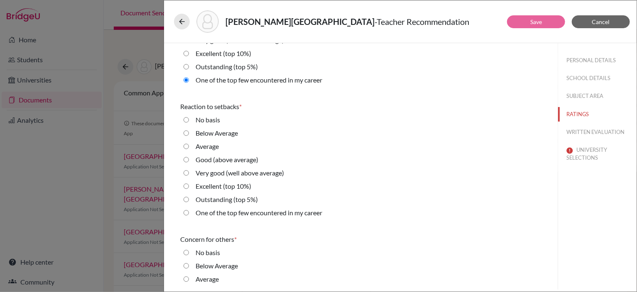
scroll to position [1412, 0]
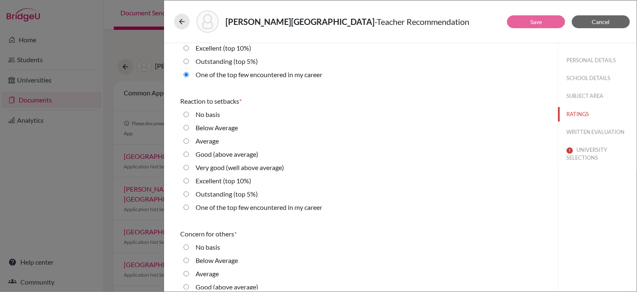
click at [185, 194] on 5\%\) "Outstanding (top 5%)" at bounding box center [186, 194] width 5 height 10
radio 5\%\) "true"
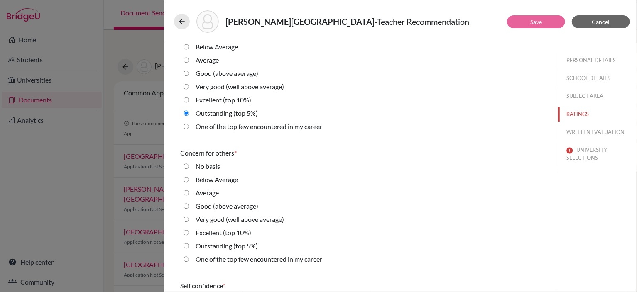
scroll to position [1495, 0]
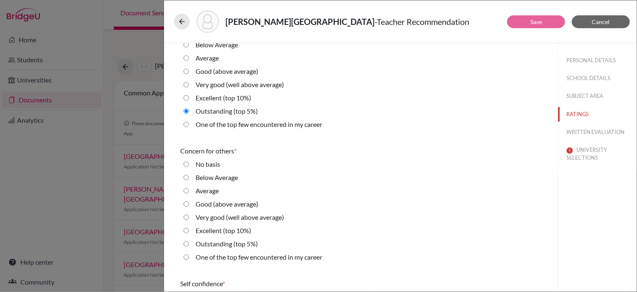
click at [186, 257] on career "One of the top few encountered in my career" at bounding box center [186, 257] width 5 height 10
radio career "true"
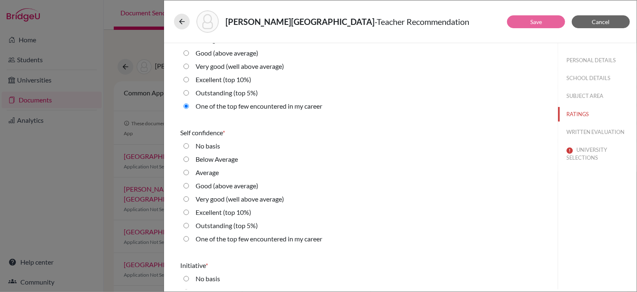
scroll to position [1661, 0]
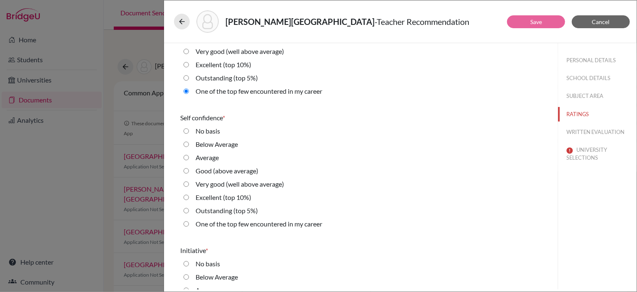
click at [184, 224] on career "One of the top few encountered in my career" at bounding box center [186, 224] width 5 height 10
radio career "true"
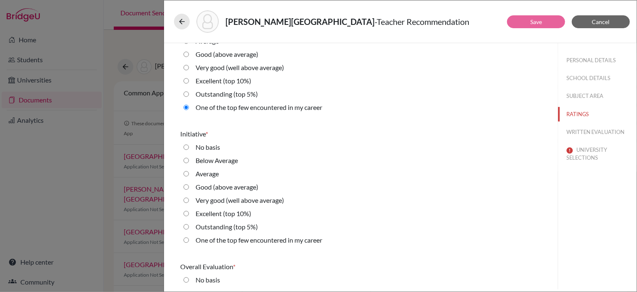
scroll to position [1786, 0]
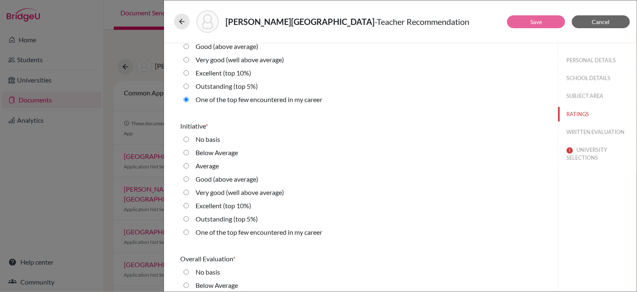
click at [188, 231] on career "One of the top few encountered in my career" at bounding box center [186, 233] width 5 height 10
radio career "true"
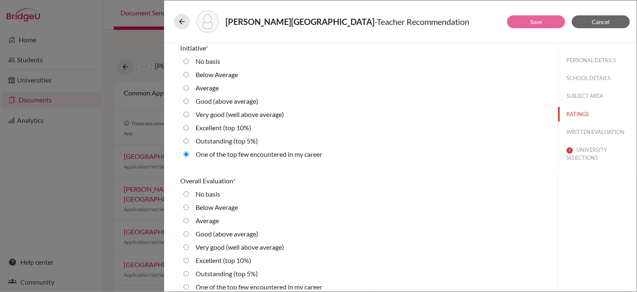
scroll to position [1873, 0]
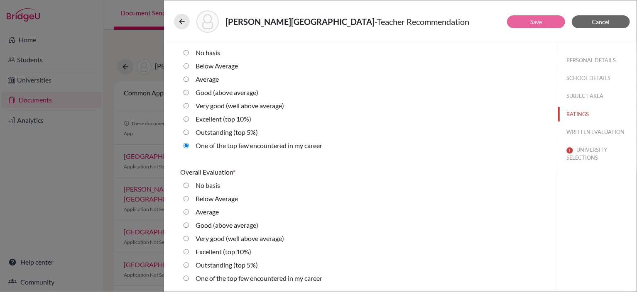
click at [187, 276] on career "One of the top few encountered in my career" at bounding box center [186, 279] width 5 height 10
radio career "true"
click at [578, 135] on button "WRITTEN EVALUATION" at bounding box center [597, 132] width 78 height 15
radio average\) "true"
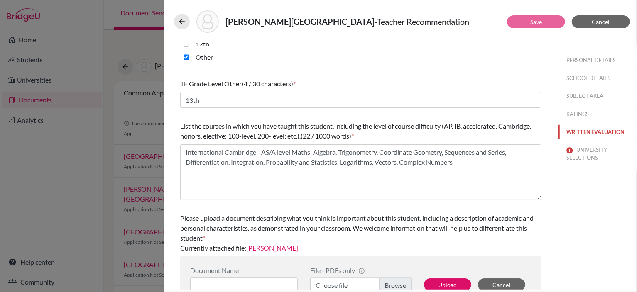
scroll to position [275, 0]
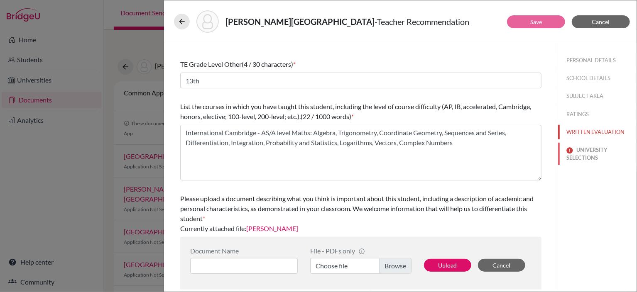
click at [573, 155] on button "UNIVERSITY SELECTIONS" at bounding box center [597, 154] width 78 height 22
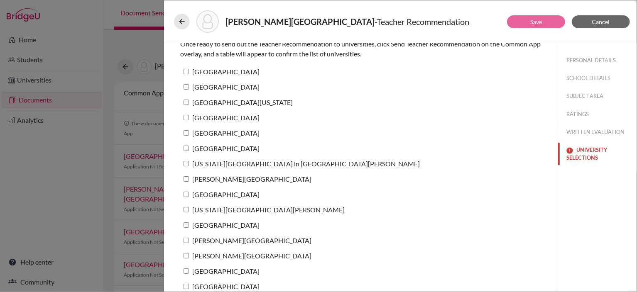
scroll to position [0, 0]
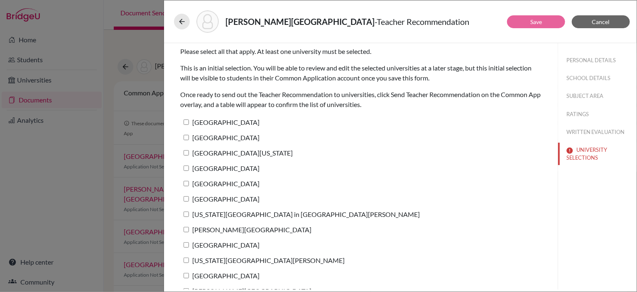
drag, startPoint x: 184, startPoint y: 122, endPoint x: 189, endPoint y: 135, distance: 13.8
click at [184, 123] on input "Princeton University" at bounding box center [186, 122] width 5 height 5
checkbox input "true"
click at [187, 137] on input "Columbia University" at bounding box center [186, 137] width 5 height 5
checkbox input "true"
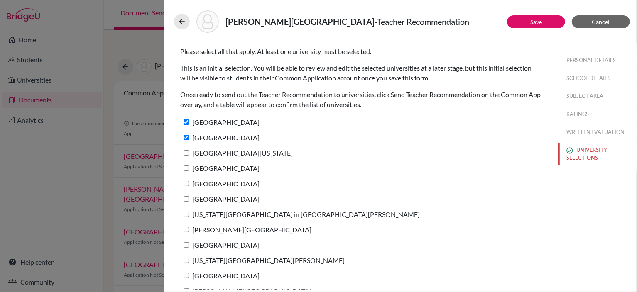
click at [186, 150] on input "University of Pennsylvania" at bounding box center [186, 152] width 5 height 5
checkbox input "true"
click at [186, 167] on input "Swarthmore College" at bounding box center [186, 168] width 5 height 5
checkbox input "true"
click at [187, 181] on input "Amherst College" at bounding box center [186, 183] width 5 height 5
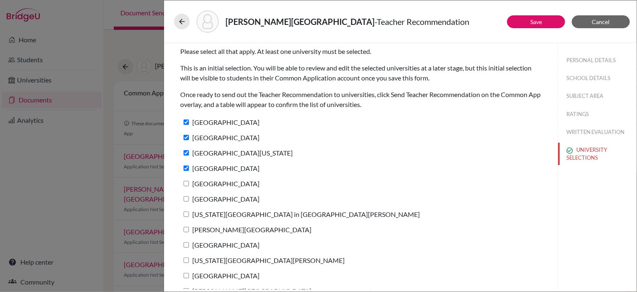
checkbox input "true"
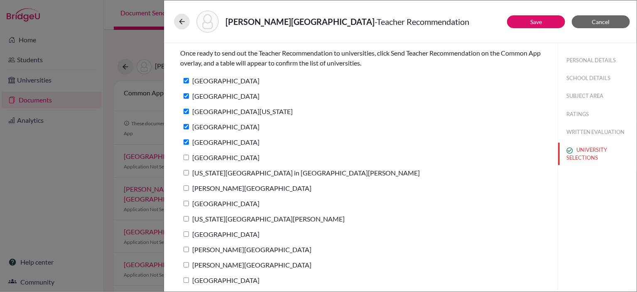
scroll to position [83, 0]
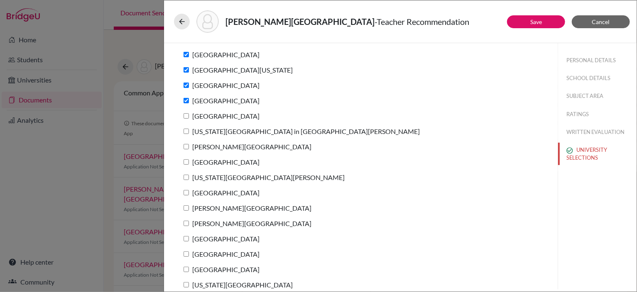
click at [184, 116] on input "Bowdoin College" at bounding box center [186, 115] width 5 height 5
checkbox input "true"
click at [186, 130] on input "Washington University in St. Louis" at bounding box center [186, 131] width 5 height 5
checkbox input "true"
click at [184, 148] on input "Williams College" at bounding box center [186, 146] width 5 height 5
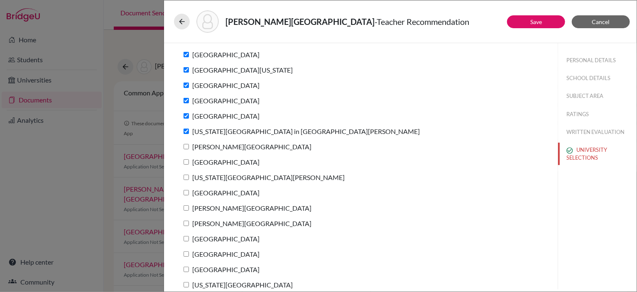
checkbox input "true"
click at [184, 161] on input "University of Chicago" at bounding box center [186, 161] width 5 height 5
checkbox input "true"
click at [188, 176] on input "Washington and Lee University" at bounding box center [186, 177] width 5 height 5
checkbox input "true"
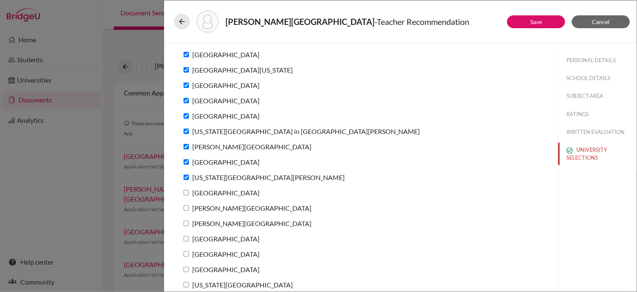
drag, startPoint x: 185, startPoint y: 191, endPoint x: 185, endPoint y: 198, distance: 6.2
click at [185, 191] on input "Northwestern University" at bounding box center [186, 192] width 5 height 5
checkbox input "true"
click at [186, 206] on input "Hamilton College" at bounding box center [186, 208] width 5 height 5
checkbox input "true"
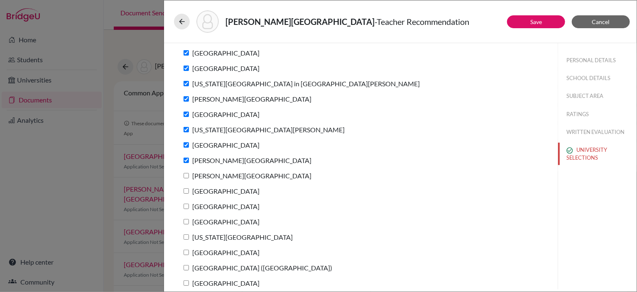
scroll to position [137, 0]
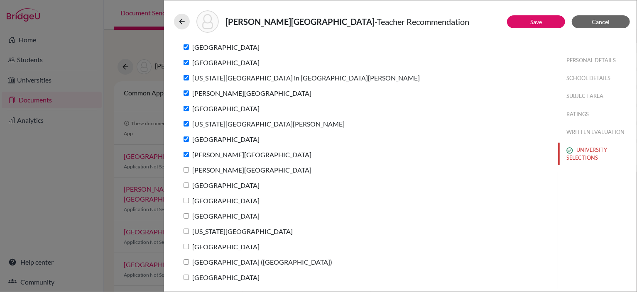
drag, startPoint x: 186, startPoint y: 170, endPoint x: 181, endPoint y: 184, distance: 15.2
click at [186, 170] on input "Bates College" at bounding box center [186, 169] width 5 height 5
checkbox input "true"
click at [184, 186] on input "Boston College" at bounding box center [186, 185] width 5 height 5
checkbox input "true"
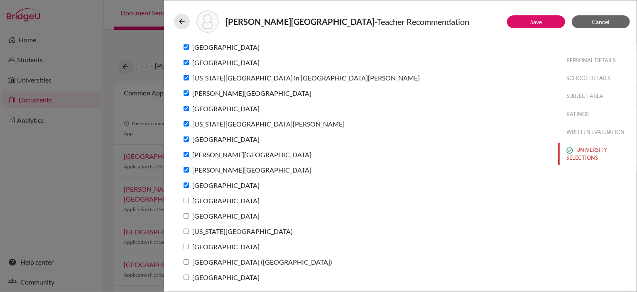
click at [187, 200] on input "Colgate University" at bounding box center [186, 200] width 5 height 5
checkbox input "true"
click at [187, 214] on input "Colby College" at bounding box center [186, 215] width 5 height 5
checkbox input "true"
click at [185, 230] on input "New York University" at bounding box center [186, 231] width 5 height 5
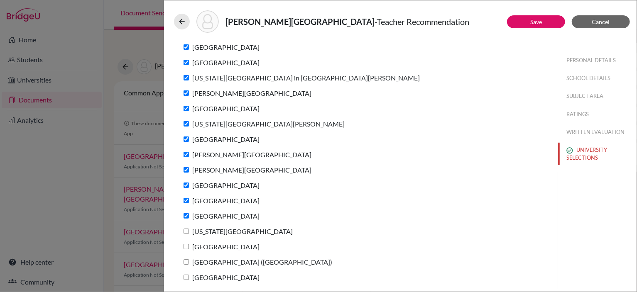
checkbox input "true"
click at [187, 246] on input "University of Richmond" at bounding box center [186, 246] width 5 height 5
checkbox input "true"
click at [187, 260] on input "IE University (Madrid)" at bounding box center [186, 262] width 5 height 5
checkbox input "true"
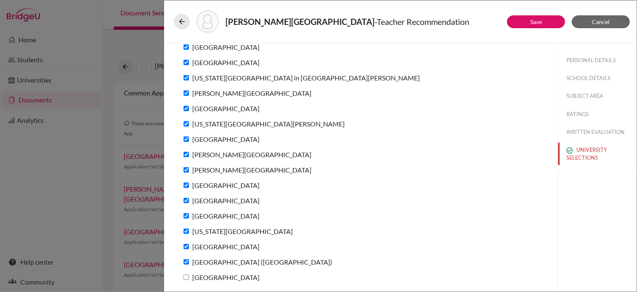
click at [186, 275] on input "Emory University" at bounding box center [186, 277] width 5 height 5
checkbox input "true"
click at [543, 19] on button "Save" at bounding box center [536, 21] width 58 height 13
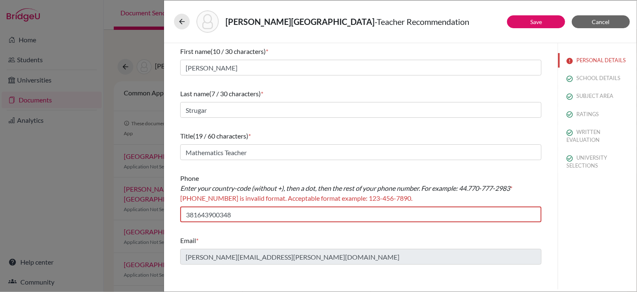
scroll to position [0, 0]
click at [196, 218] on input "381643900348" at bounding box center [360, 215] width 361 height 16
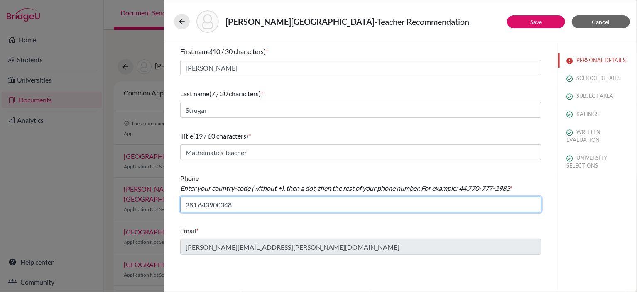
click at [207, 205] on input "381.643900348" at bounding box center [360, 205] width 361 height 16
click at [220, 206] on input "381.64-3900348" at bounding box center [360, 205] width 361 height 16
type input "381.64-390-0348"
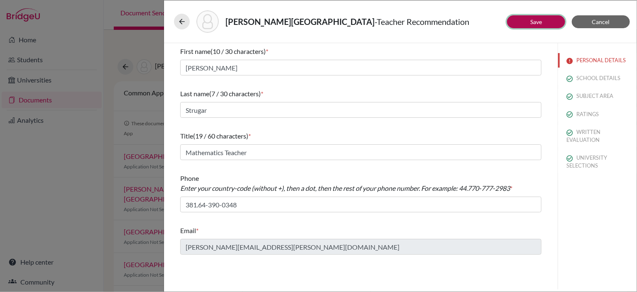
click at [536, 24] on link "Save" at bounding box center [536, 21] width 12 height 7
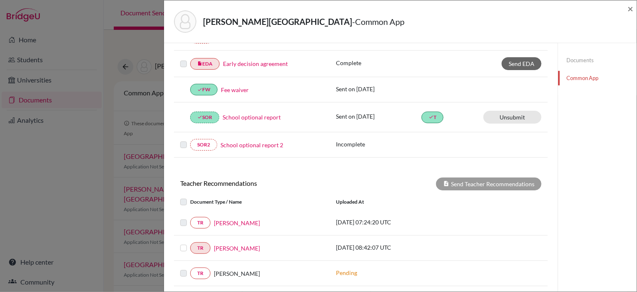
scroll to position [291, 0]
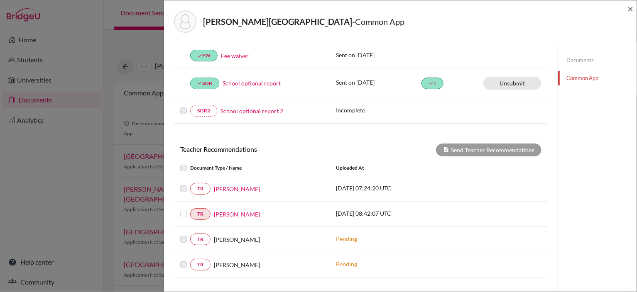
click at [190, 209] on label at bounding box center [190, 209] width 0 height 0
click at [0, 0] on input "checkbox" at bounding box center [0, 0] width 0 height 0
click at [580, 204] on div "Documents Common App" at bounding box center [597, 59] width 79 height 615
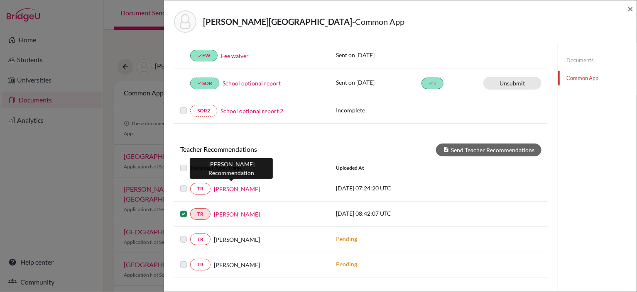
click at [233, 188] on link "Tatjana Vilček" at bounding box center [237, 189] width 46 height 9
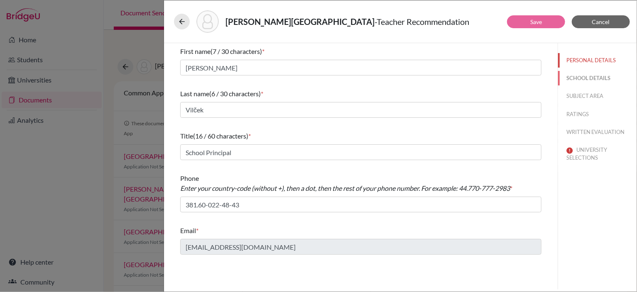
click at [585, 82] on button "SCHOOL DETAILS" at bounding box center [597, 78] width 78 height 15
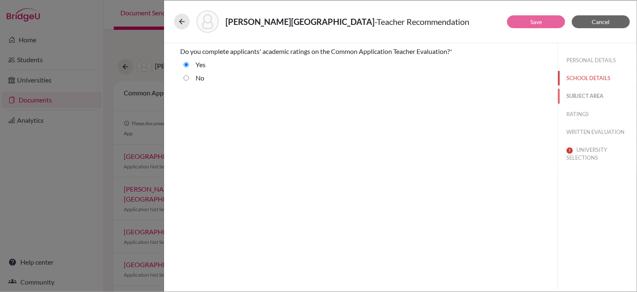
click at [588, 95] on button "SUBJECT AREA" at bounding box center [597, 96] width 78 height 15
select select "4"
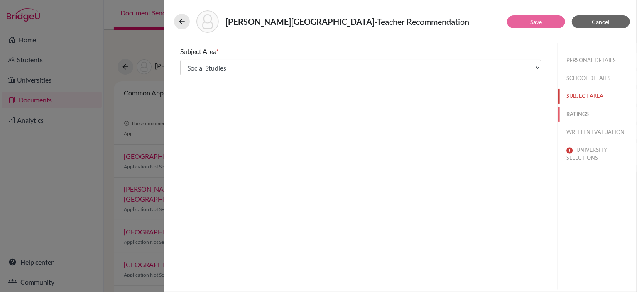
click at [586, 115] on button "RATINGS" at bounding box center [597, 114] width 78 height 15
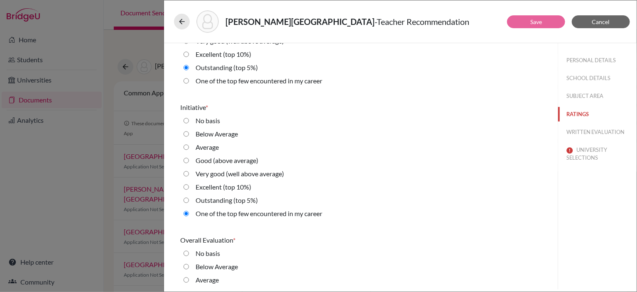
scroll to position [1873, 0]
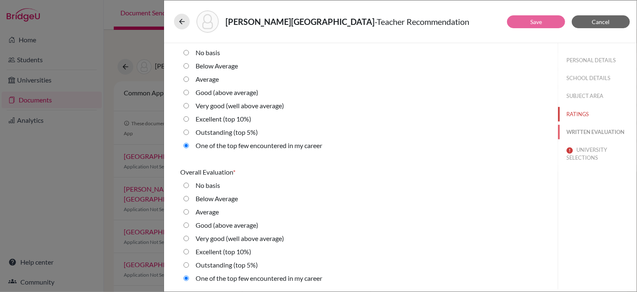
click at [591, 129] on button "WRITTEN EVALUATION" at bounding box center [597, 132] width 78 height 15
radio Average "true"
radio input "true"
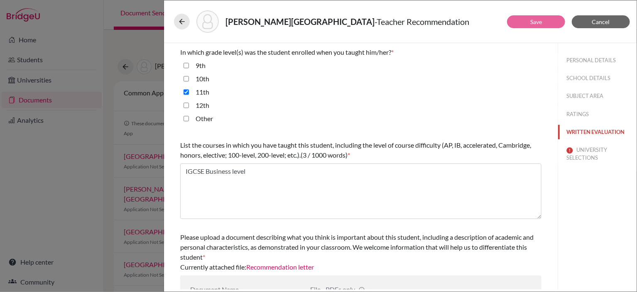
scroll to position [233, 0]
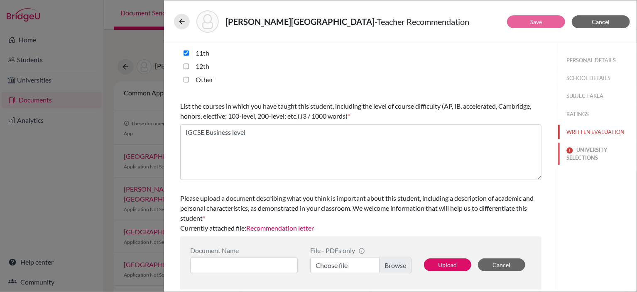
click at [594, 151] on button "UNIVERSITY SELECTIONS" at bounding box center [597, 154] width 78 height 22
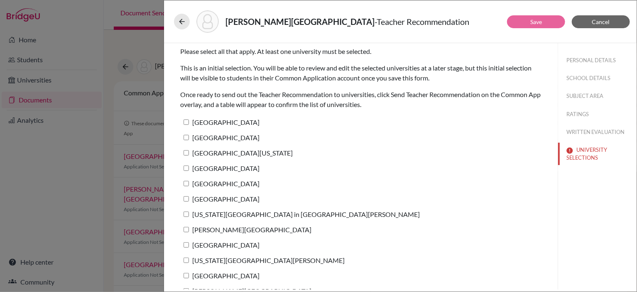
click at [185, 122] on input "Princeton University" at bounding box center [186, 122] width 5 height 5
checkbox input "true"
click at [189, 138] on label "Columbia University" at bounding box center [219, 138] width 79 height 12
click at [189, 138] on input "Columbia University" at bounding box center [186, 137] width 5 height 5
checkbox input "true"
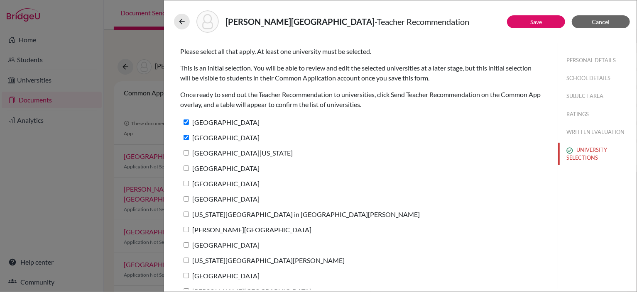
click at [189, 152] on label "University of Pennsylvania" at bounding box center [236, 153] width 113 height 12
click at [189, 152] on input "University of Pennsylvania" at bounding box center [186, 152] width 5 height 5
checkbox input "true"
drag, startPoint x: 186, startPoint y: 167, endPoint x: 184, endPoint y: 179, distance: 13.0
click at [186, 167] on input "Swarthmore College" at bounding box center [186, 168] width 5 height 5
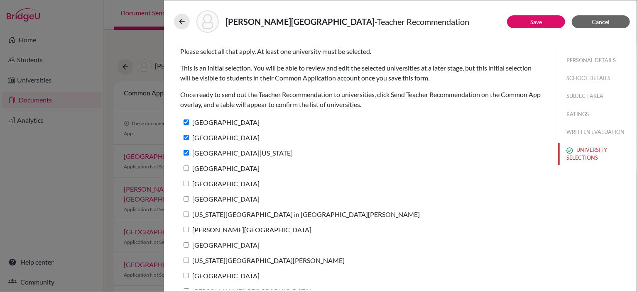
checkbox input "true"
click at [185, 183] on input "Amherst College" at bounding box center [186, 183] width 5 height 5
checkbox input "true"
drag, startPoint x: 184, startPoint y: 200, endPoint x: 184, endPoint y: 210, distance: 10.0
click at [184, 201] on input "Bowdoin College" at bounding box center [186, 198] width 5 height 5
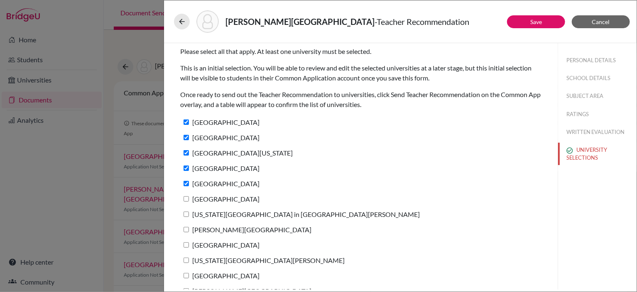
checkbox input "true"
drag, startPoint x: 184, startPoint y: 214, endPoint x: 187, endPoint y: 222, distance: 8.8
click at [184, 215] on input "Washington University in St. Louis" at bounding box center [186, 214] width 5 height 5
checkbox input "true"
click at [186, 230] on input "Williams College" at bounding box center [186, 229] width 5 height 5
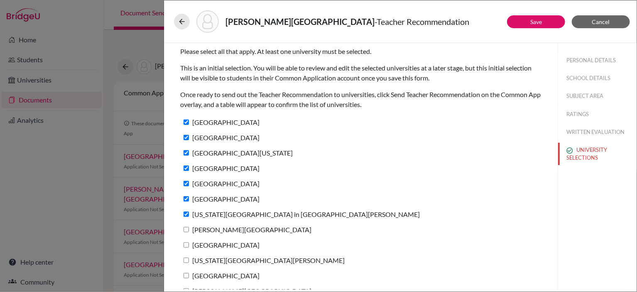
checkbox input "true"
click at [186, 245] on input "University of Chicago" at bounding box center [186, 245] width 5 height 5
checkbox input "true"
drag, startPoint x: 186, startPoint y: 259, endPoint x: 186, endPoint y: 268, distance: 9.1
click at [186, 260] on input "Washington and Lee University" at bounding box center [186, 260] width 5 height 5
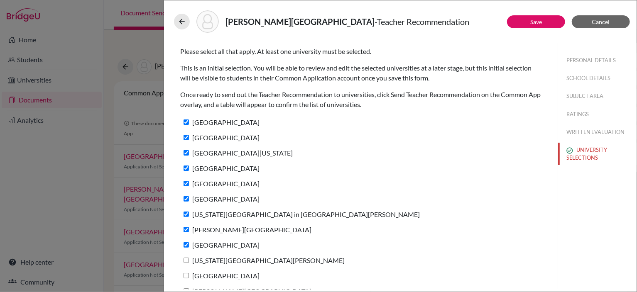
checkbox input "true"
click at [186, 275] on input "Northwestern University" at bounding box center [186, 275] width 5 height 5
checkbox input "true"
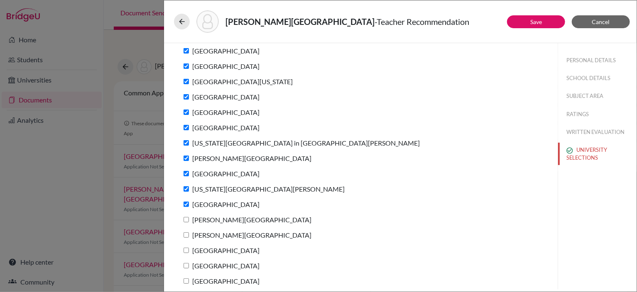
scroll to position [83, 0]
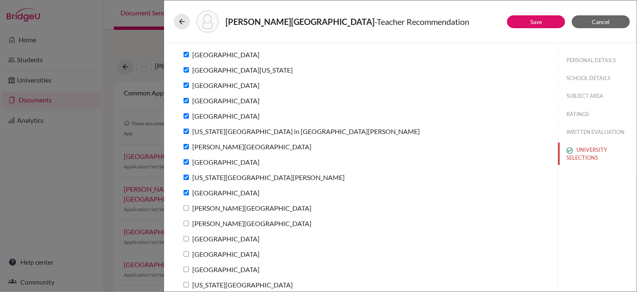
click at [187, 207] on input "Hamilton College" at bounding box center [186, 208] width 5 height 5
checkbox input "true"
click at [189, 221] on input "Bates College" at bounding box center [186, 223] width 5 height 5
checkbox input "true"
click at [186, 236] on input "Boston College" at bounding box center [186, 238] width 5 height 5
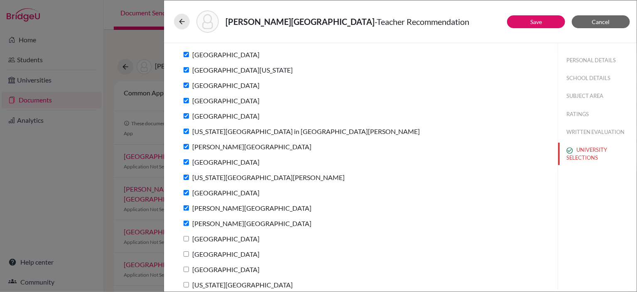
checkbox input "true"
click at [189, 253] on input "Colgate University" at bounding box center [186, 254] width 5 height 5
checkbox input "true"
click at [187, 266] on label "Colby College" at bounding box center [219, 270] width 79 height 12
click at [187, 267] on input "Colby College" at bounding box center [186, 269] width 5 height 5
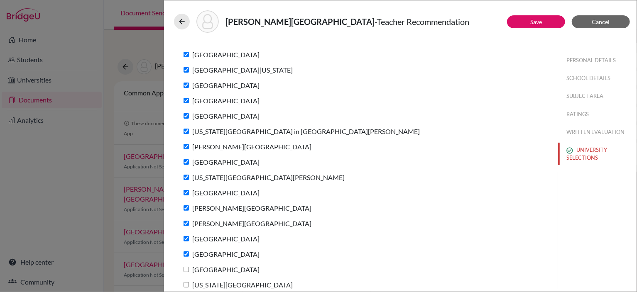
checkbox input "true"
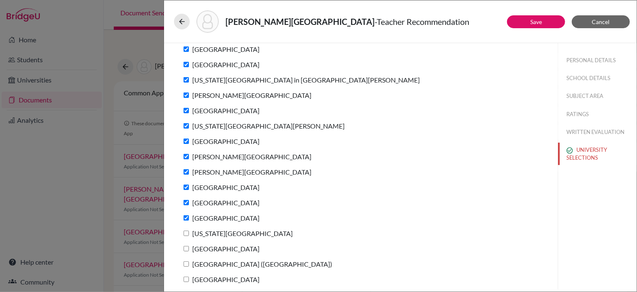
scroll to position [137, 0]
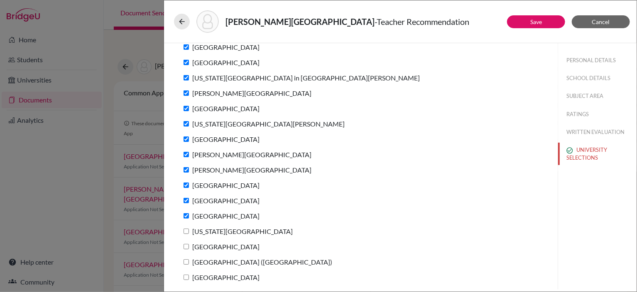
click at [187, 229] on input "New York University" at bounding box center [186, 231] width 5 height 5
checkbox input "true"
click at [187, 245] on input "University of Richmond" at bounding box center [186, 246] width 5 height 5
checkbox input "true"
click at [185, 262] on input "IE University (Madrid)" at bounding box center [186, 262] width 5 height 5
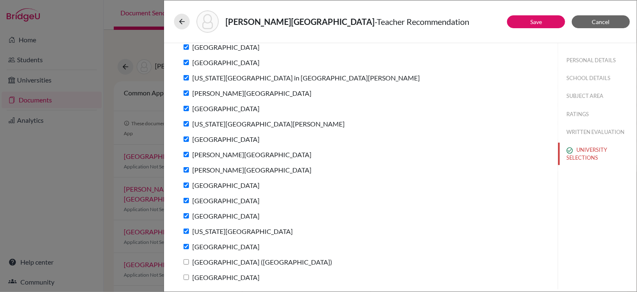
checkbox input "true"
drag, startPoint x: 185, startPoint y: 278, endPoint x: 197, endPoint y: 273, distance: 13.6
click at [185, 278] on input "Emory University" at bounding box center [186, 277] width 5 height 5
checkbox input "true"
click at [539, 24] on link "Save" at bounding box center [536, 21] width 12 height 7
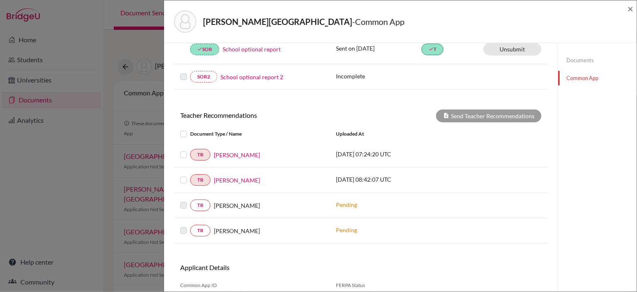
scroll to position [332, 0]
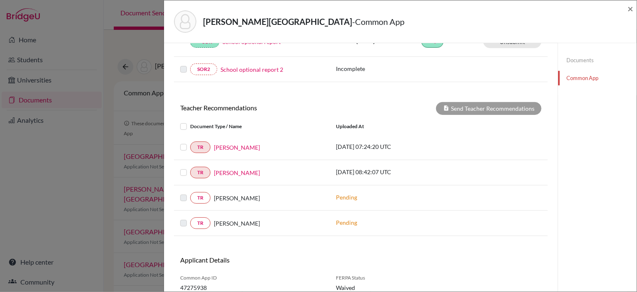
click at [190, 142] on label at bounding box center [190, 142] width 0 height 0
click at [0, 0] on input "checkbox" at bounding box center [0, 0] width 0 height 0
click at [190, 168] on label at bounding box center [190, 168] width 0 height 0
click at [0, 0] on input "checkbox" at bounding box center [0, 0] width 0 height 0
click at [506, 105] on button "Send Teacher Recommendations" at bounding box center [488, 108] width 105 height 13
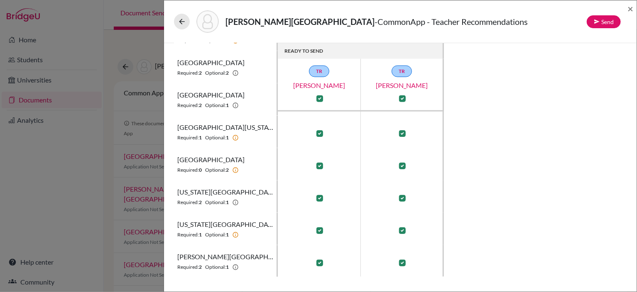
scroll to position [482, 0]
click at [599, 24] on icon at bounding box center [597, 22] width 6 height 6
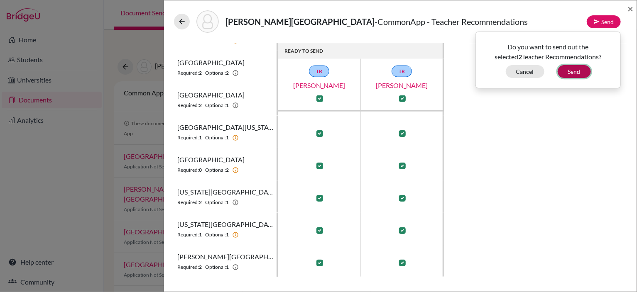
click at [574, 70] on button "Send" at bounding box center [574, 71] width 33 height 13
checkbox input "false"
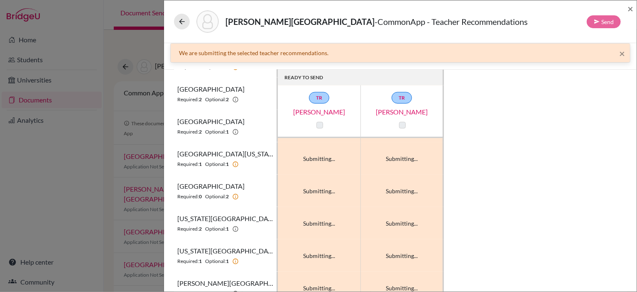
click at [320, 127] on label at bounding box center [319, 125] width 7 height 7
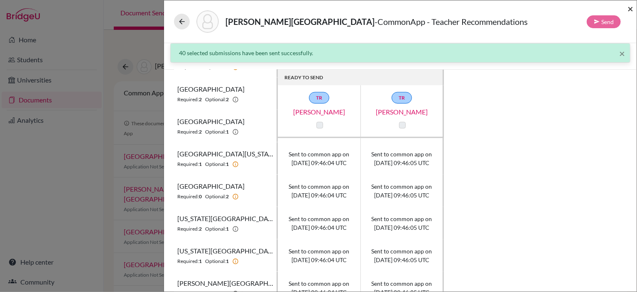
click at [631, 10] on span "×" at bounding box center [630, 8] width 6 height 12
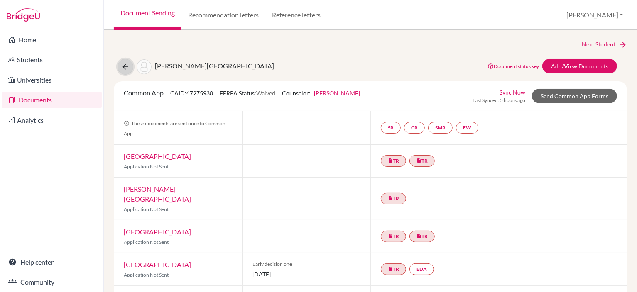
click at [124, 66] on icon at bounding box center [125, 67] width 8 height 8
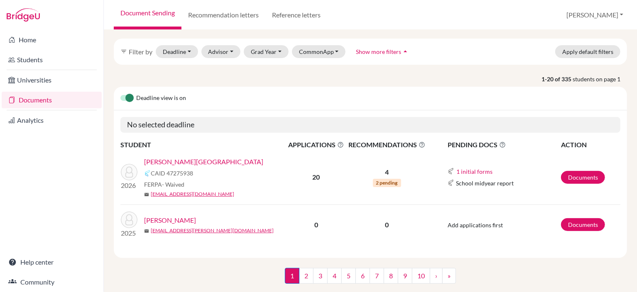
scroll to position [42, 0]
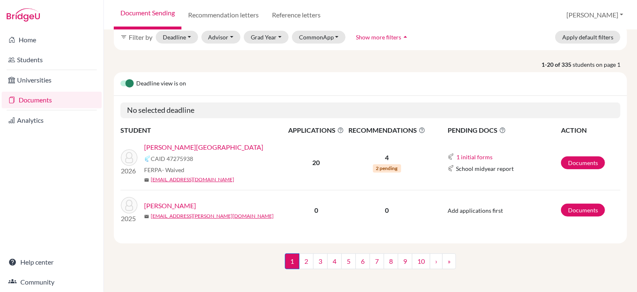
click at [179, 148] on link "[PERSON_NAME][GEOGRAPHIC_DATA]" at bounding box center [203, 147] width 119 height 10
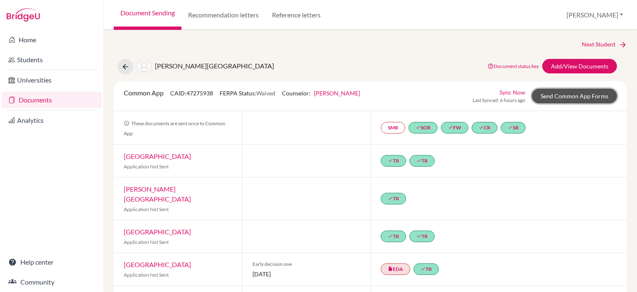
click at [566, 97] on link "Send Common App Forms" at bounding box center [574, 96] width 85 height 15
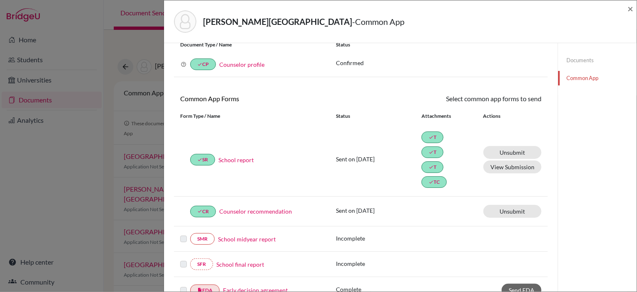
scroll to position [29, 0]
click at [629, 7] on span "×" at bounding box center [630, 8] width 6 height 12
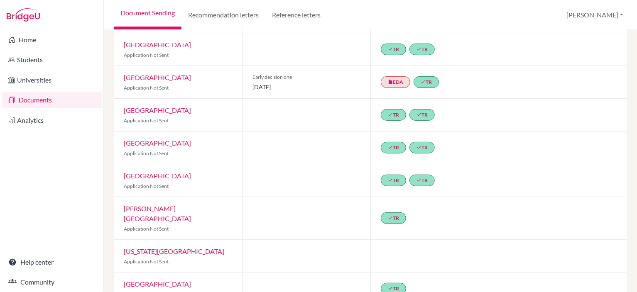
scroll to position [208, 0]
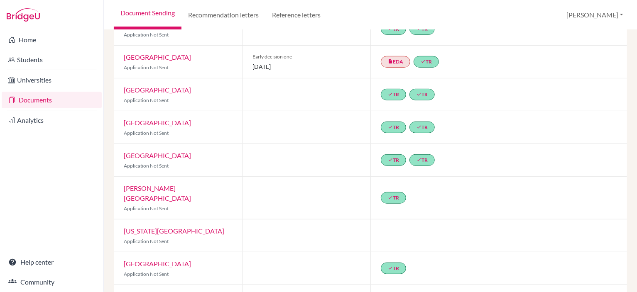
click at [314, 89] on div at bounding box center [306, 94] width 128 height 32
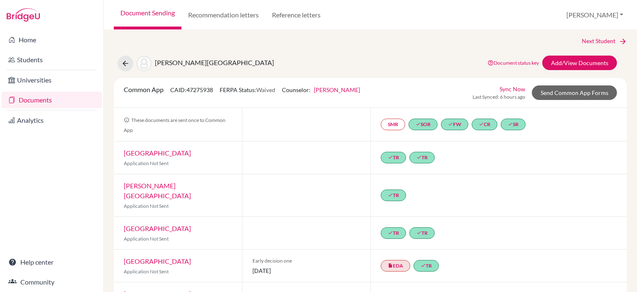
scroll to position [0, 0]
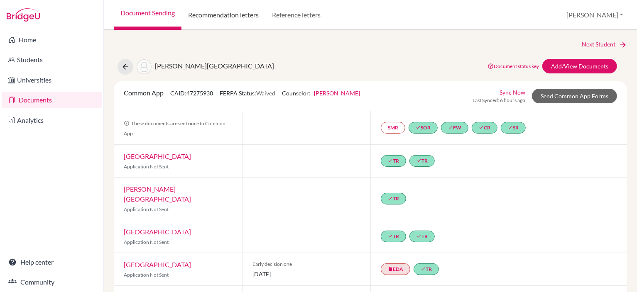
click at [232, 22] on link "Recommendation letters" at bounding box center [223, 15] width 84 height 30
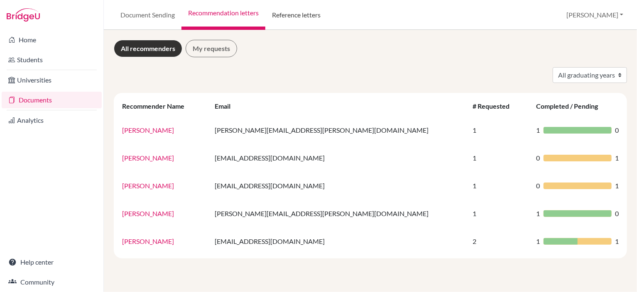
click at [307, 17] on link "Reference letters" at bounding box center [296, 15] width 62 height 30
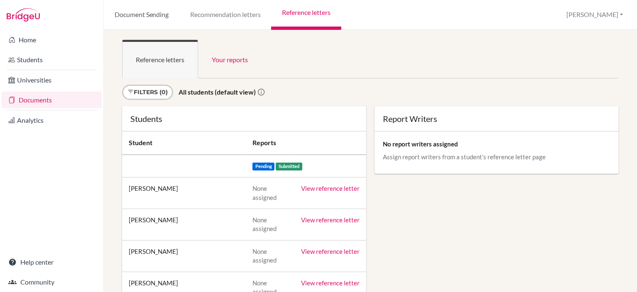
click at [171, 14] on link "Document Sending" at bounding box center [142, 15] width 76 height 30
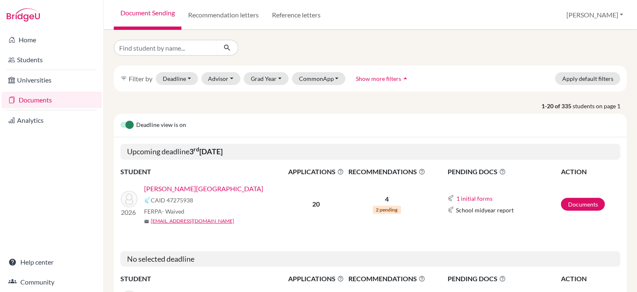
click at [169, 189] on link "[PERSON_NAME][GEOGRAPHIC_DATA]" at bounding box center [203, 189] width 119 height 10
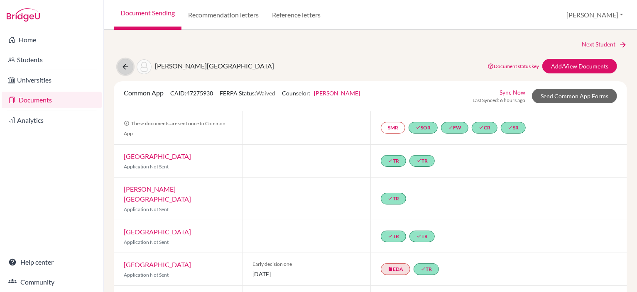
click at [125, 66] on icon at bounding box center [125, 67] width 8 height 8
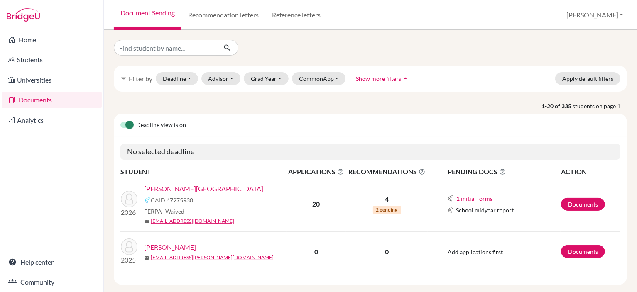
click at [176, 189] on link "[PERSON_NAME][GEOGRAPHIC_DATA]" at bounding box center [203, 189] width 119 height 10
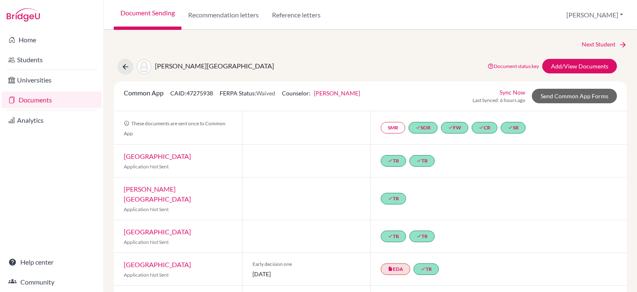
click at [510, 91] on link "Sync Now" at bounding box center [513, 92] width 26 height 9
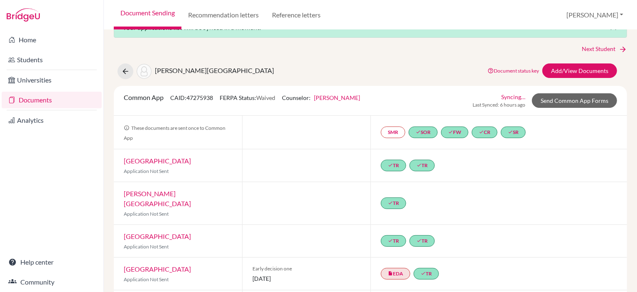
scroll to position [2, 0]
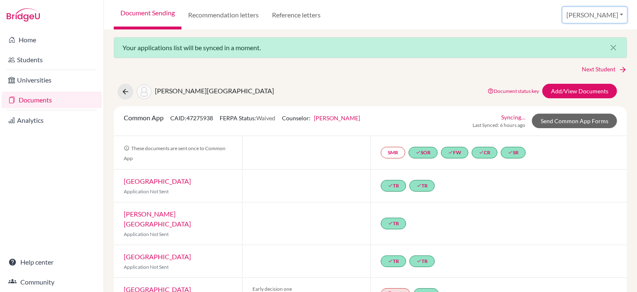
click at [618, 13] on button "[PERSON_NAME]" at bounding box center [595, 15] width 64 height 16
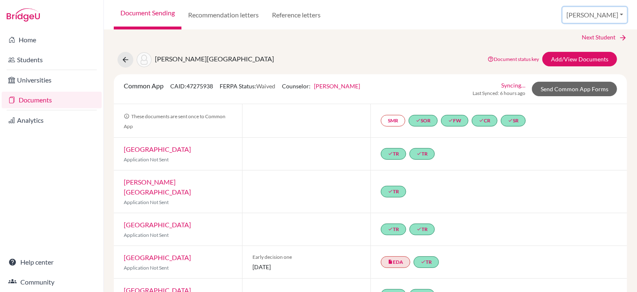
scroll to position [0, 0]
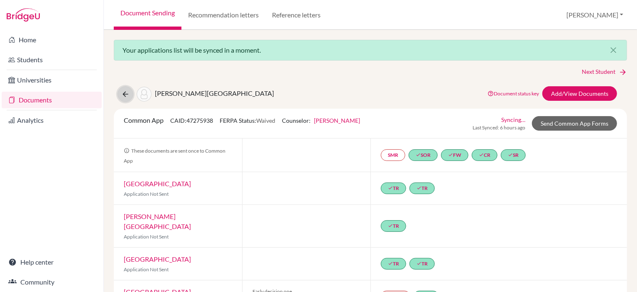
click at [131, 94] on button at bounding box center [126, 94] width 16 height 16
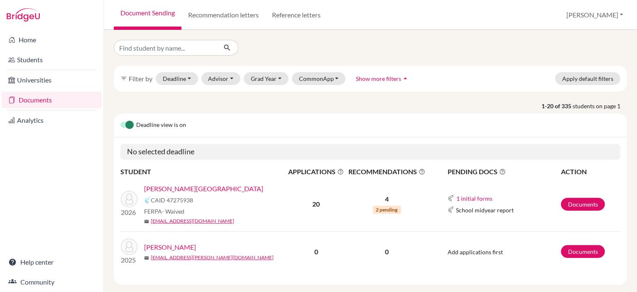
click at [186, 189] on link "[PERSON_NAME][GEOGRAPHIC_DATA]" at bounding box center [203, 189] width 119 height 10
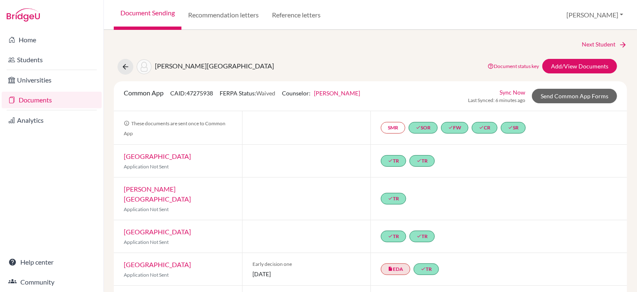
click at [372, 62] on div "Stojadinovic, Eo Document status key TR Requirement. Document not uploaded yet.…" at bounding box center [371, 67] width 526 height 16
click at [64, 43] on link "Home" at bounding box center [52, 40] width 100 height 17
